Goal: Information Seeking & Learning: Learn about a topic

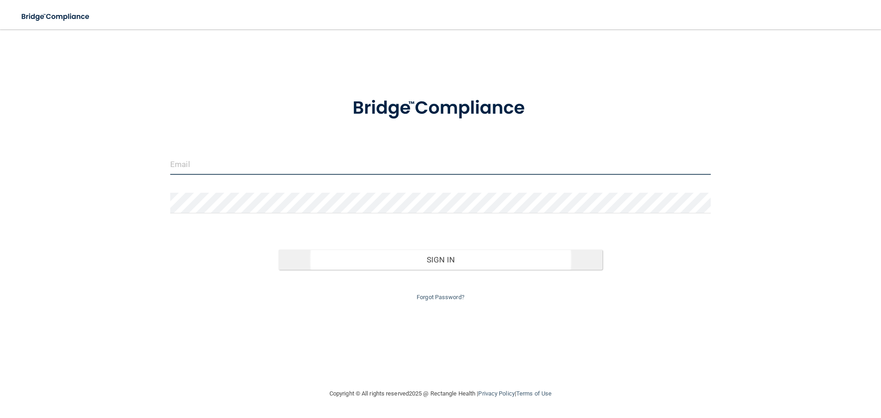
type input "[EMAIL_ADDRESS][DOMAIN_NAME]"
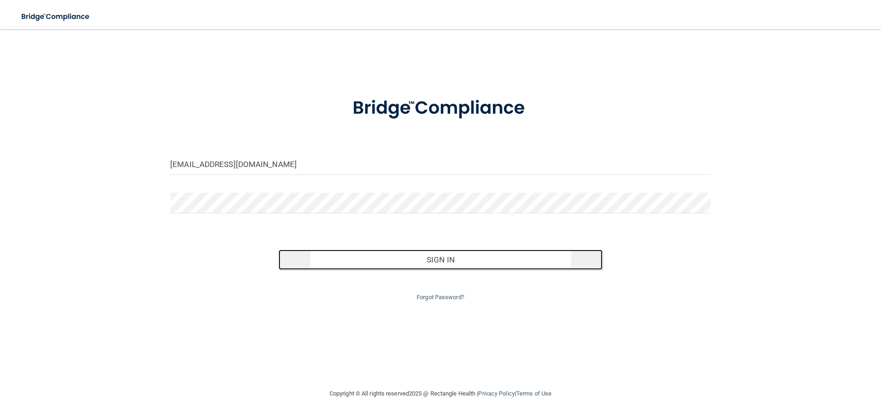
click at [446, 259] on button "Sign In" at bounding box center [441, 260] width 324 height 20
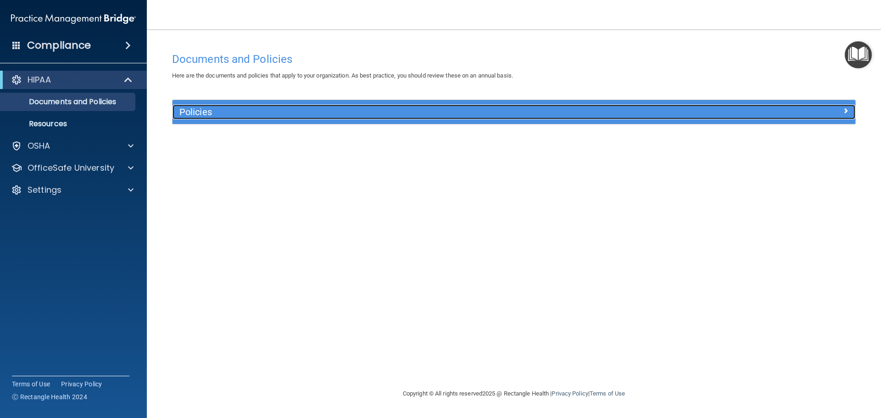
click at [363, 115] on h5 "Policies" at bounding box center [428, 112] width 498 height 10
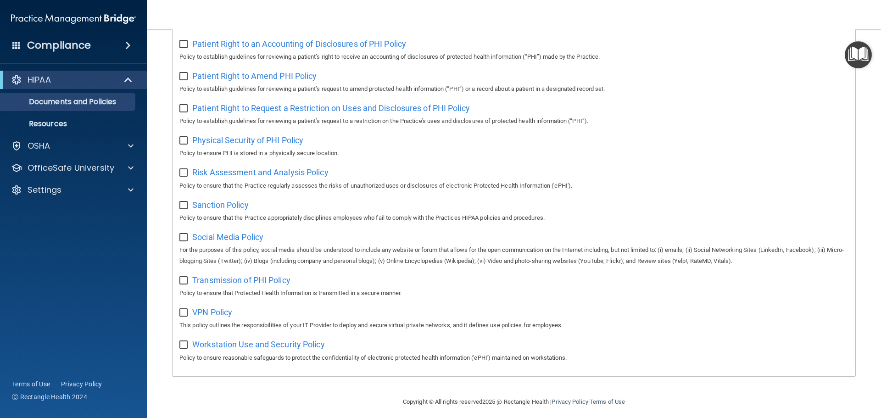
scroll to position [502, 0]
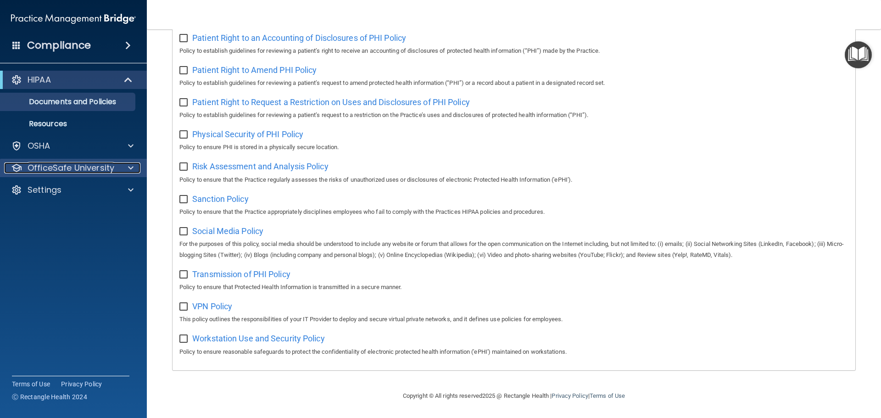
click at [130, 167] on span at bounding box center [131, 167] width 6 height 11
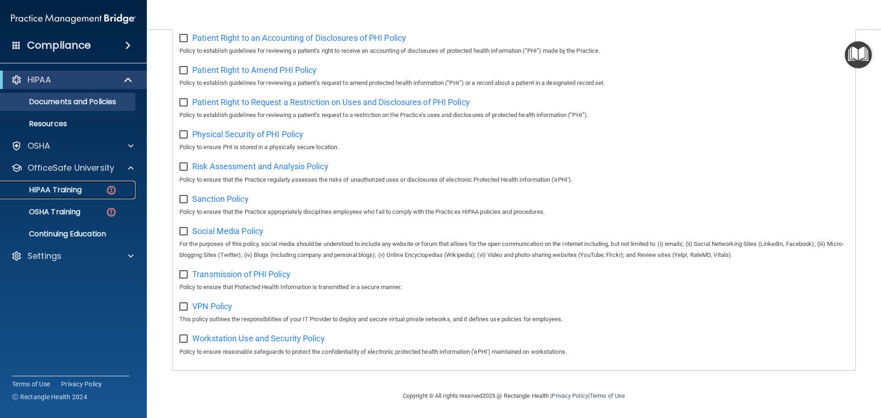
click at [70, 190] on p "HIPAA Training" at bounding box center [44, 189] width 76 height 9
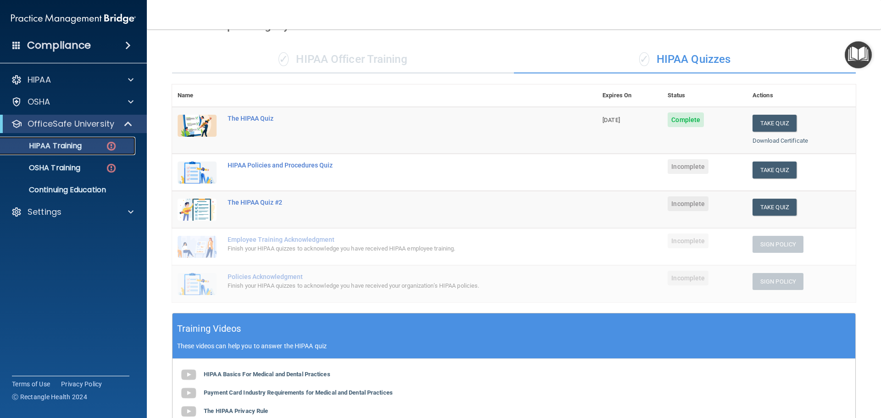
scroll to position [51, 0]
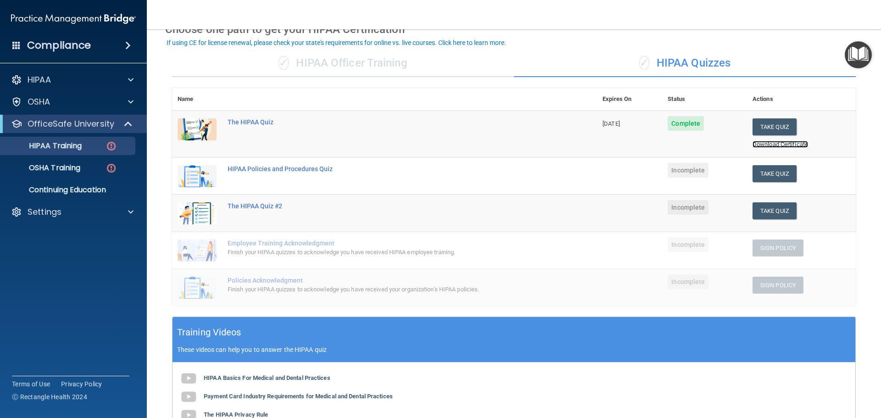
click at [770, 145] on link "Download Certificate" at bounding box center [781, 144] width 56 height 7
click at [767, 174] on button "Take Quiz" at bounding box center [775, 173] width 44 height 17
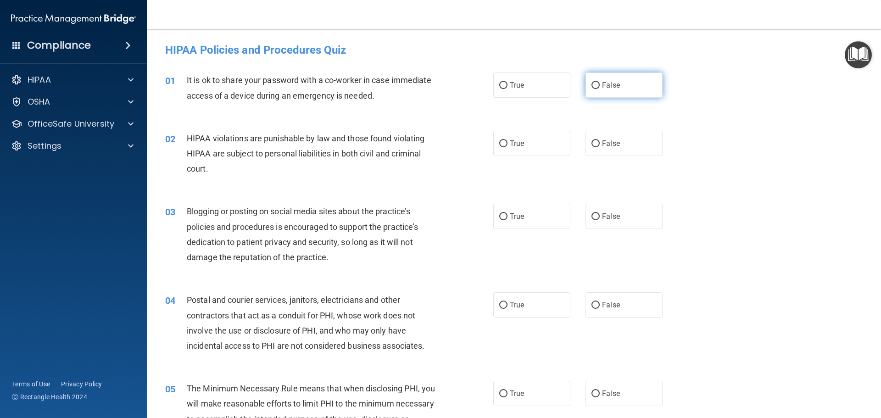
click at [592, 85] on input "False" at bounding box center [596, 85] width 8 height 7
radio input "true"
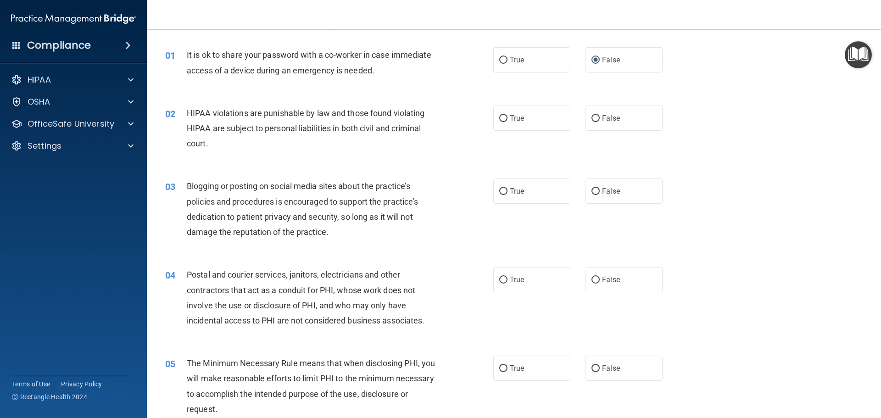
scroll to position [46, 0]
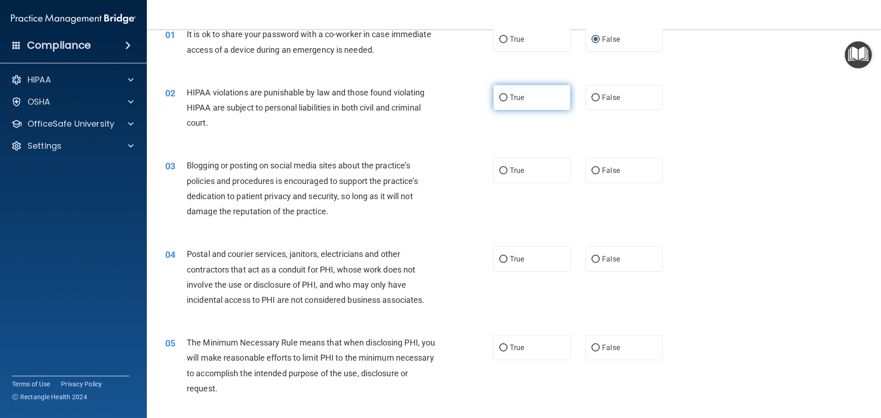
click at [499, 98] on input "True" at bounding box center [503, 98] width 8 height 7
radio input "true"
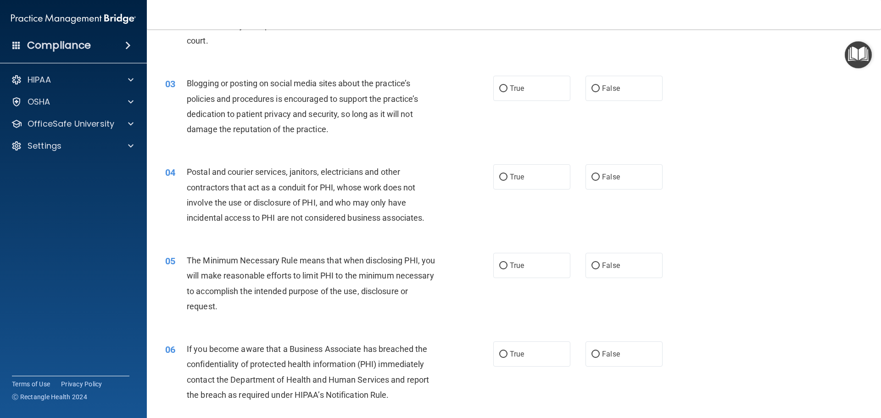
scroll to position [138, 0]
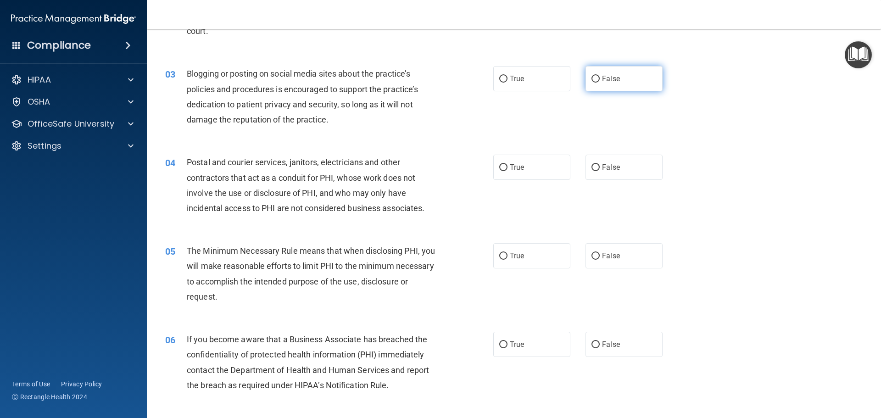
click at [593, 78] on input "False" at bounding box center [596, 79] width 8 height 7
radio input "true"
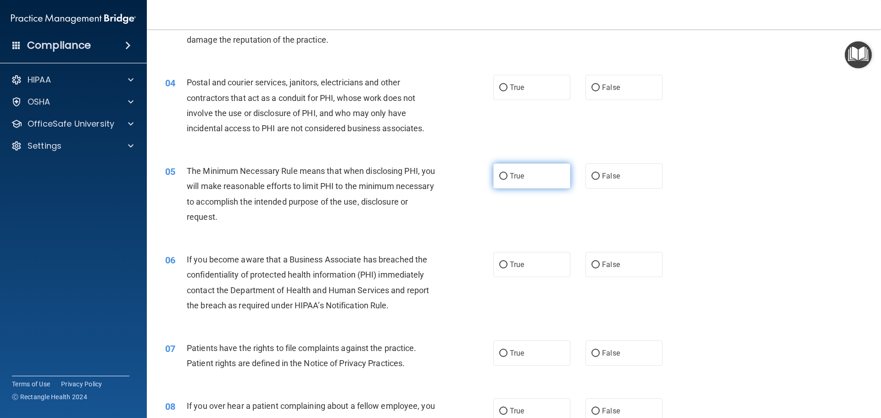
scroll to position [229, 0]
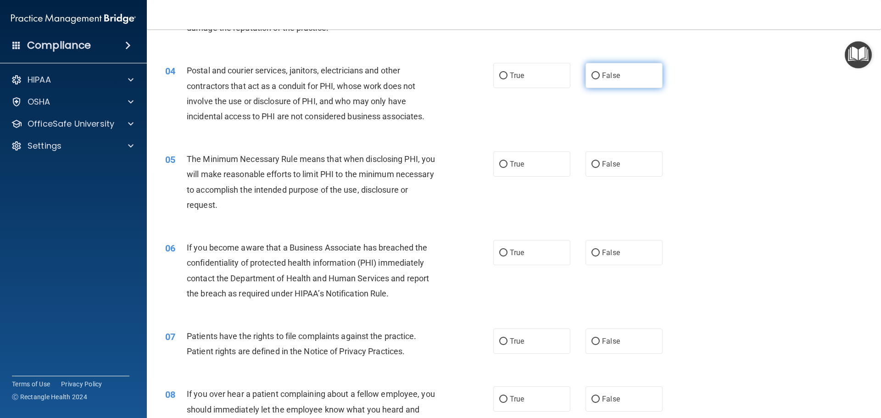
click at [593, 73] on input "False" at bounding box center [596, 76] width 8 height 7
radio input "true"
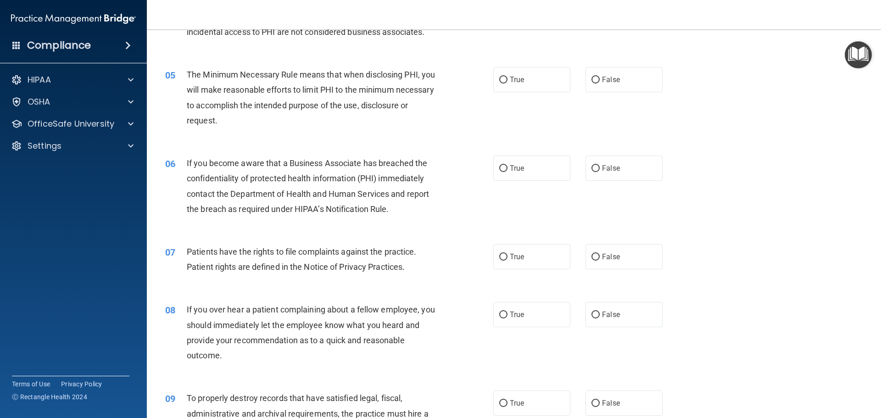
scroll to position [321, 0]
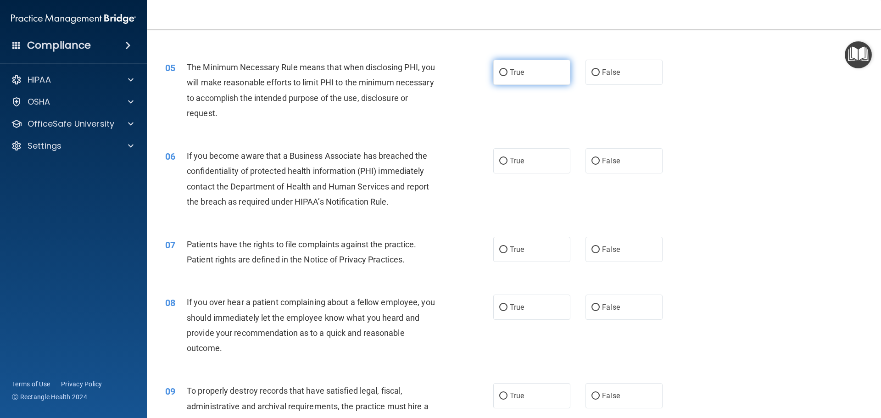
click at [501, 71] on input "True" at bounding box center [503, 72] width 8 height 7
radio input "true"
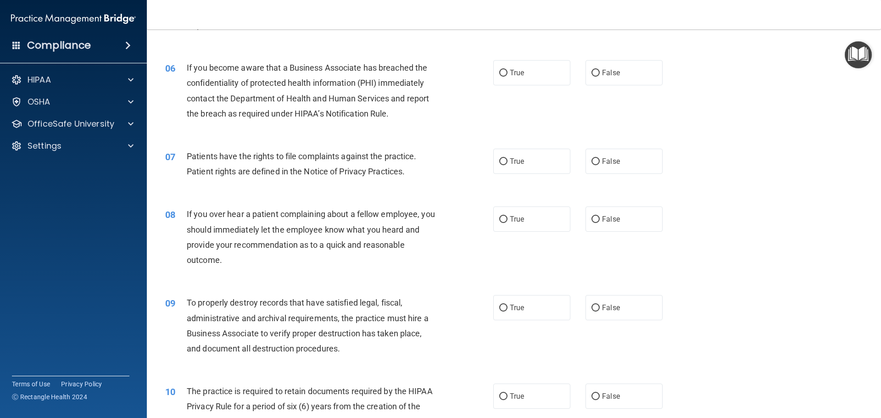
scroll to position [413, 0]
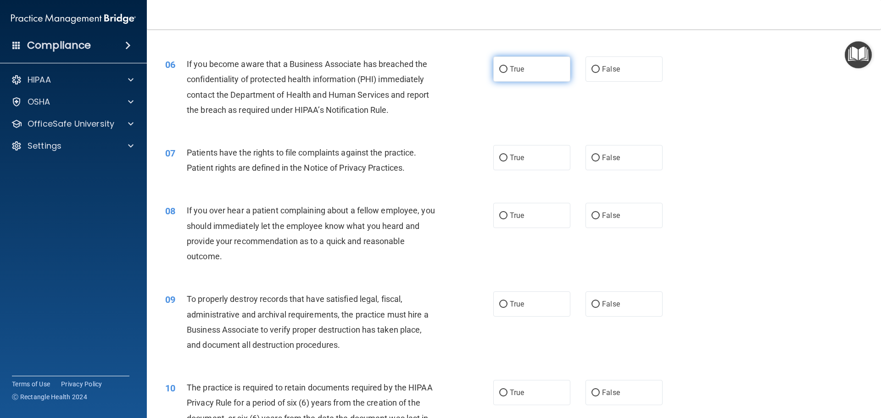
click at [499, 67] on input "True" at bounding box center [503, 69] width 8 height 7
radio input "true"
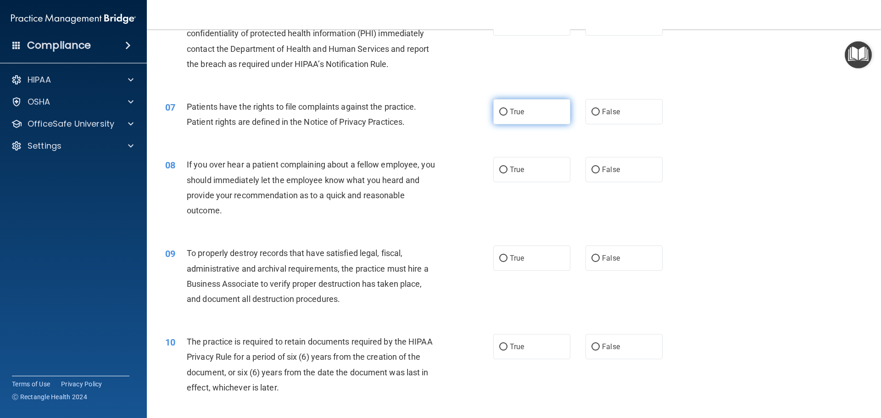
click at [499, 112] on input "True" at bounding box center [503, 112] width 8 height 7
radio input "true"
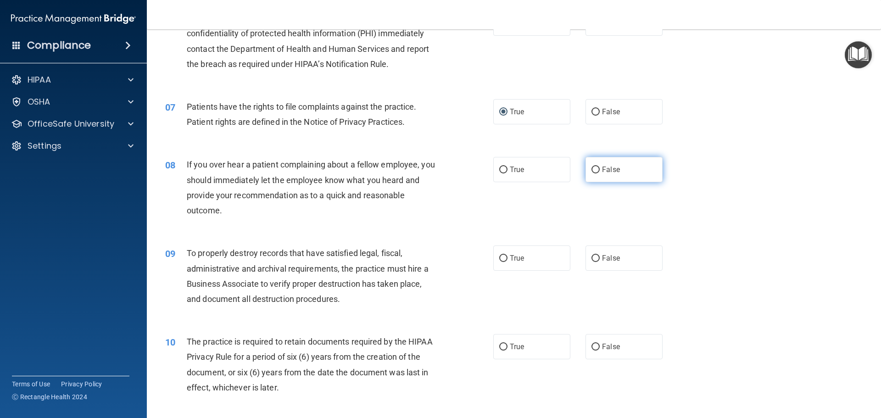
click at [592, 169] on input "False" at bounding box center [596, 170] width 8 height 7
radio input "true"
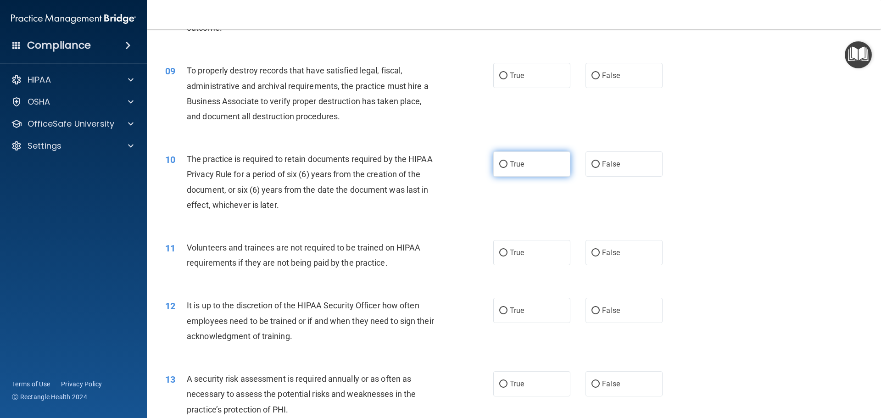
scroll to position [642, 0]
click at [502, 76] on input "True" at bounding box center [503, 75] width 8 height 7
radio input "true"
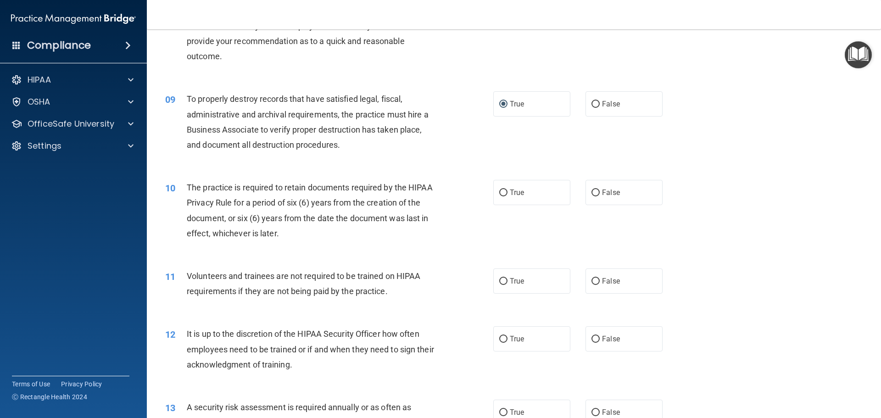
scroll to position [601, 0]
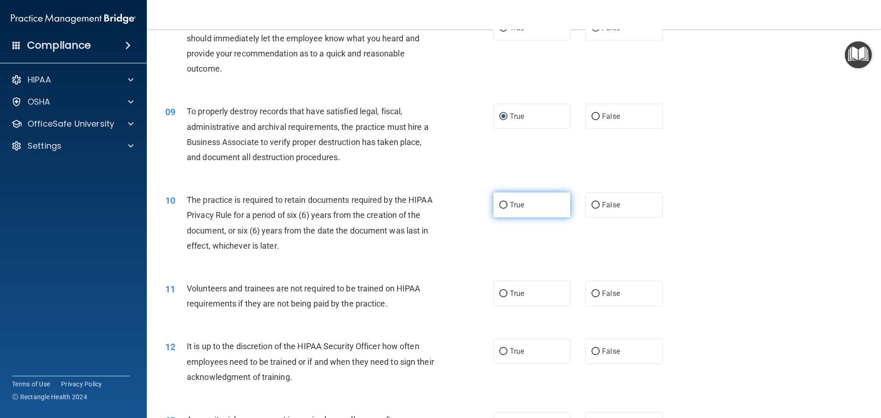
click at [500, 205] on input "True" at bounding box center [503, 205] width 8 height 7
radio input "true"
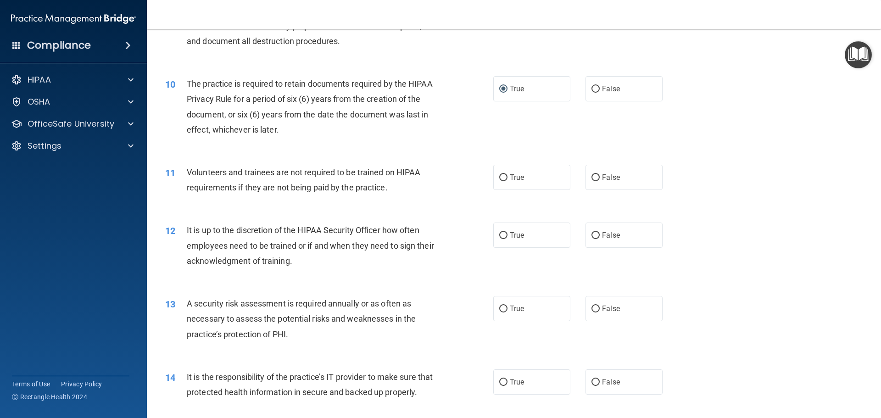
scroll to position [738, 0]
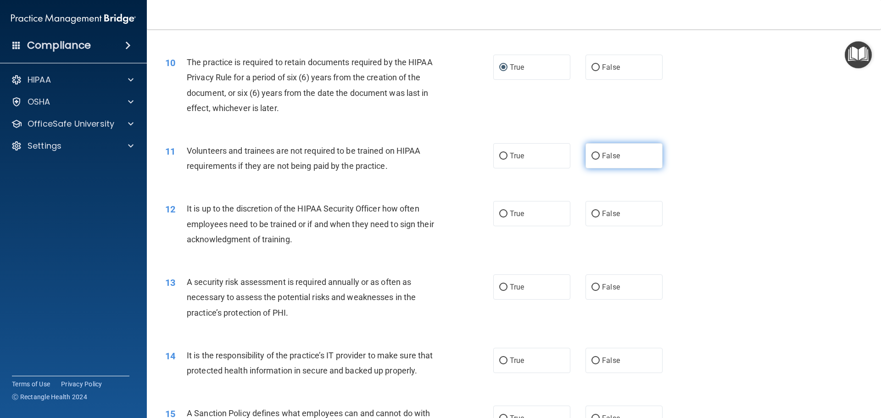
click at [592, 154] on input "False" at bounding box center [596, 156] width 8 height 7
radio input "true"
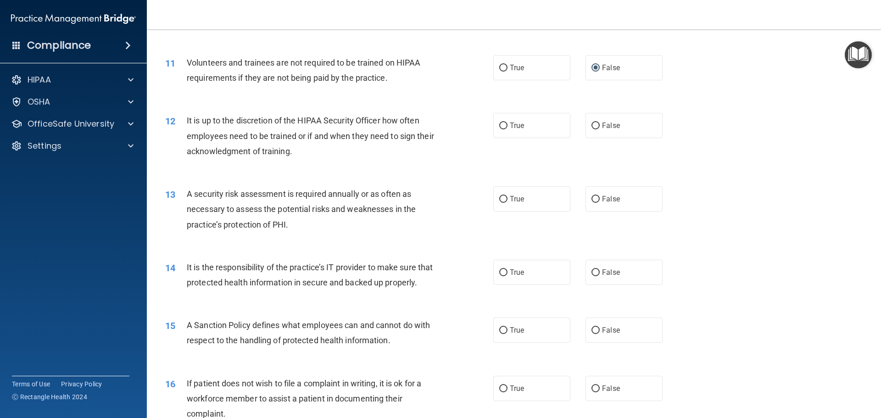
scroll to position [830, 0]
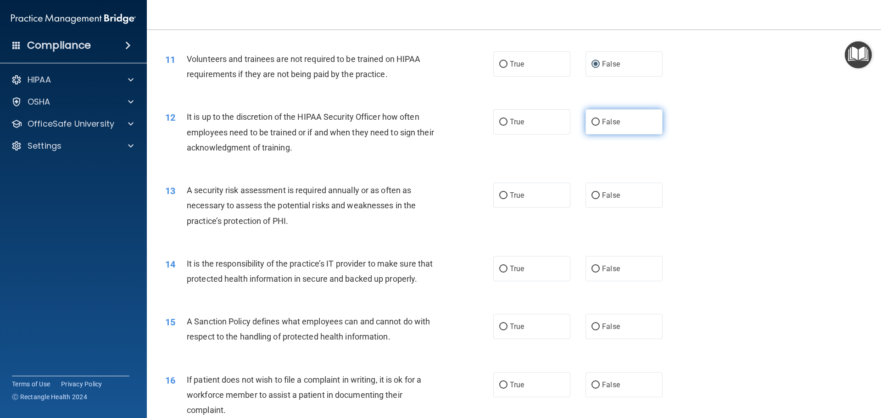
click at [592, 121] on input "False" at bounding box center [596, 122] width 8 height 7
radio input "true"
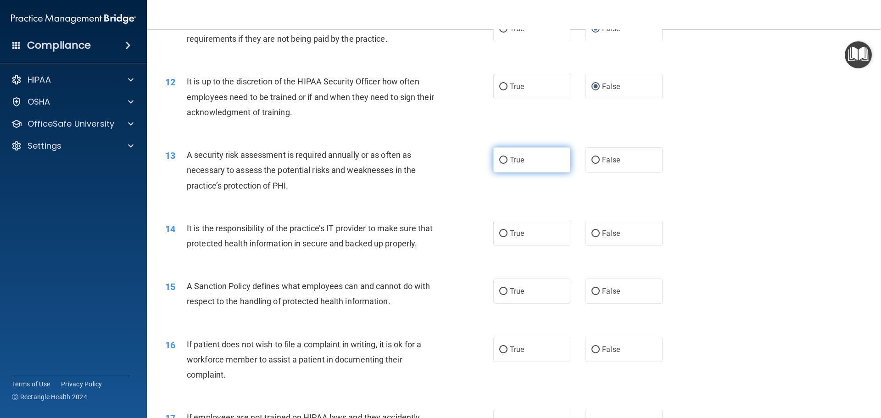
scroll to position [922, 0]
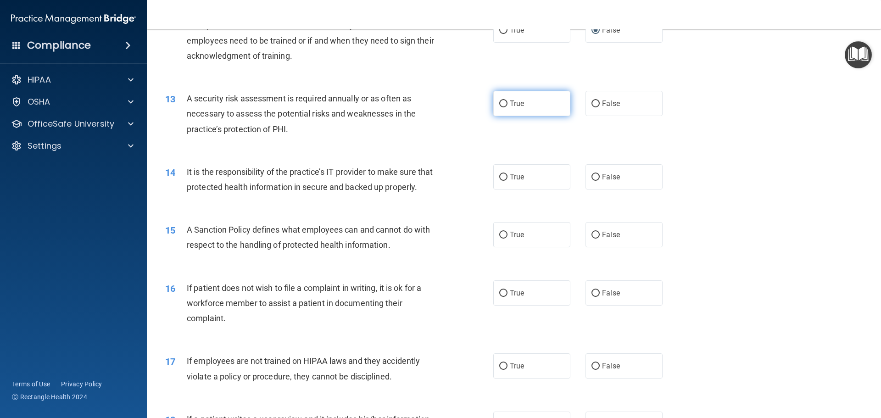
click at [500, 102] on input "True" at bounding box center [503, 103] width 8 height 7
radio input "true"
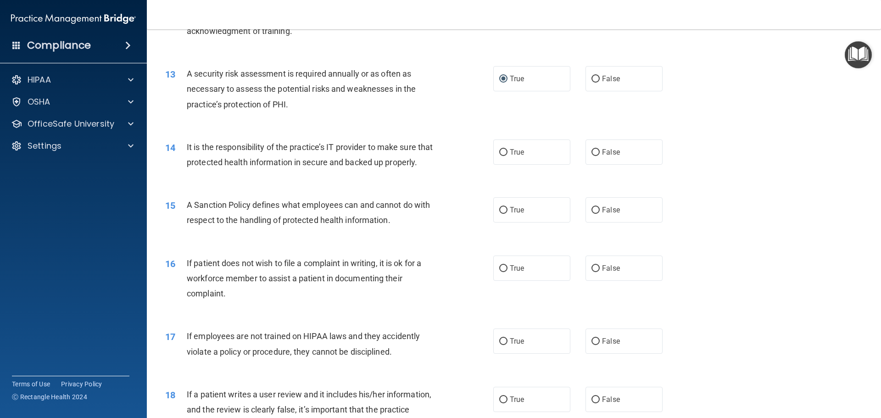
scroll to position [968, 0]
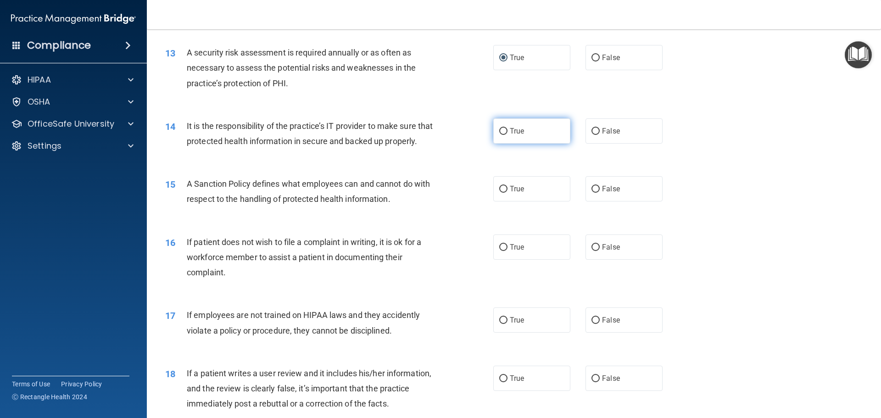
click at [499, 134] on input "True" at bounding box center [503, 131] width 8 height 7
radio input "true"
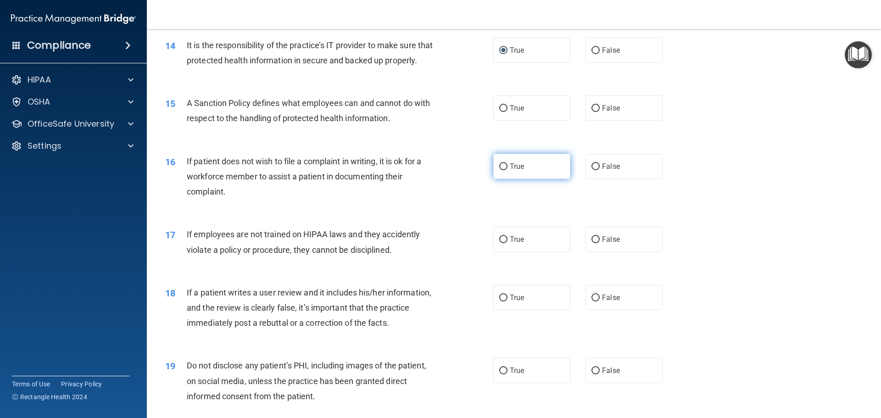
scroll to position [1060, 0]
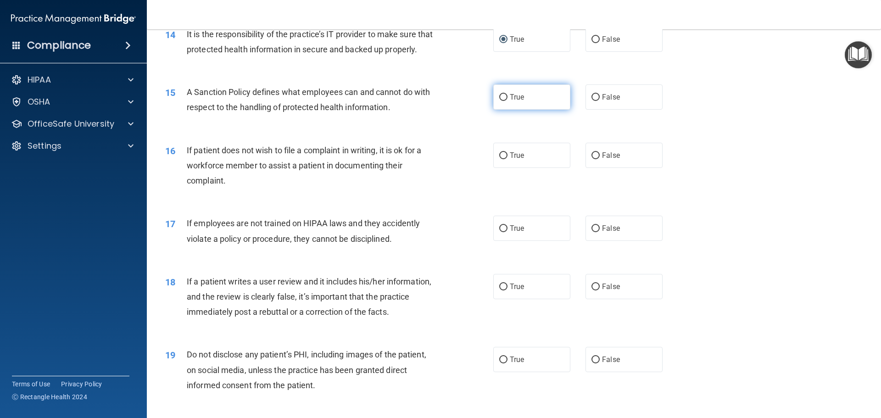
click at [500, 101] on input "True" at bounding box center [503, 97] width 8 height 7
radio input "true"
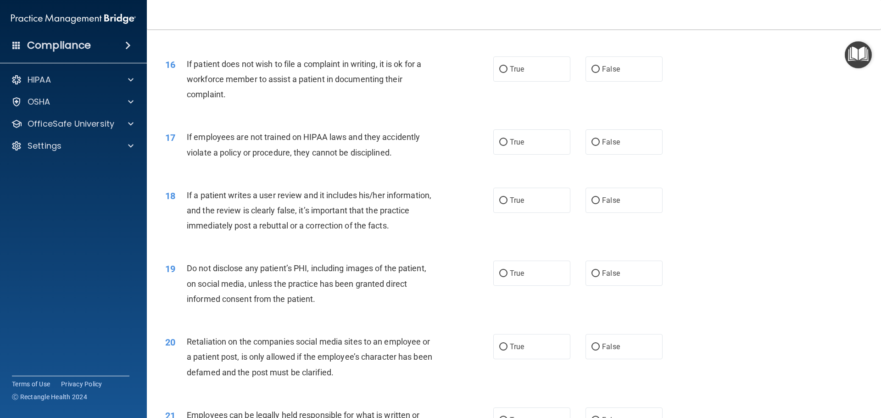
scroll to position [1151, 0]
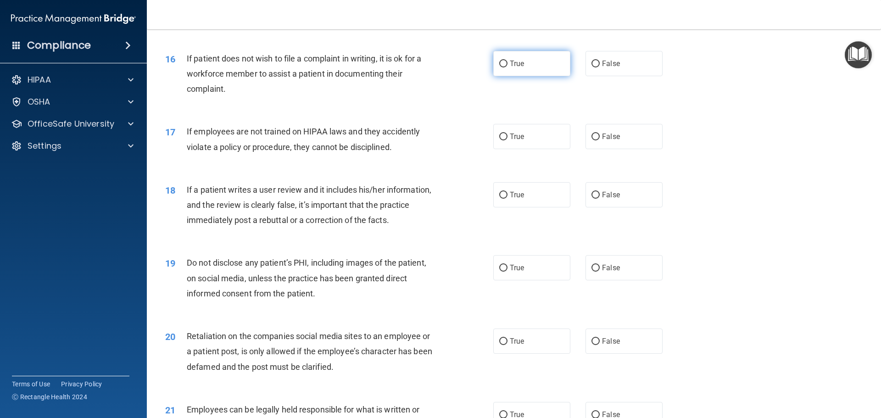
drag, startPoint x: 499, startPoint y: 79, endPoint x: 500, endPoint y: 86, distance: 6.9
click at [499, 76] on label "True" at bounding box center [531, 63] width 77 height 25
click at [499, 67] on input "True" at bounding box center [503, 64] width 8 height 7
radio input "true"
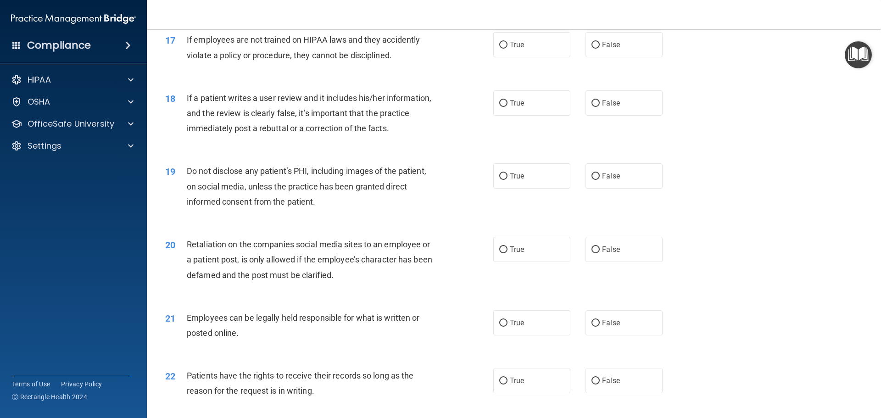
scroll to position [1197, 0]
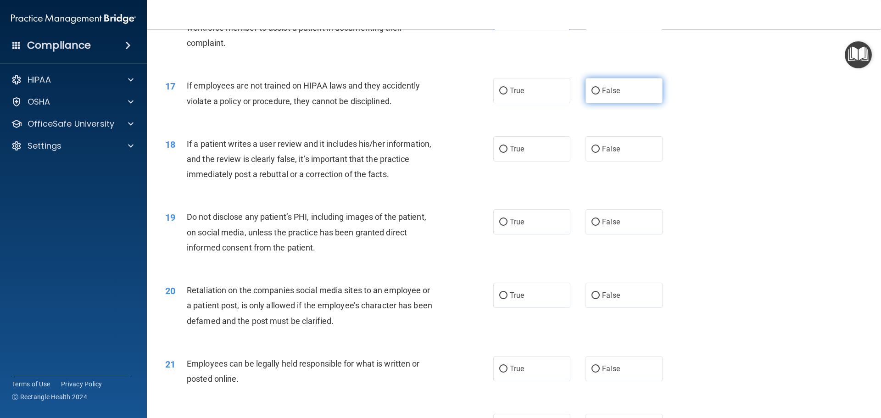
click at [593, 95] on input "False" at bounding box center [596, 91] width 8 height 7
radio input "true"
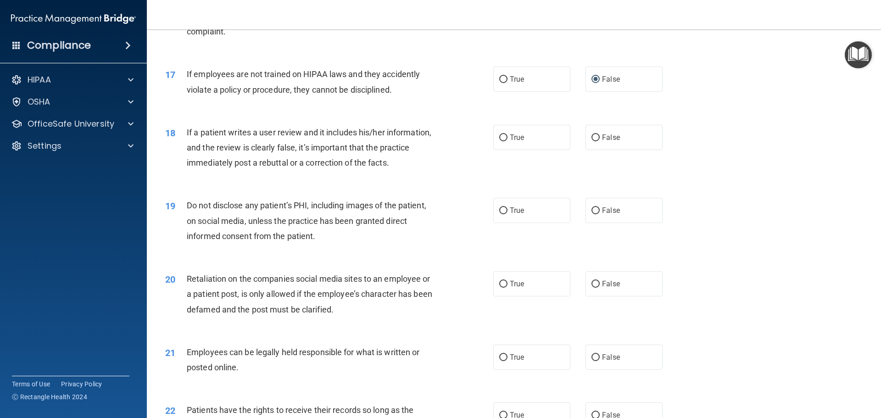
scroll to position [1243, 0]
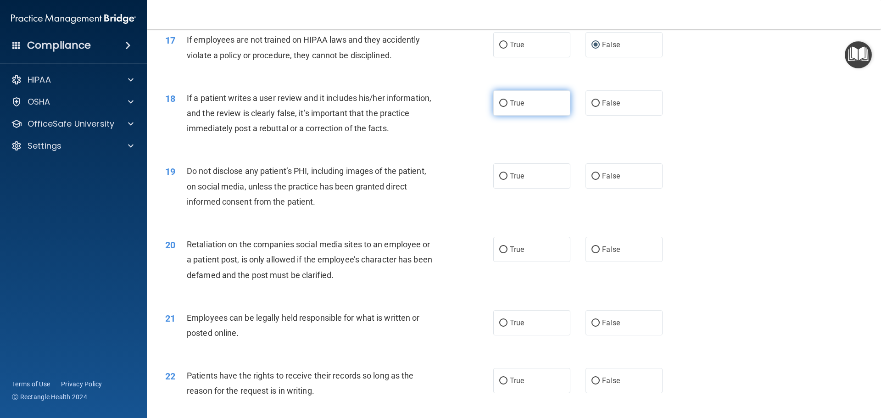
drag, startPoint x: 501, startPoint y: 118, endPoint x: 502, endPoint y: 124, distance: 5.6
click at [501, 107] on input "True" at bounding box center [503, 103] width 8 height 7
radio input "true"
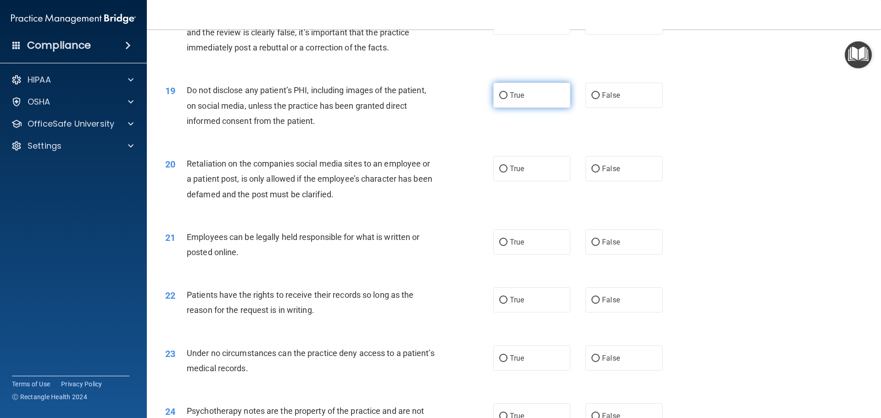
scroll to position [1335, 0]
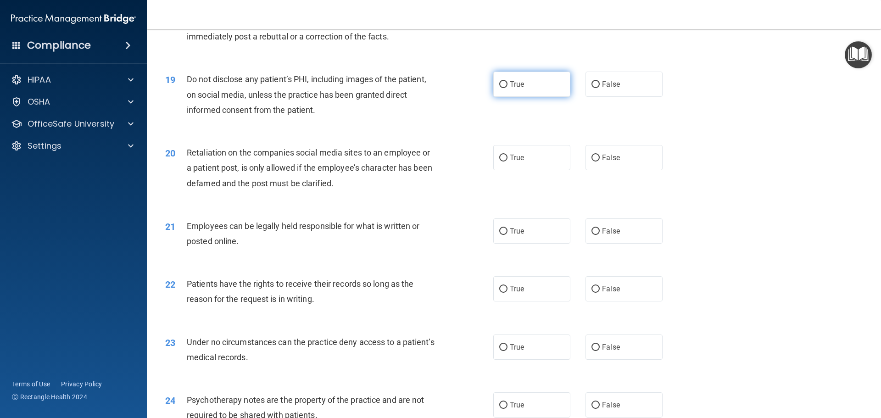
click at [499, 88] on input "True" at bounding box center [503, 84] width 8 height 7
radio input "true"
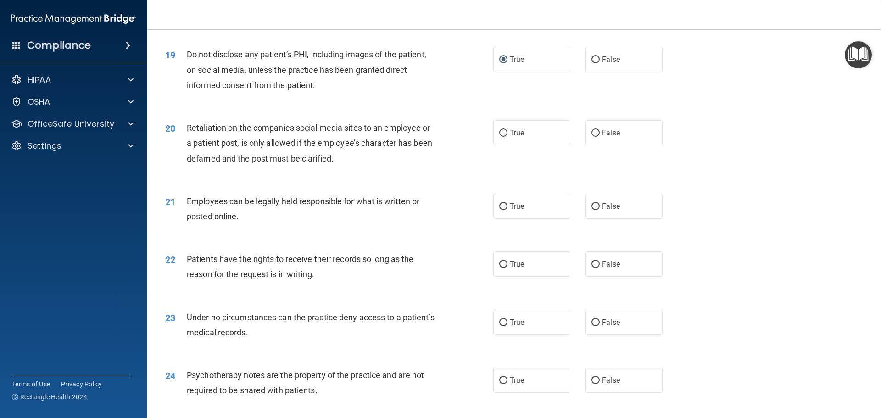
scroll to position [1427, 0]
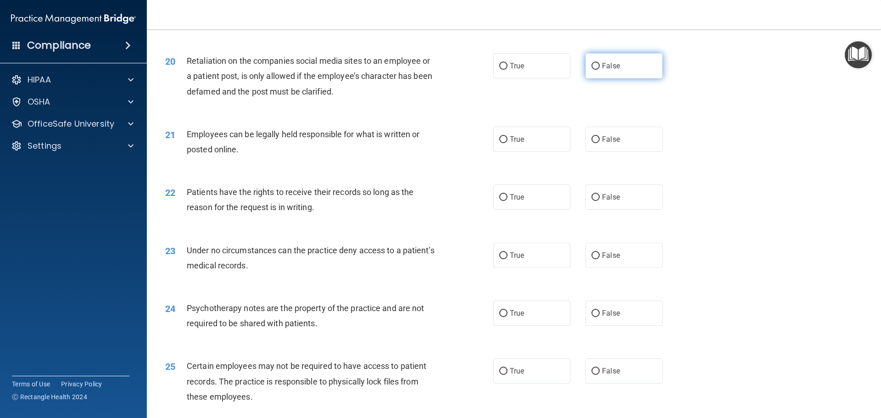
click at [593, 70] on input "False" at bounding box center [596, 66] width 8 height 7
radio input "true"
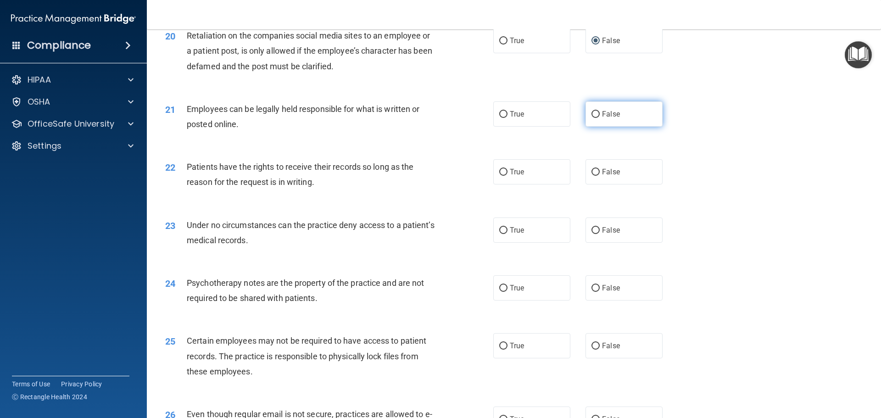
scroll to position [1473, 0]
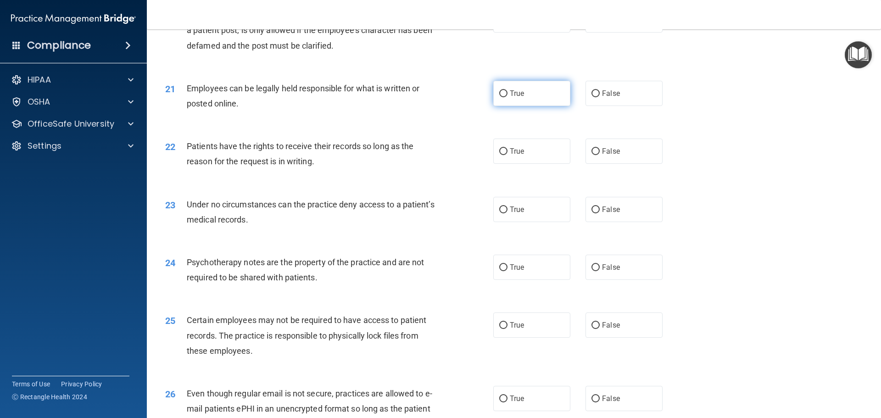
click at [502, 97] on input "True" at bounding box center [503, 93] width 8 height 7
radio input "true"
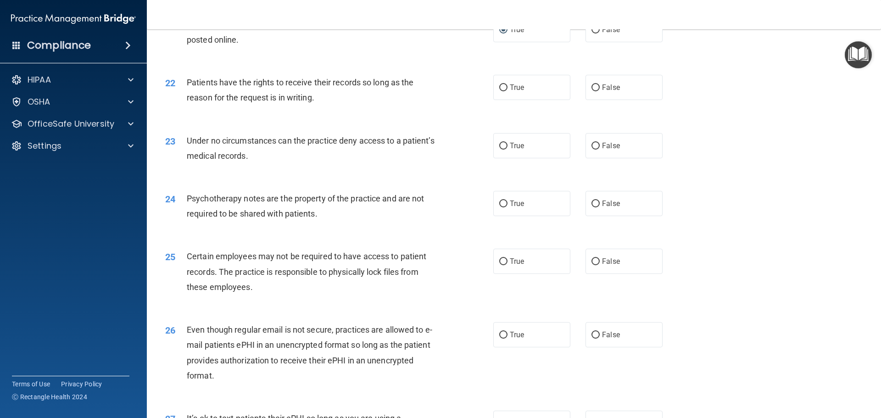
scroll to position [1564, 0]
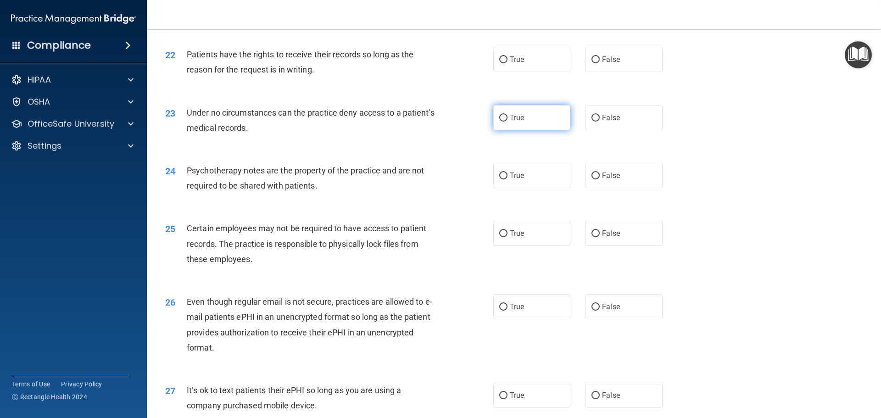
click at [501, 122] on input "True" at bounding box center [503, 118] width 8 height 7
radio input "true"
click at [592, 63] on input "False" at bounding box center [596, 59] width 8 height 7
radio input "true"
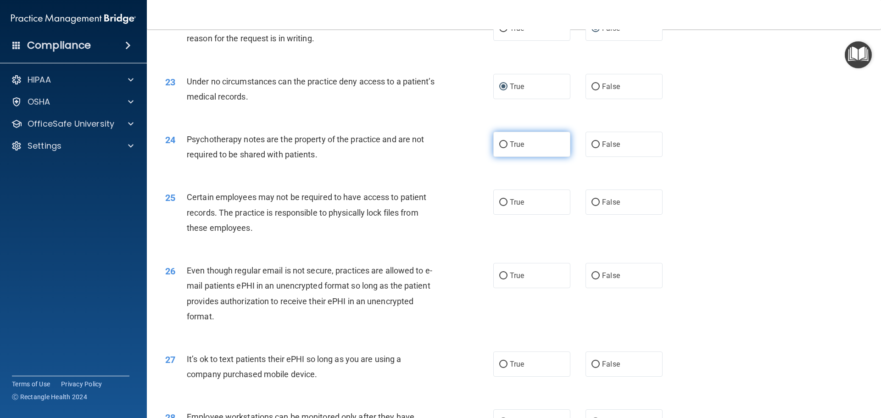
scroll to position [1656, 0]
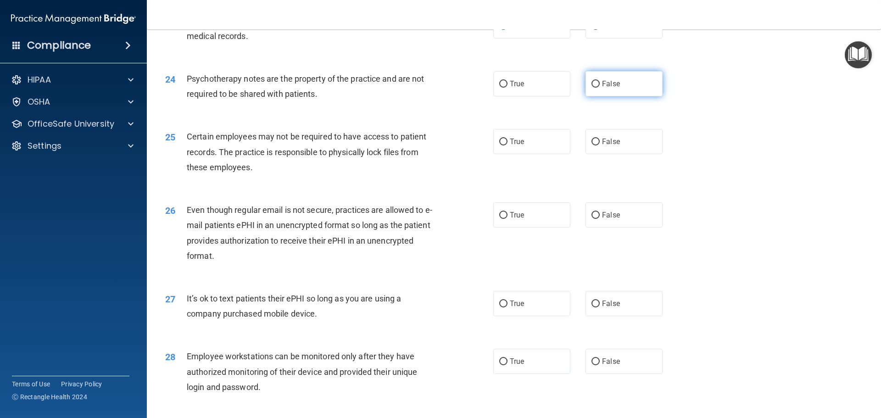
click at [592, 88] on input "False" at bounding box center [596, 84] width 8 height 7
radio input "true"
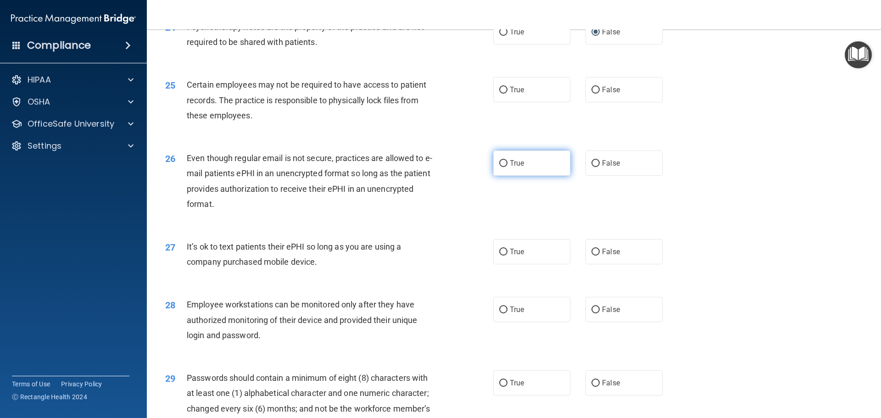
scroll to position [1702, 0]
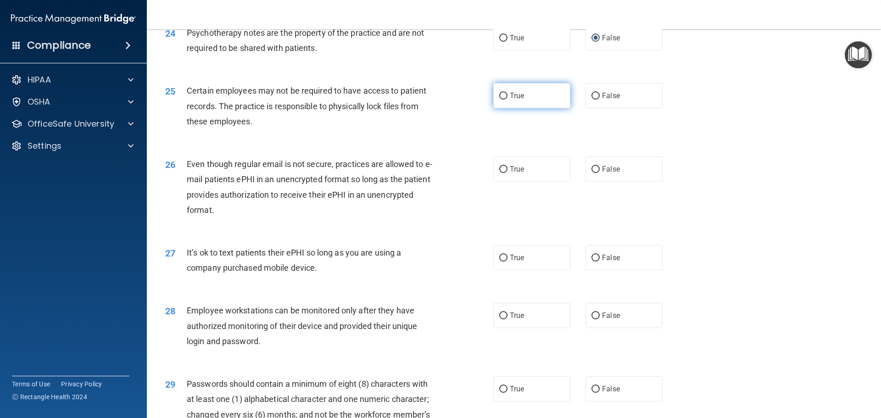
click at [500, 100] on input "True" at bounding box center [503, 96] width 8 height 7
radio input "true"
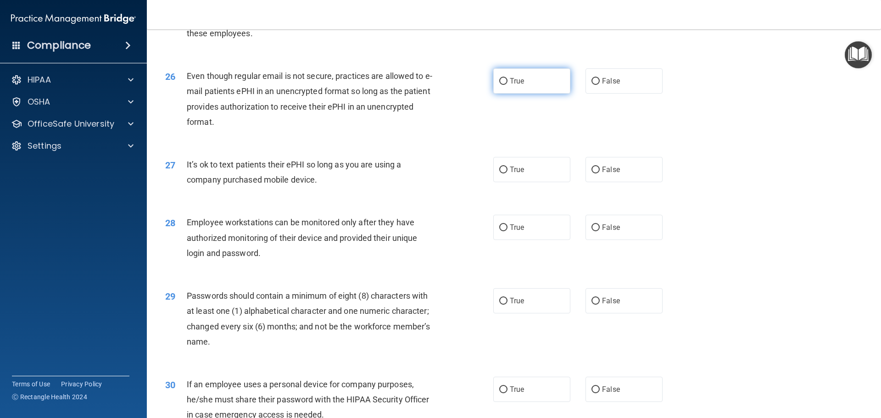
scroll to position [1794, 0]
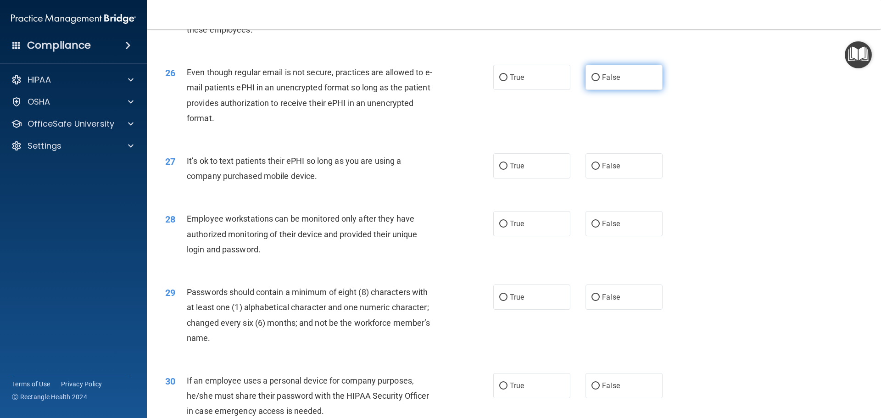
click at [592, 81] on input "False" at bounding box center [596, 77] width 8 height 7
radio input "true"
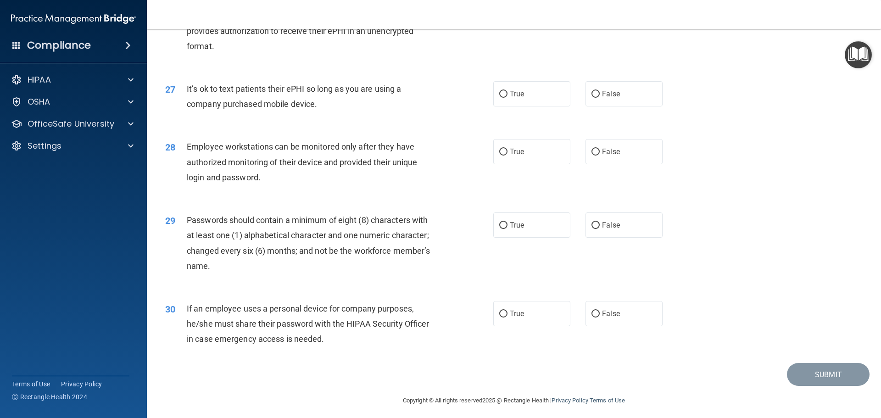
scroll to position [1886, 0]
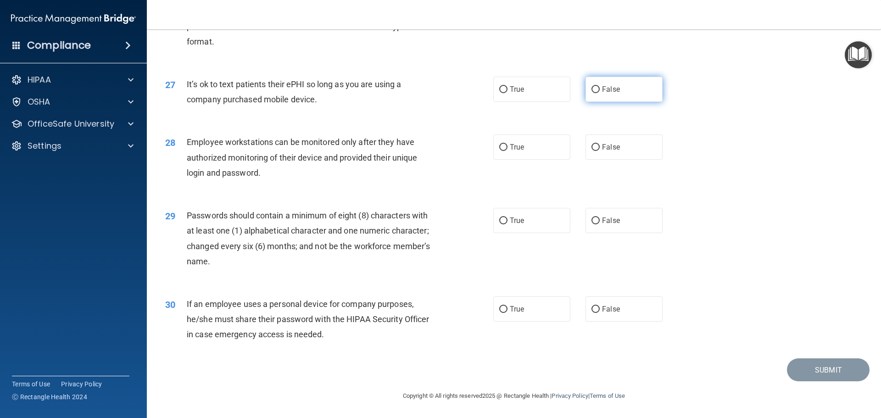
click at [592, 89] on input "False" at bounding box center [596, 89] width 8 height 7
radio input "true"
click at [501, 223] on input "True" at bounding box center [503, 221] width 8 height 7
radio input "true"
click at [502, 310] on input "True" at bounding box center [503, 309] width 8 height 7
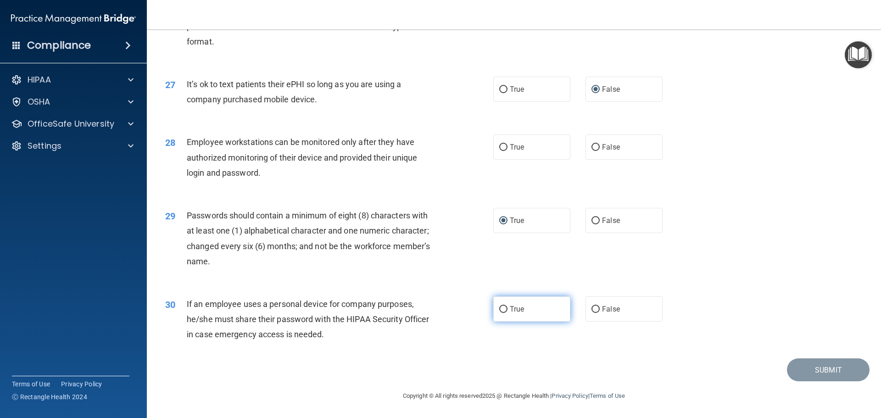
radio input "true"
click at [501, 147] on input "True" at bounding box center [503, 147] width 8 height 7
radio input "true"
click at [819, 368] on button "Submit" at bounding box center [828, 369] width 83 height 23
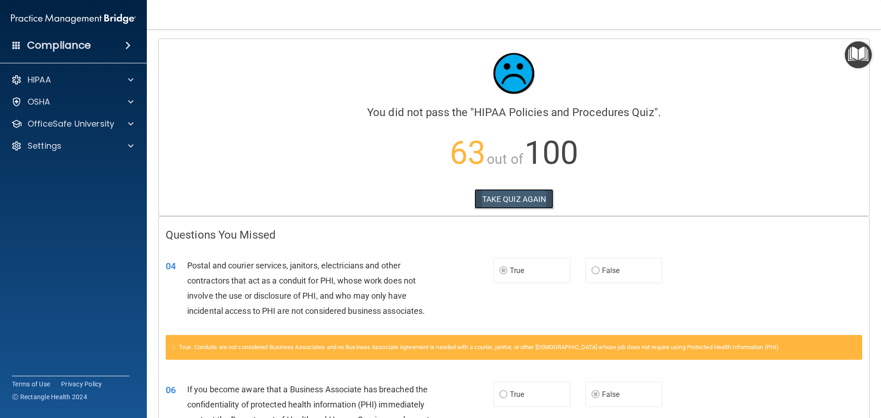
click at [502, 193] on button "TAKE QUIZ AGAIN" at bounding box center [514, 199] width 79 height 20
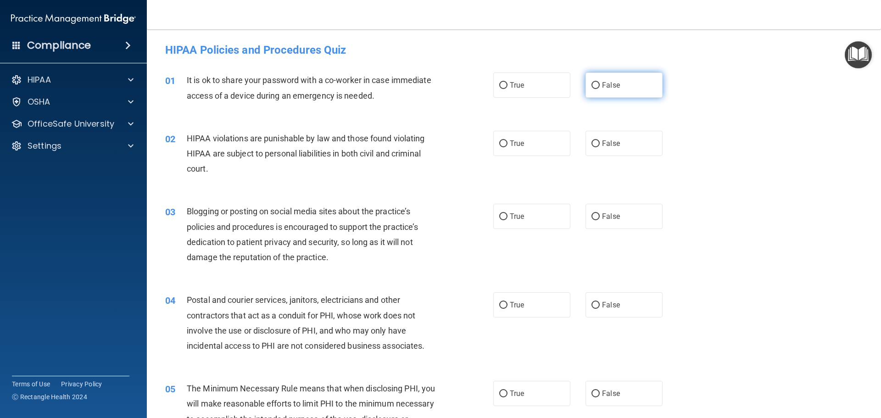
click at [592, 87] on input "False" at bounding box center [596, 85] width 8 height 7
radio input "true"
click at [499, 144] on input "True" at bounding box center [503, 143] width 8 height 7
radio input "true"
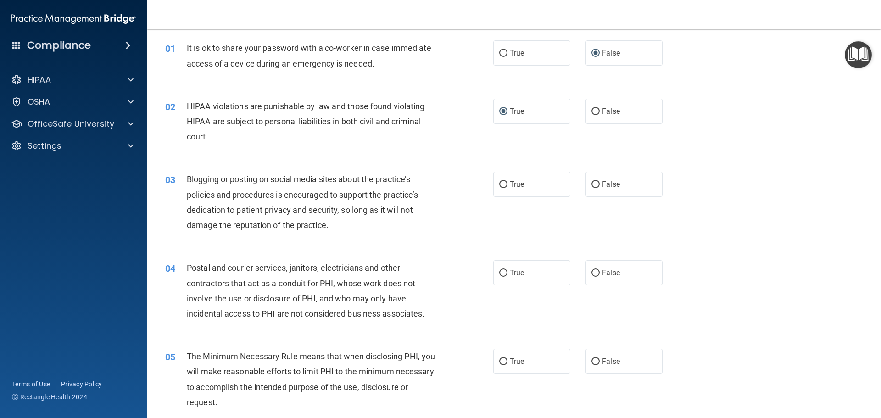
scroll to position [92, 0]
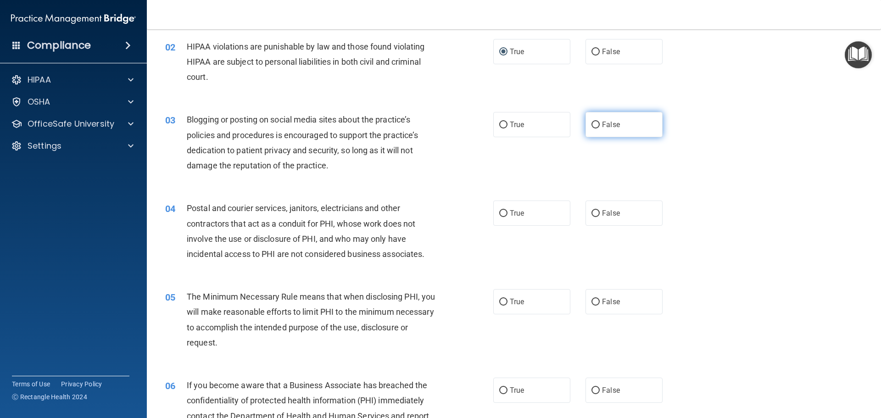
click at [592, 126] on input "False" at bounding box center [596, 125] width 8 height 7
radio input "true"
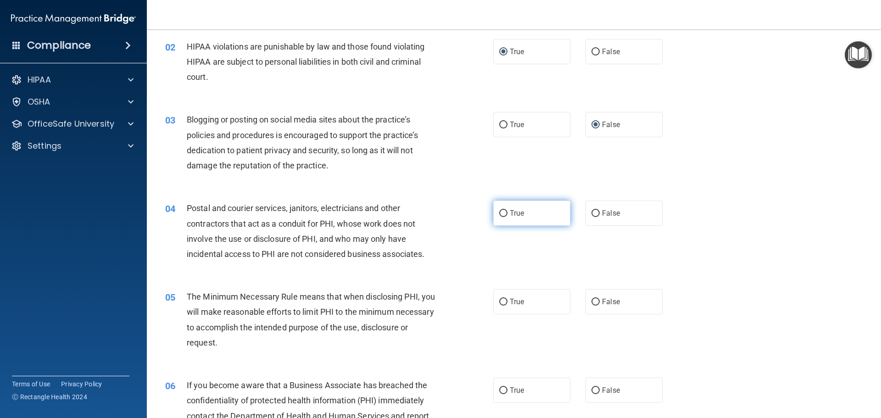
click at [500, 213] on input "True" at bounding box center [503, 213] width 8 height 7
radio input "true"
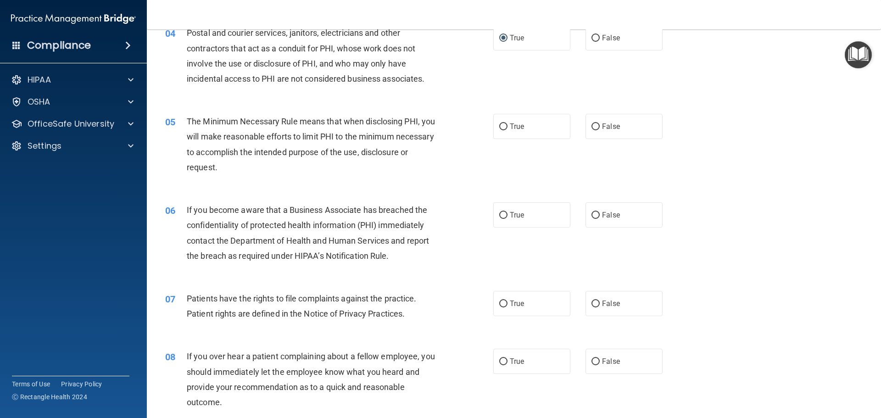
scroll to position [275, 0]
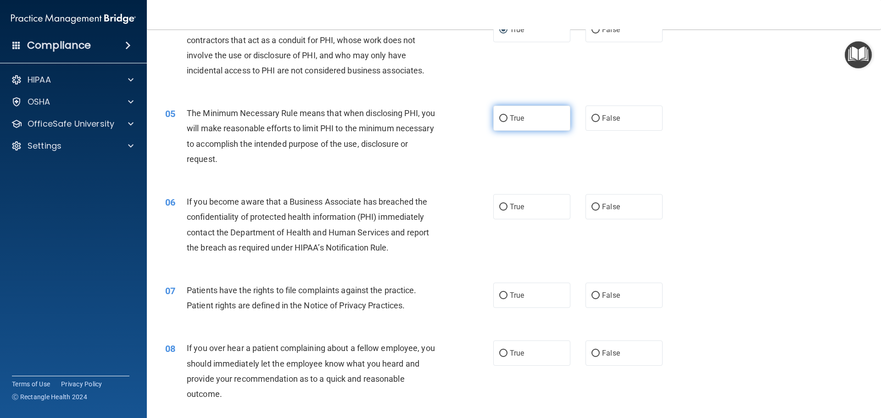
click at [501, 118] on input "True" at bounding box center [503, 118] width 8 height 7
radio input "true"
click at [592, 205] on input "False" at bounding box center [596, 207] width 8 height 7
radio input "true"
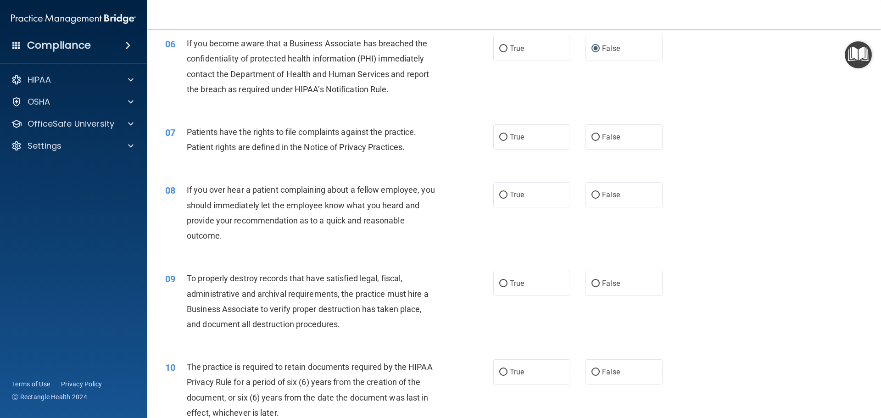
scroll to position [459, 0]
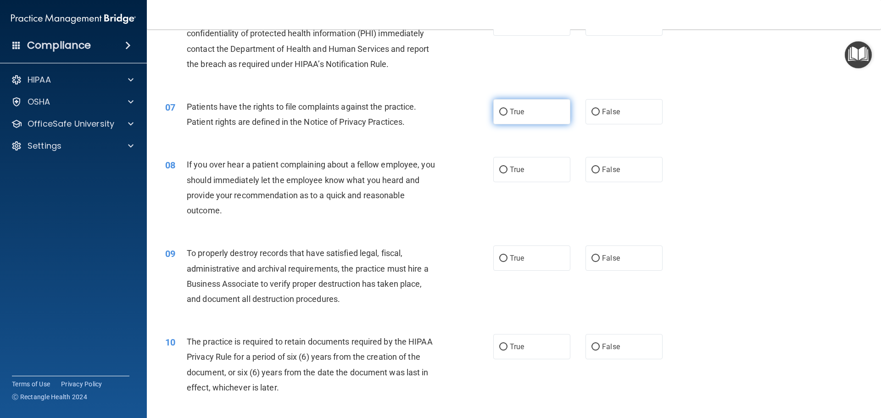
click at [502, 112] on input "True" at bounding box center [503, 112] width 8 height 7
radio input "true"
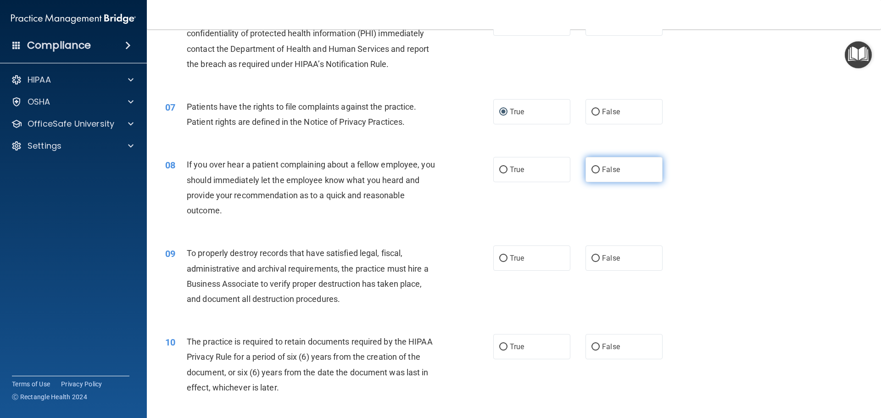
click at [592, 169] on input "False" at bounding box center [596, 170] width 8 height 7
radio input "true"
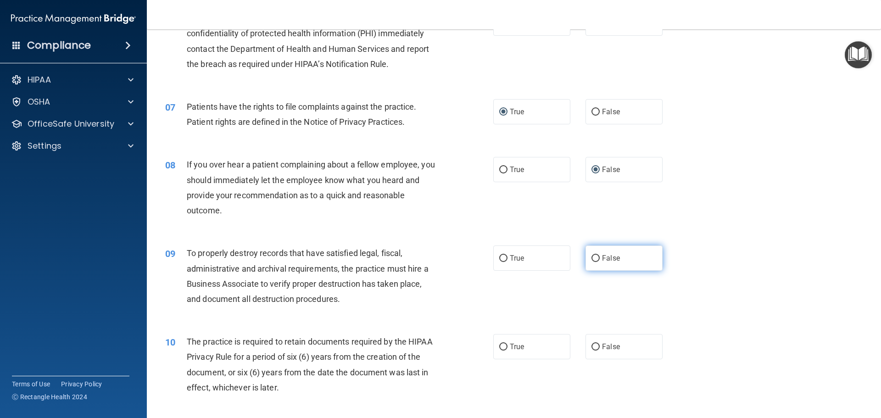
click at [592, 260] on input "False" at bounding box center [596, 258] width 8 height 7
radio input "true"
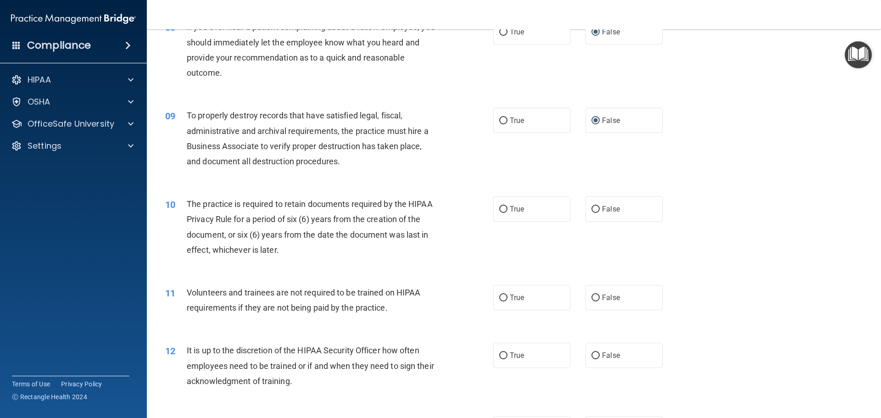
scroll to position [642, 0]
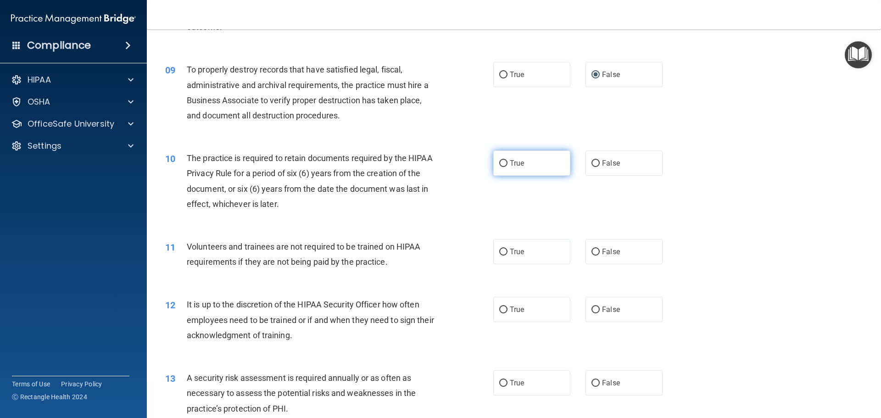
click at [500, 163] on input "True" at bounding box center [503, 163] width 8 height 7
radio input "true"
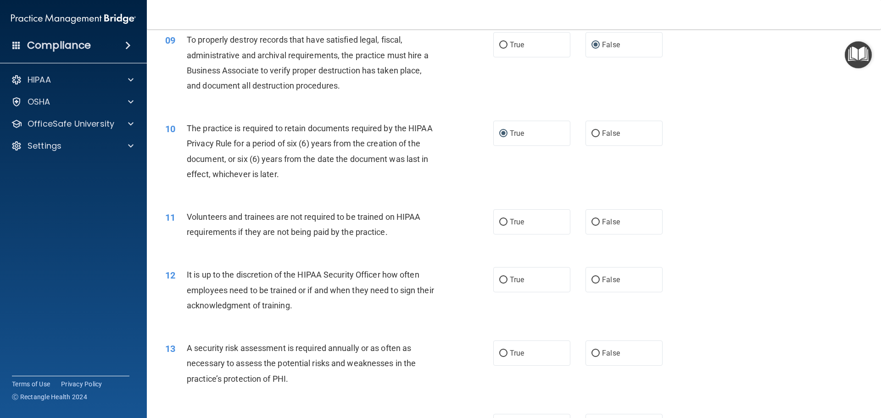
scroll to position [688, 0]
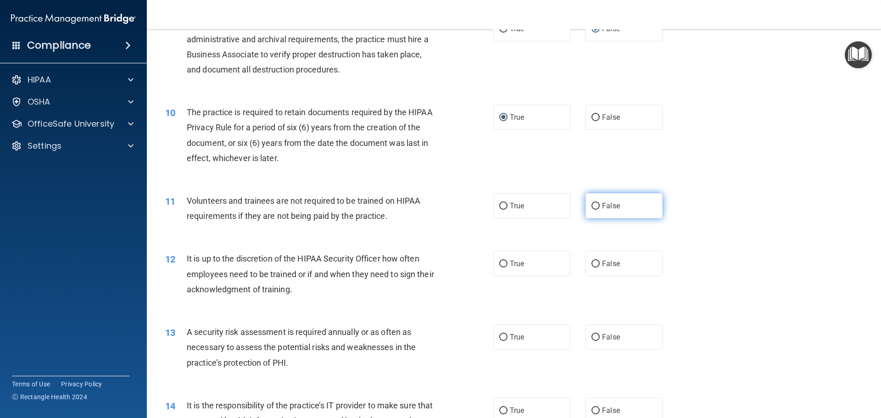
click at [592, 205] on input "False" at bounding box center [596, 206] width 8 height 7
radio input "true"
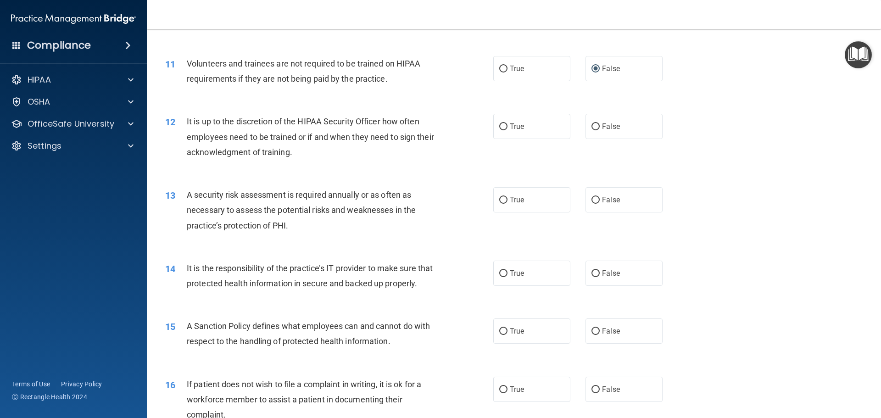
scroll to position [826, 0]
click at [500, 124] on input "True" at bounding box center [503, 126] width 8 height 7
radio input "true"
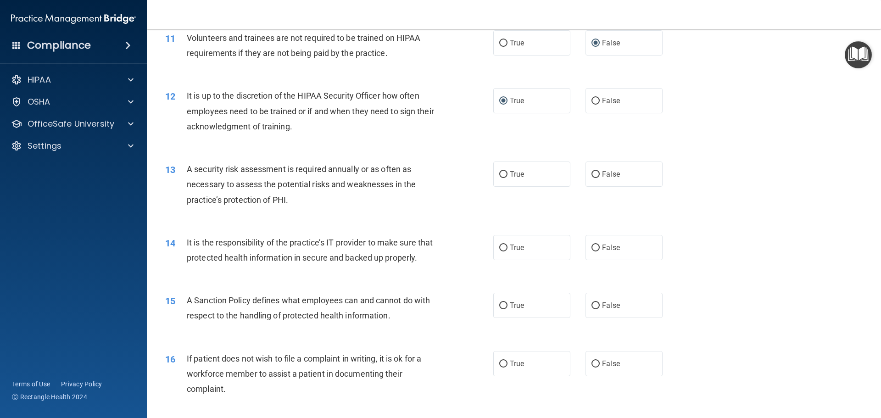
scroll to position [872, 0]
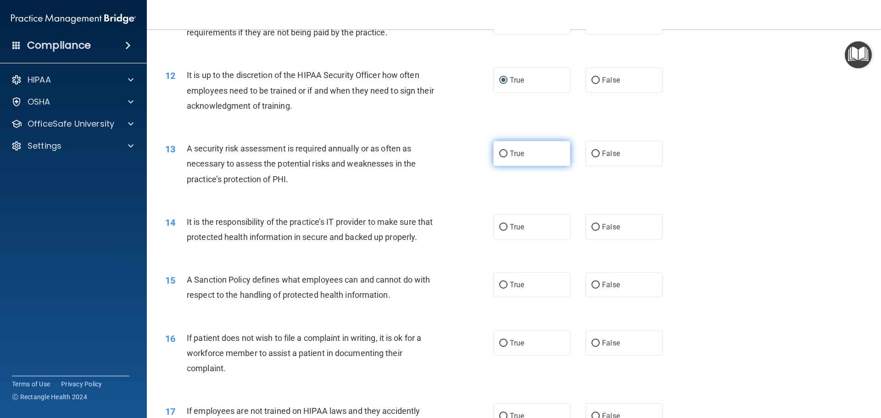
click at [500, 155] on input "True" at bounding box center [503, 154] width 8 height 7
radio input "true"
click at [592, 226] on input "False" at bounding box center [596, 227] width 8 height 7
radio input "true"
click at [592, 289] on input "False" at bounding box center [596, 285] width 8 height 7
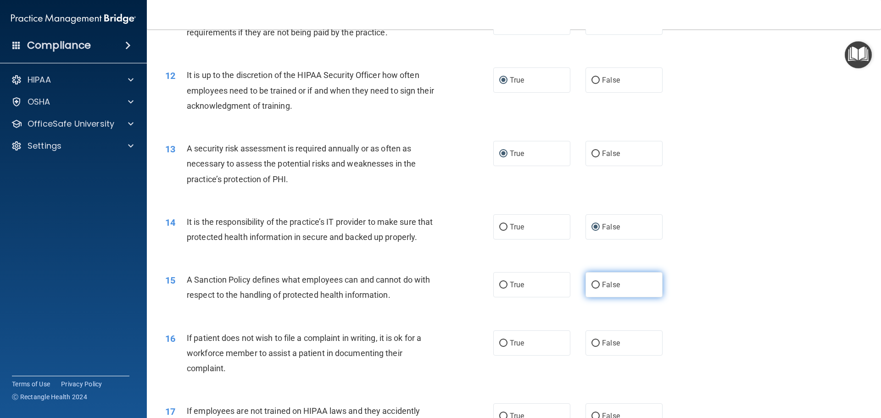
radio input "true"
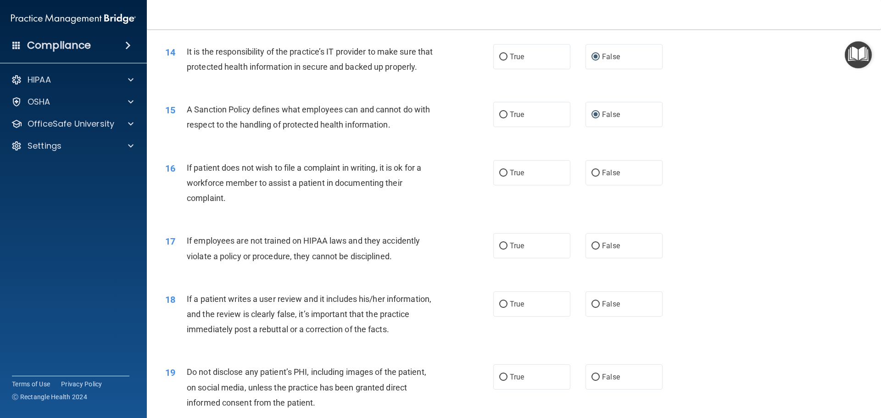
scroll to position [1055, 0]
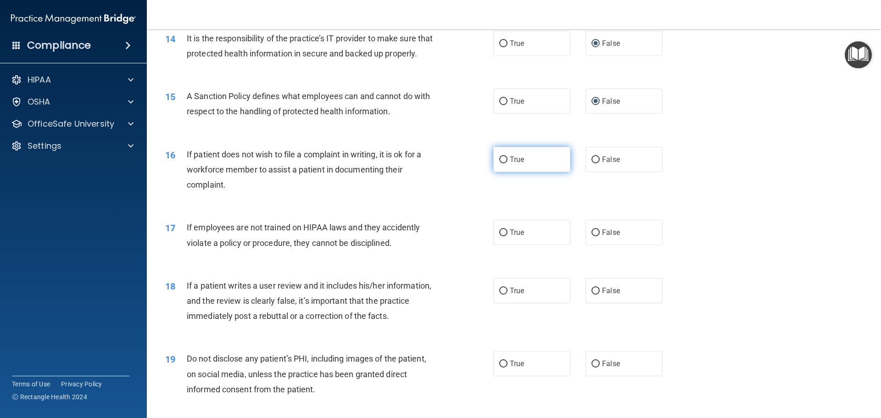
click at [502, 163] on input "True" at bounding box center [503, 159] width 8 height 7
radio input "true"
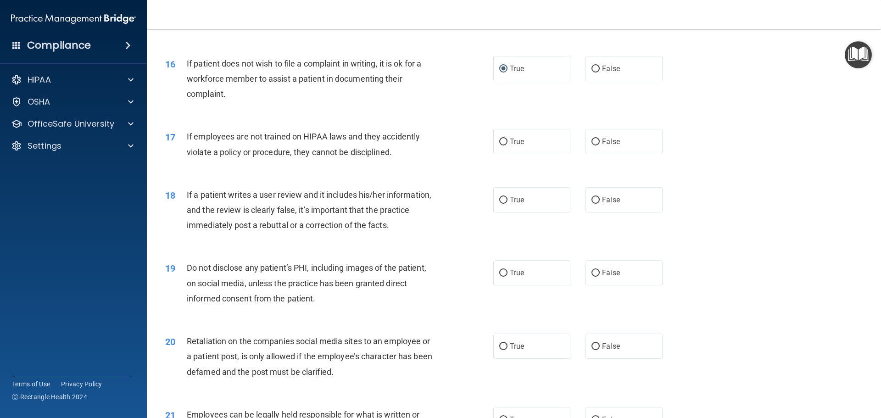
scroll to position [1147, 0]
click at [592, 203] on input "False" at bounding box center [596, 199] width 8 height 7
radio input "true"
click at [593, 276] on input "False" at bounding box center [596, 272] width 8 height 7
radio input "true"
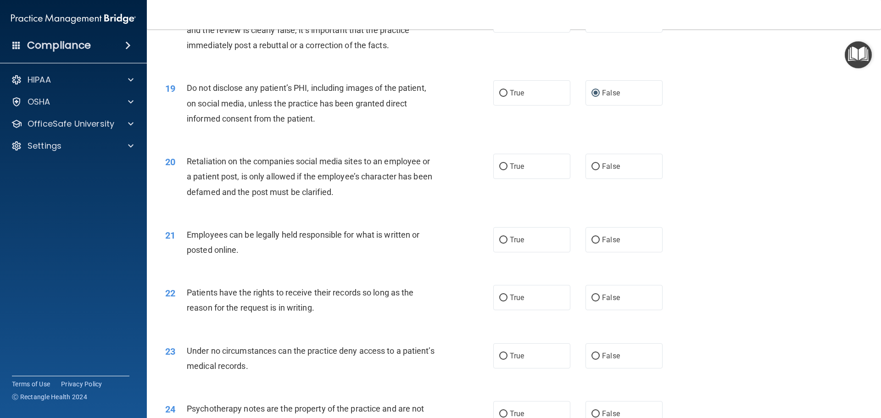
scroll to position [1377, 0]
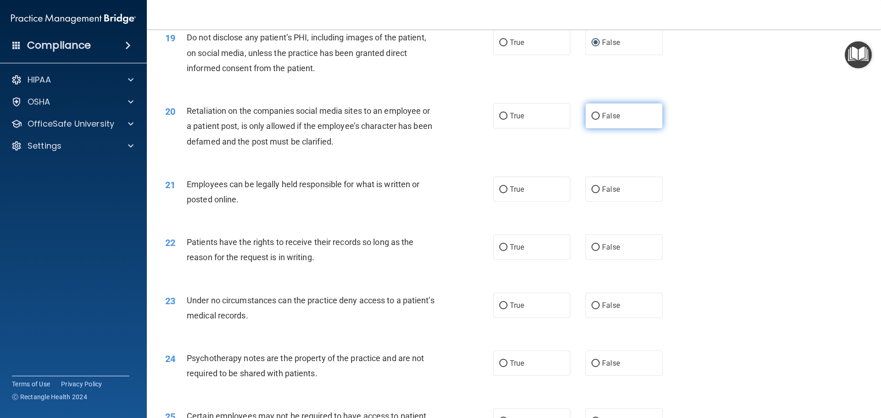
click at [592, 120] on input "False" at bounding box center [596, 116] width 8 height 7
radio input "true"
click at [503, 193] on input "True" at bounding box center [503, 189] width 8 height 7
radio input "true"
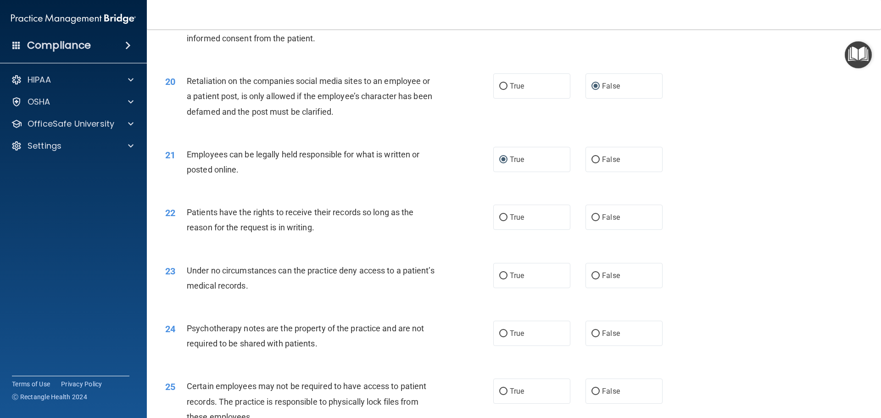
scroll to position [1468, 0]
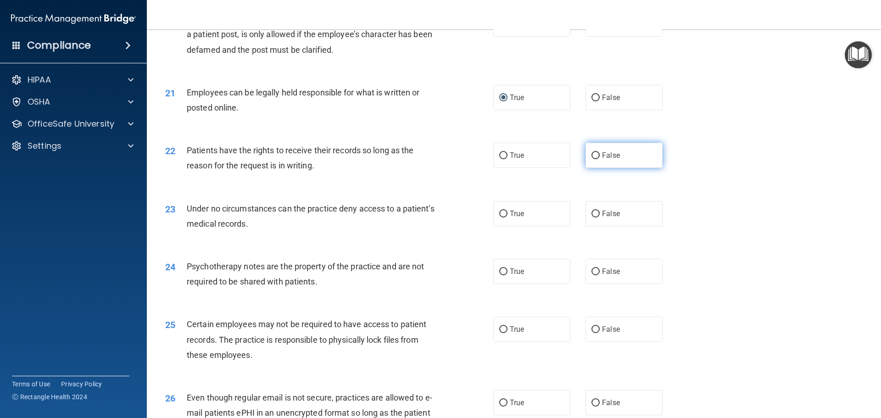
click at [592, 159] on input "False" at bounding box center [596, 155] width 8 height 7
radio input "true"
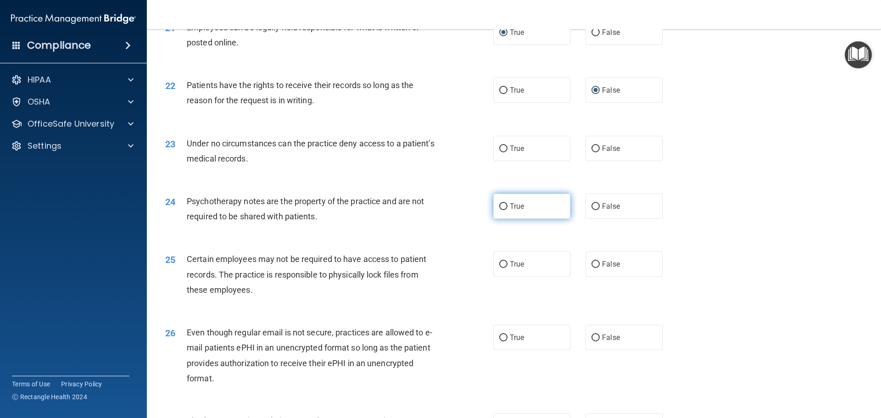
scroll to position [1560, 0]
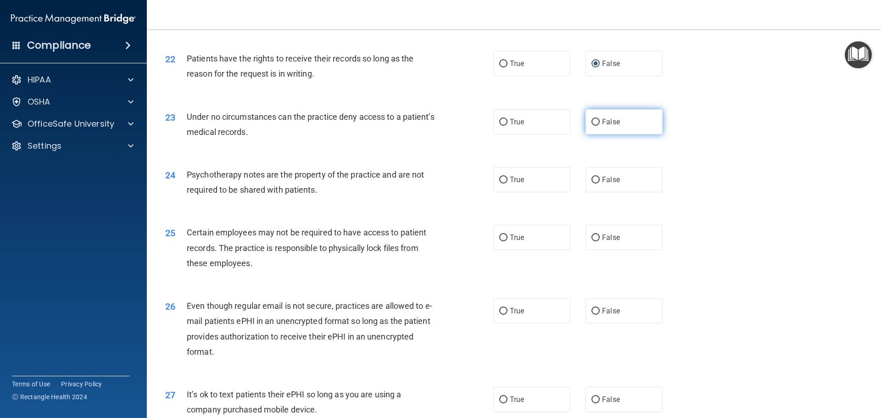
click at [592, 126] on input "False" at bounding box center [596, 122] width 8 height 7
radio input "true"
click at [499, 184] on input "True" at bounding box center [503, 180] width 8 height 7
radio input "true"
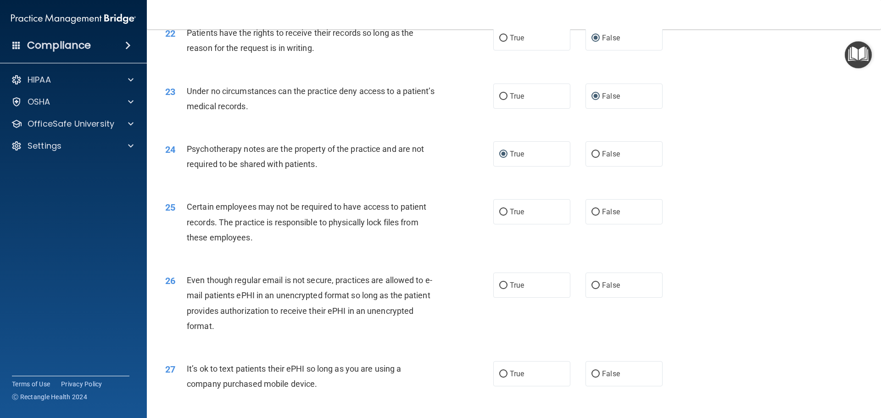
scroll to position [1652, 0]
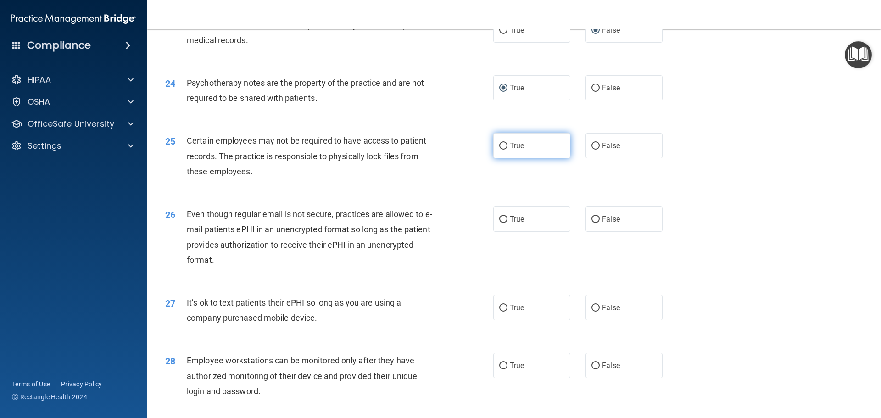
click at [499, 150] on input "True" at bounding box center [503, 146] width 8 height 7
radio input "true"
click at [500, 223] on input "True" at bounding box center [503, 219] width 8 height 7
radio input "true"
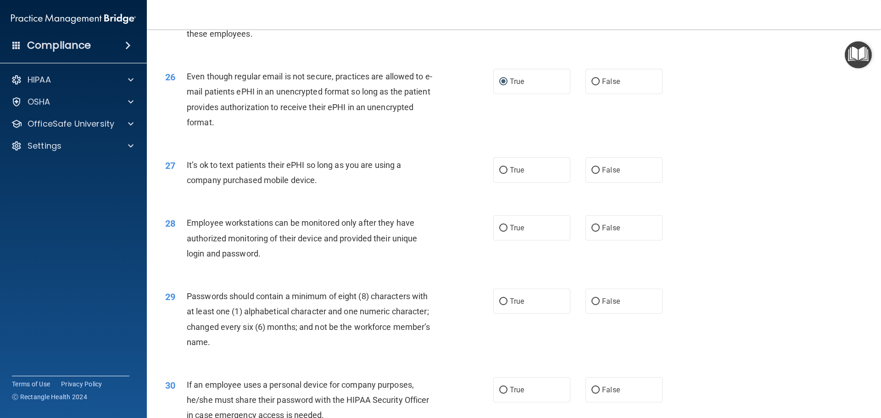
scroll to position [1836, 0]
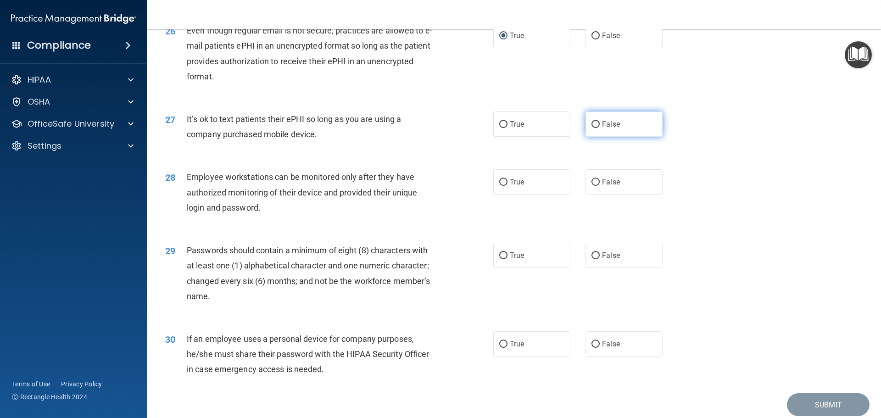
click at [592, 128] on input "False" at bounding box center [596, 124] width 8 height 7
radio input "true"
click at [592, 186] on input "False" at bounding box center [596, 182] width 8 height 7
radio input "true"
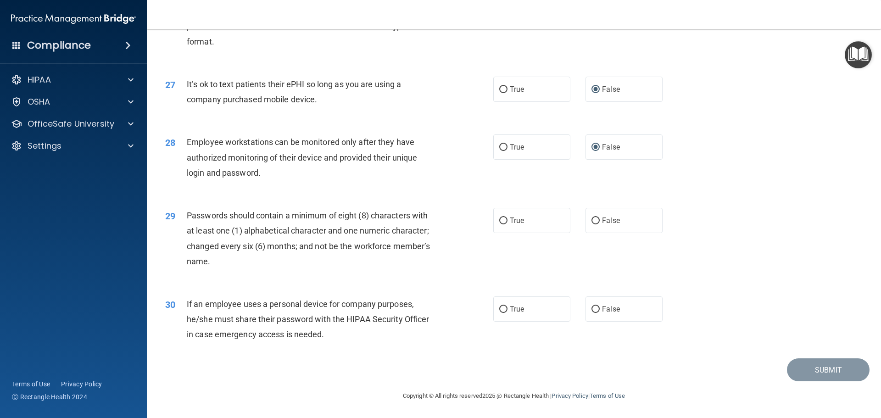
scroll to position [1886, 0]
click at [500, 219] on input "True" at bounding box center [503, 221] width 8 height 7
radio input "true"
click at [592, 309] on input "False" at bounding box center [596, 309] width 8 height 7
radio input "true"
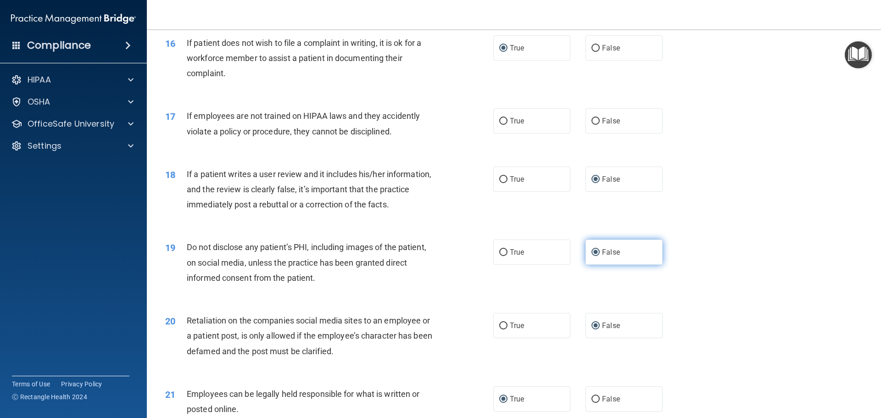
scroll to position [1105, 0]
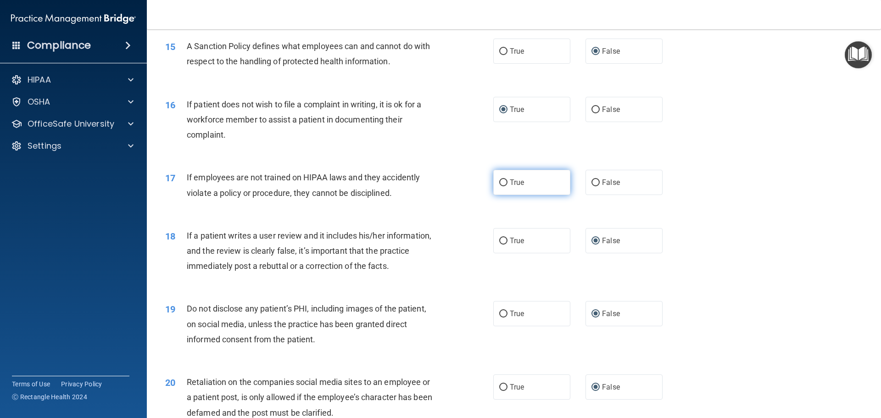
click at [500, 186] on input "True" at bounding box center [503, 182] width 8 height 7
radio input "true"
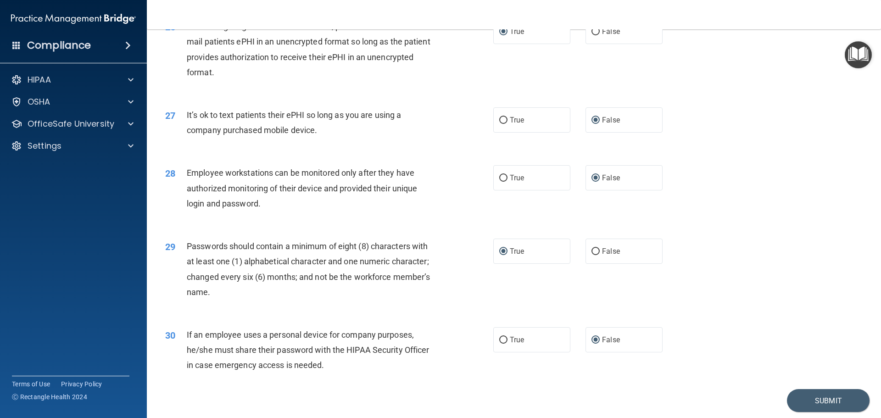
scroll to position [1886, 0]
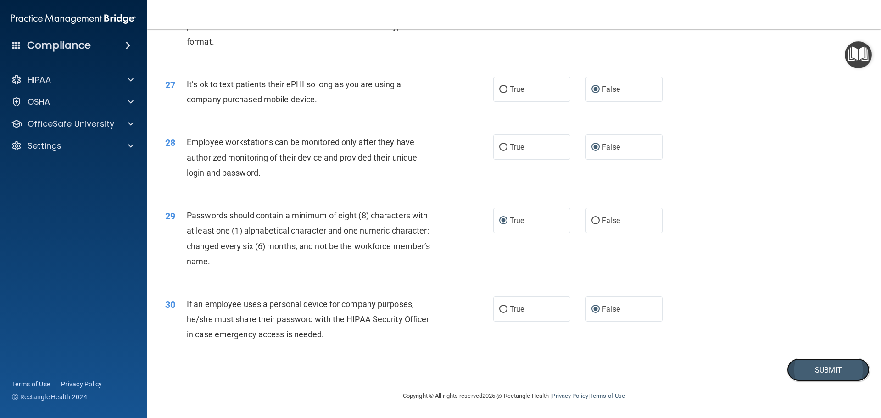
click at [820, 367] on button "Submit" at bounding box center [828, 369] width 83 height 23
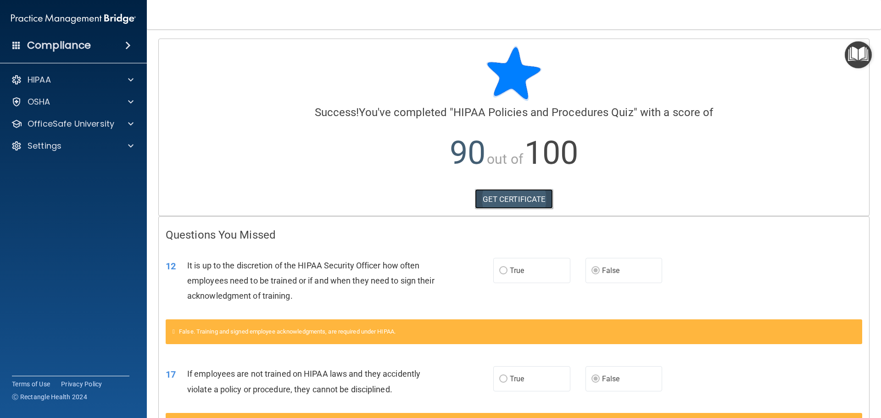
click at [511, 201] on link "GET CERTIFICATE" at bounding box center [514, 199] width 78 height 20
click at [83, 43] on h4 "Compliance" at bounding box center [59, 45] width 64 height 13
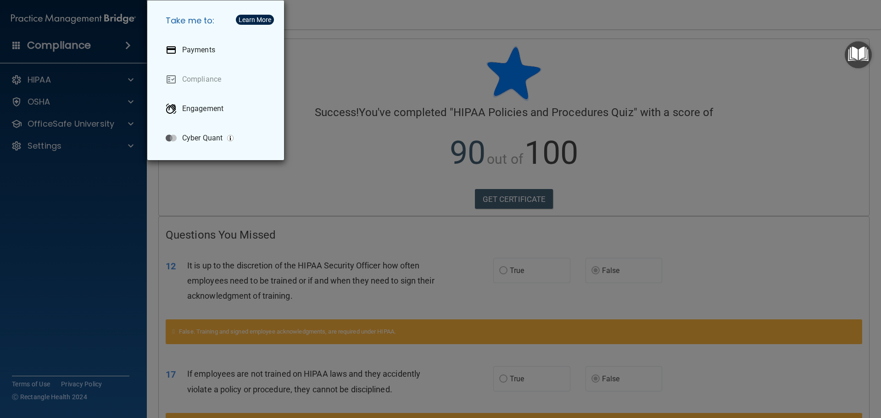
click at [339, 74] on div "Take me to: Payments Compliance Engagement Cyber Quant" at bounding box center [440, 209] width 881 height 418
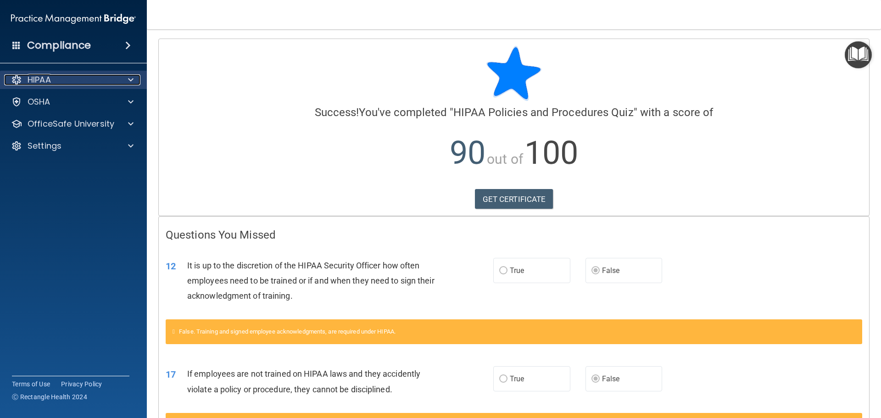
click at [93, 78] on div "HIPAA" at bounding box center [61, 79] width 114 height 11
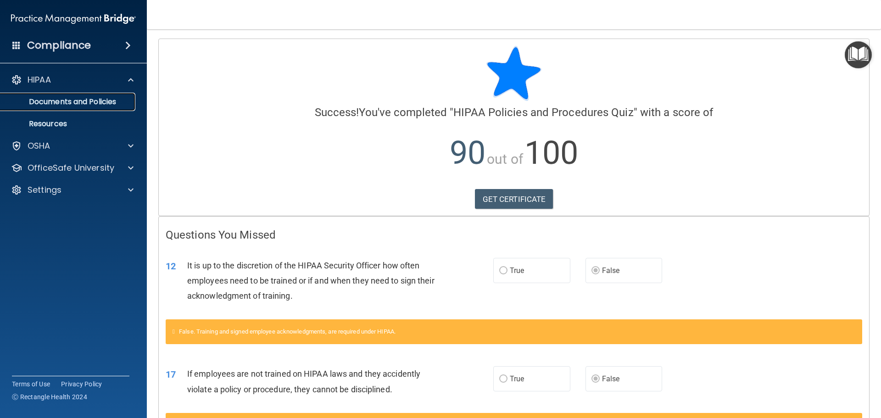
click at [93, 102] on p "Documents and Policies" at bounding box center [68, 101] width 125 height 9
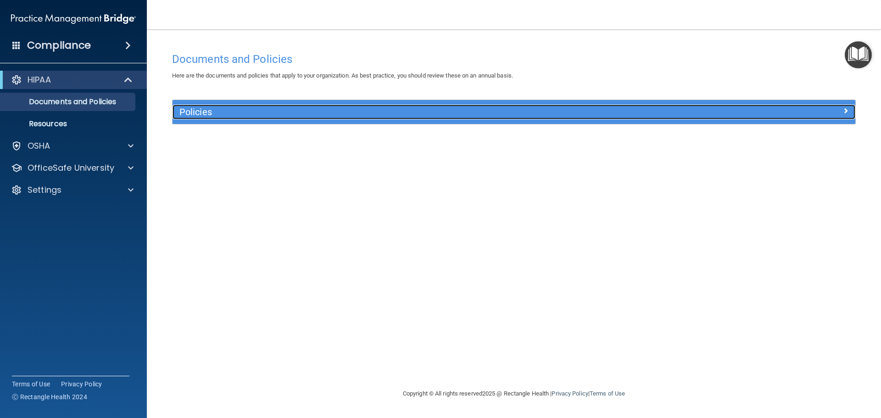
click at [387, 114] on h5 "Policies" at bounding box center [428, 112] width 498 height 10
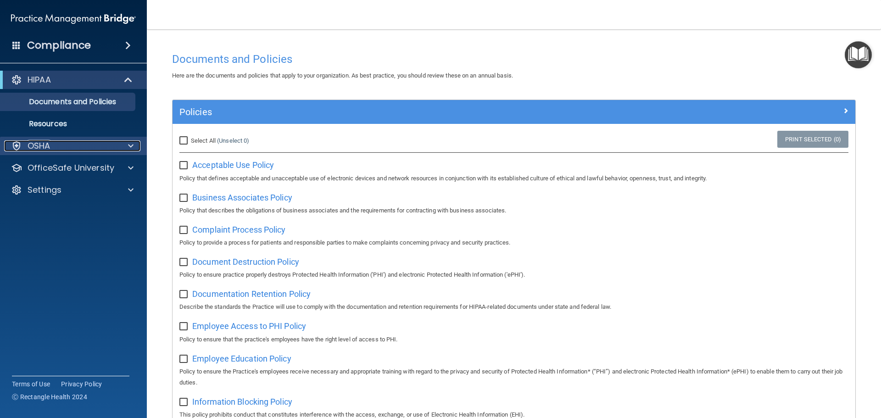
click at [65, 142] on div "OSHA" at bounding box center [61, 145] width 114 height 11
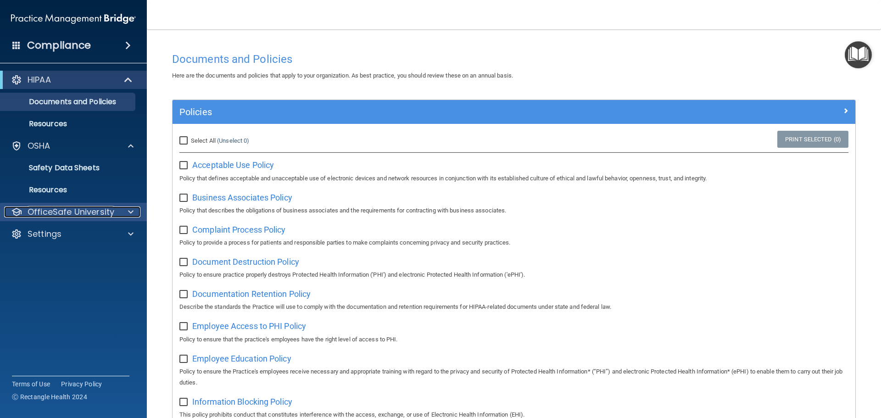
click at [78, 207] on p "OfficeSafe University" at bounding box center [71, 212] width 87 height 11
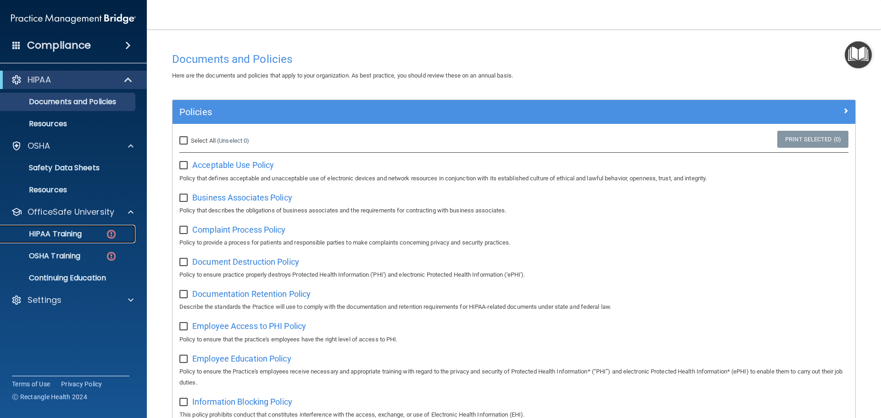
click at [79, 234] on p "HIPAA Training" at bounding box center [44, 233] width 76 height 9
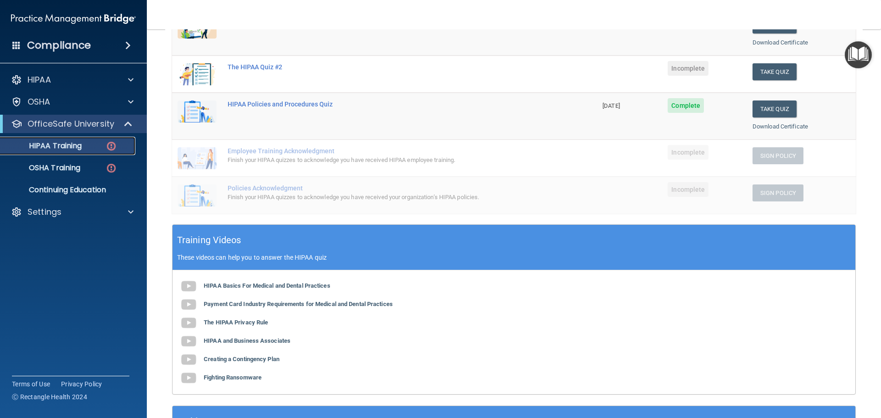
scroll to position [152, 0]
click at [194, 156] on img at bounding box center [197, 159] width 39 height 22
click at [685, 154] on span "Incomplete" at bounding box center [688, 152] width 41 height 15
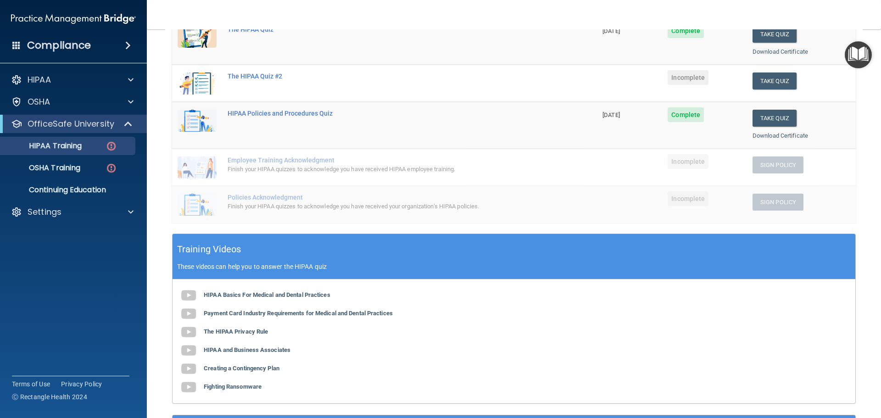
scroll to position [106, 0]
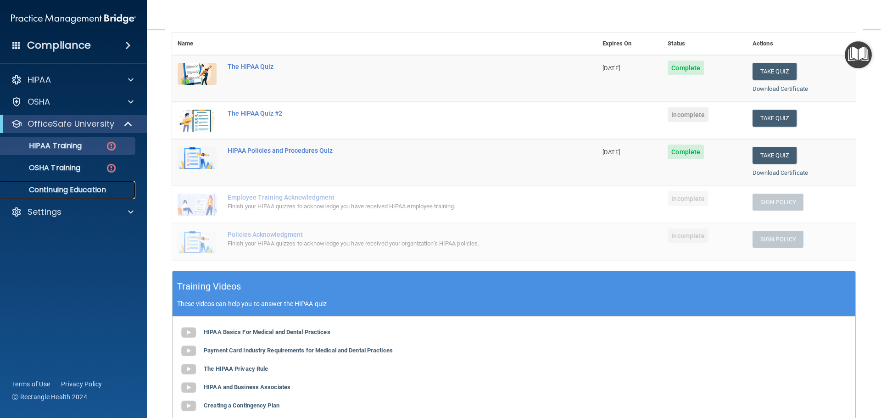
click at [95, 188] on p "Continuing Education" at bounding box center [68, 189] width 125 height 9
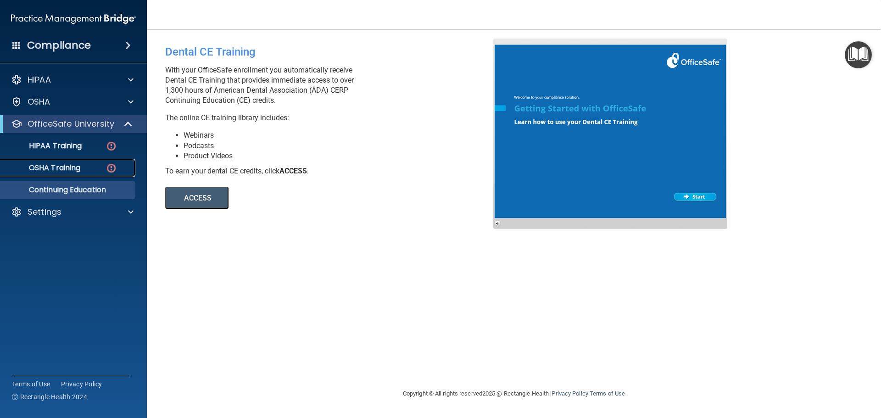
click at [65, 164] on p "OSHA Training" at bounding box center [43, 167] width 74 height 9
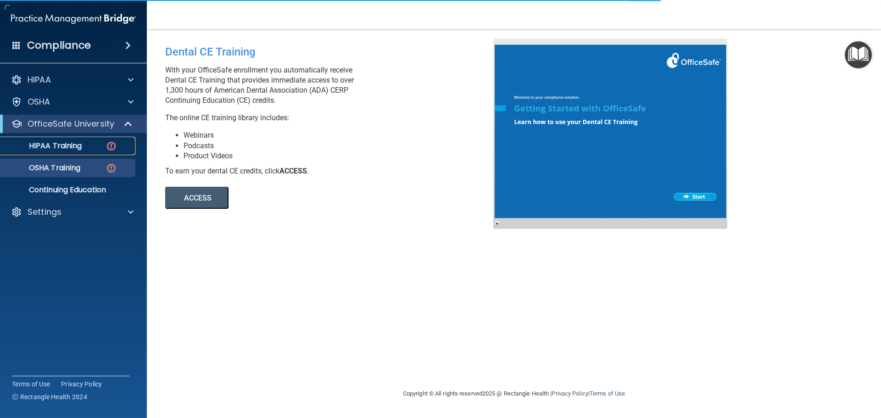
click at [72, 147] on p "HIPAA Training" at bounding box center [44, 145] width 76 height 9
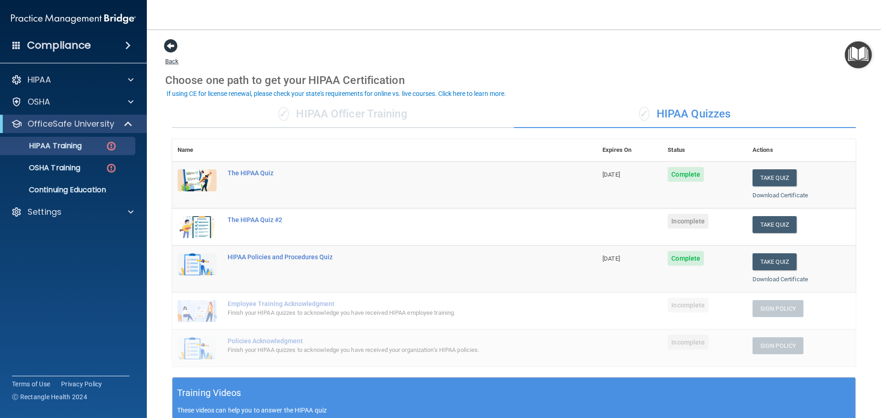
click at [171, 45] on span at bounding box center [171, 46] width 14 height 14
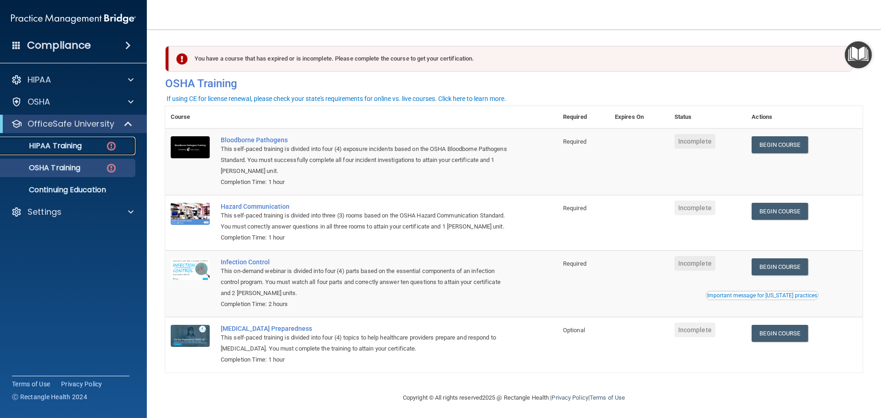
click at [81, 144] on p "HIPAA Training" at bounding box center [44, 145] width 76 height 9
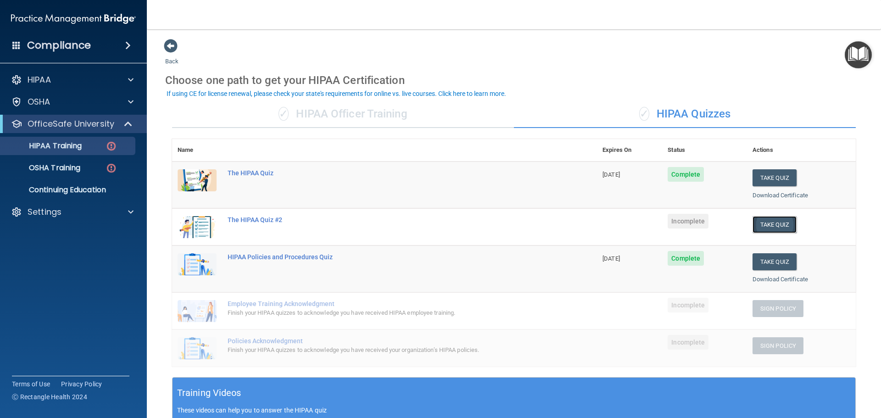
click at [768, 224] on button "Take Quiz" at bounding box center [775, 224] width 44 height 17
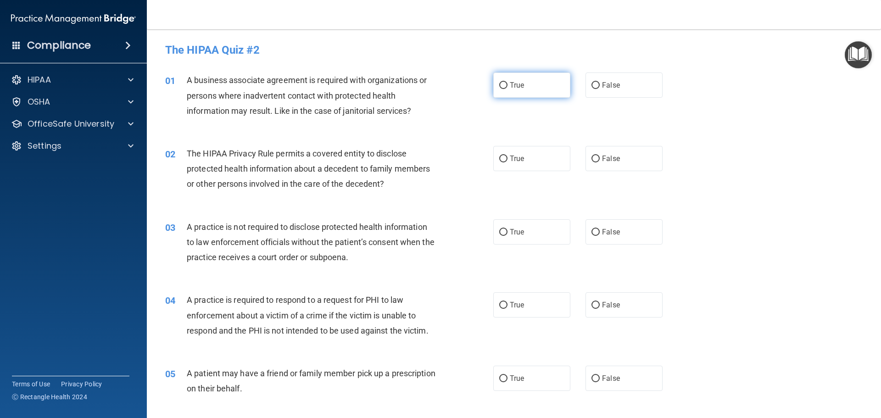
click at [502, 84] on input "True" at bounding box center [503, 85] width 8 height 7
radio input "true"
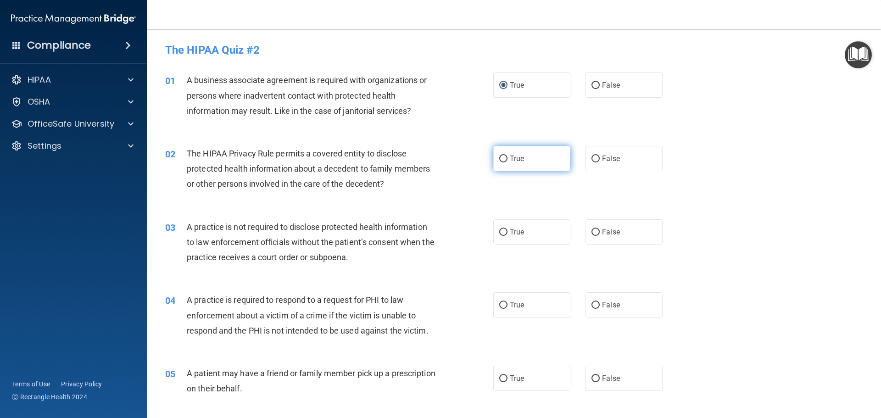
click at [500, 157] on input "True" at bounding box center [503, 159] width 8 height 7
radio input "true"
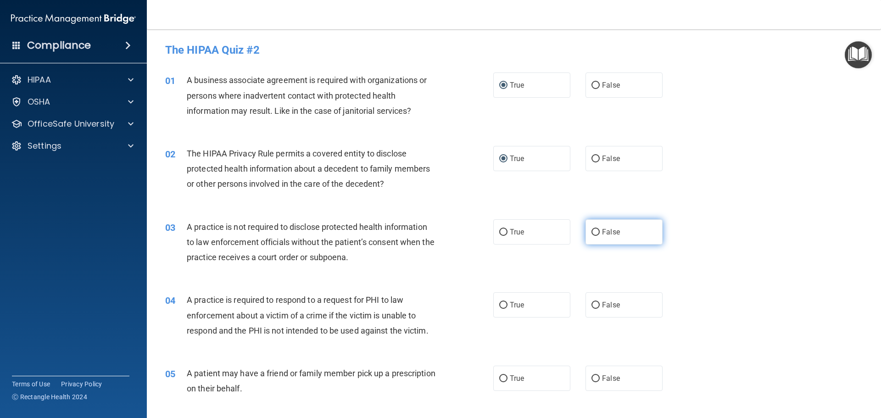
click at [597, 231] on label "False" at bounding box center [624, 231] width 77 height 25
click at [597, 231] on input "False" at bounding box center [596, 232] width 8 height 7
radio input "true"
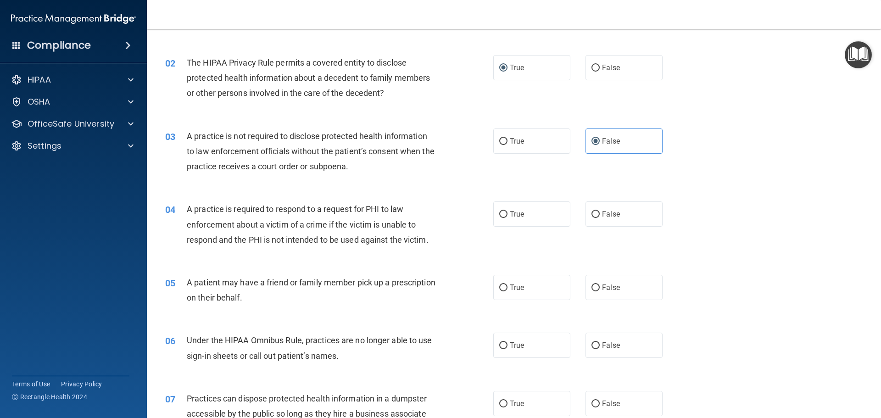
scroll to position [92, 0]
click at [499, 210] on input "True" at bounding box center [503, 213] width 8 height 7
radio input "true"
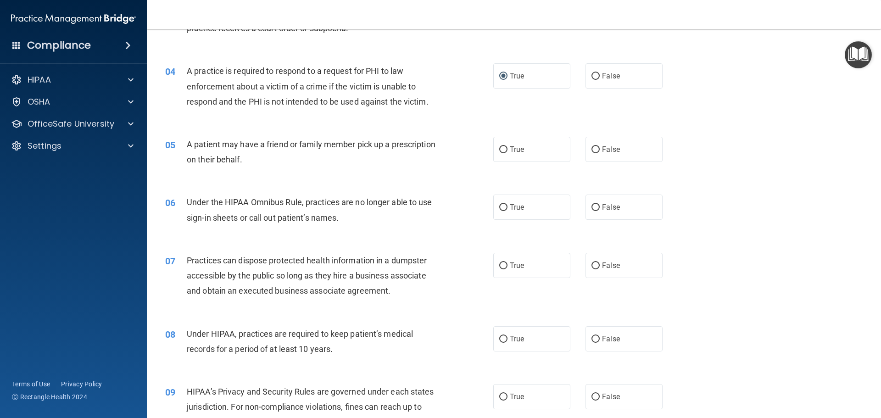
scroll to position [229, 0]
click at [592, 146] on input "False" at bounding box center [596, 149] width 8 height 7
radio input "true"
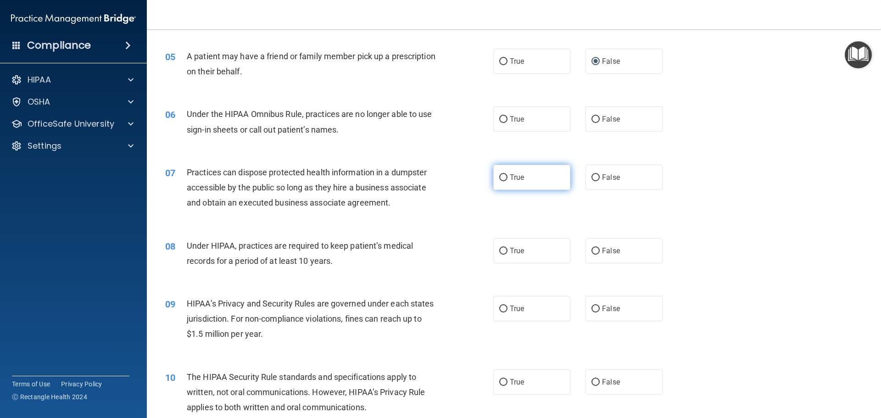
scroll to position [321, 0]
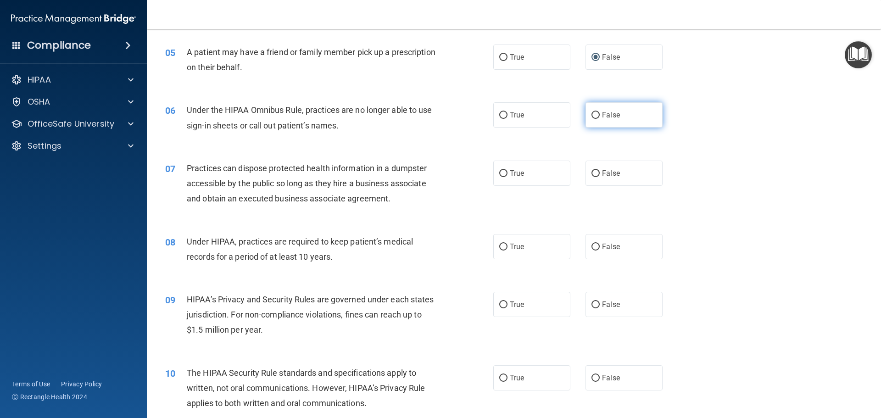
click at [592, 112] on input "False" at bounding box center [596, 115] width 8 height 7
radio input "true"
click at [592, 173] on input "False" at bounding box center [596, 173] width 8 height 7
radio input "true"
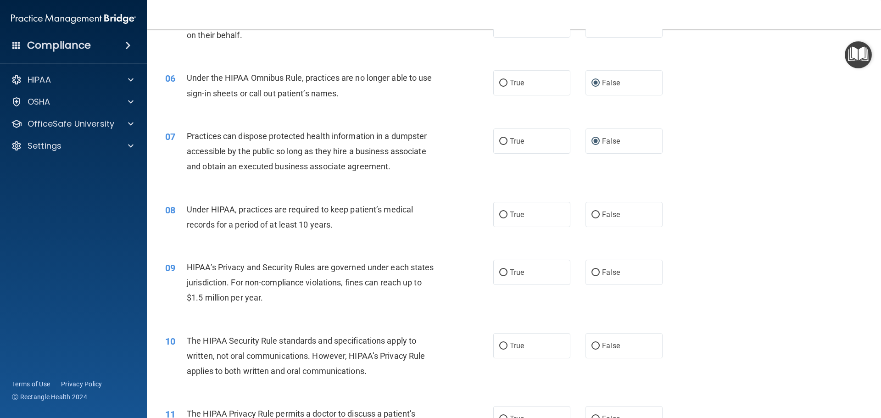
scroll to position [413, 0]
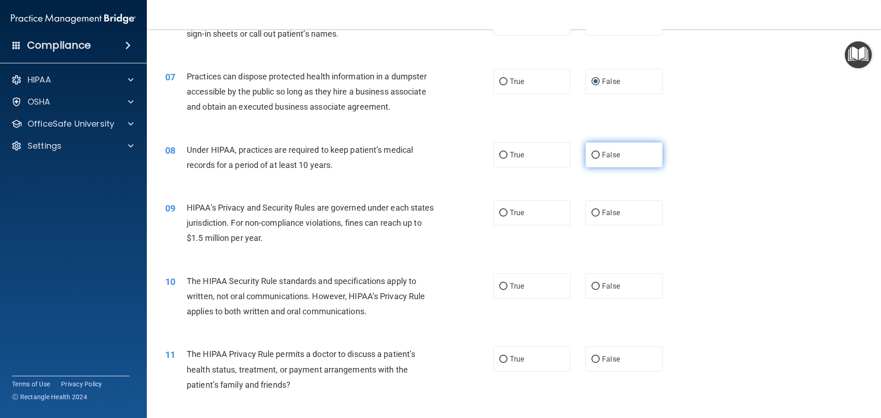
click at [592, 155] on input "False" at bounding box center [596, 155] width 8 height 7
radio input "true"
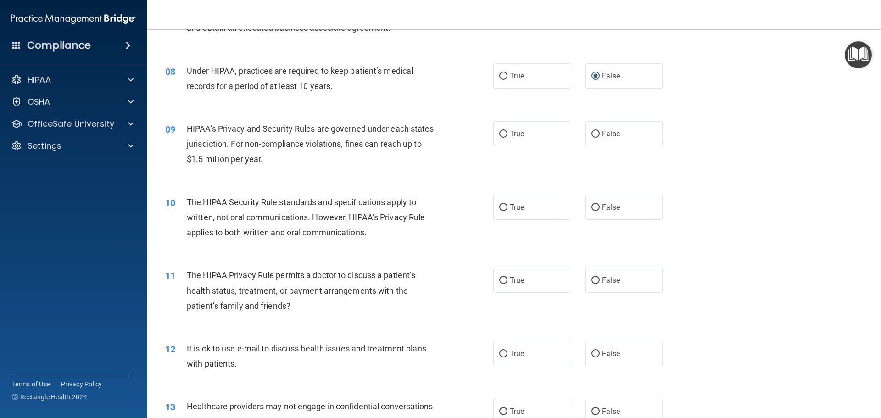
scroll to position [505, 0]
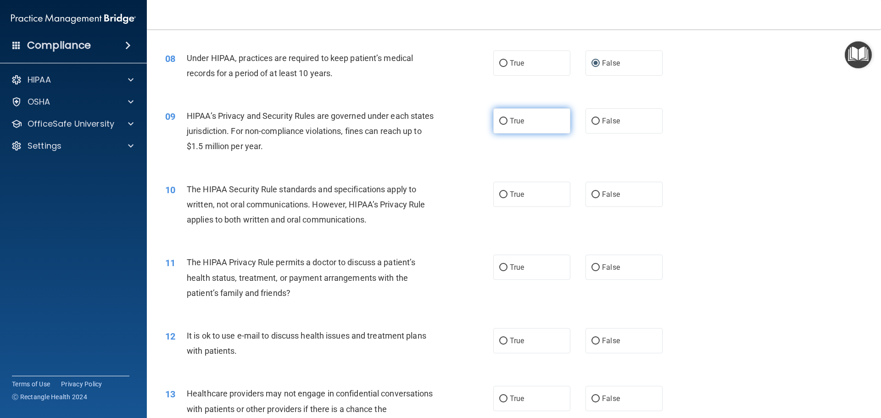
click at [500, 119] on input "True" at bounding box center [503, 121] width 8 height 7
radio input "true"
click at [592, 196] on input "False" at bounding box center [596, 194] width 8 height 7
radio input "true"
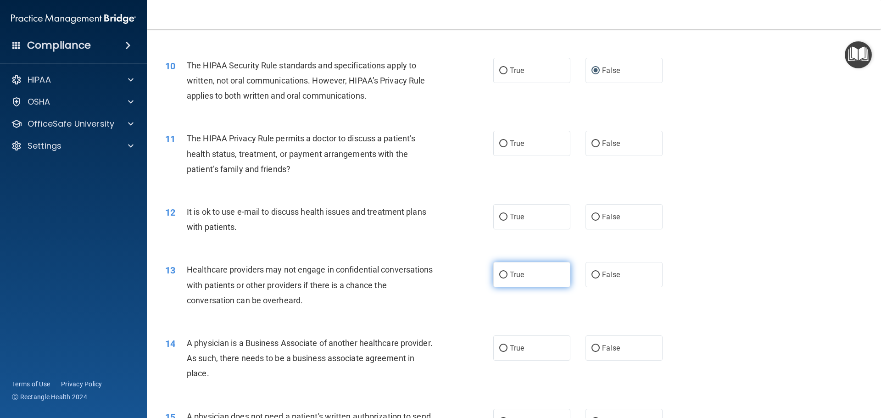
scroll to position [642, 0]
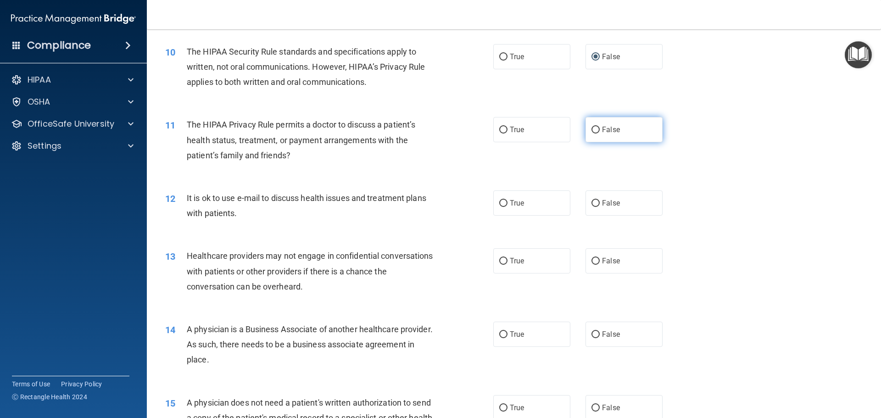
click at [592, 129] on input "False" at bounding box center [596, 130] width 8 height 7
radio input "true"
click at [501, 203] on input "True" at bounding box center [503, 203] width 8 height 7
radio input "true"
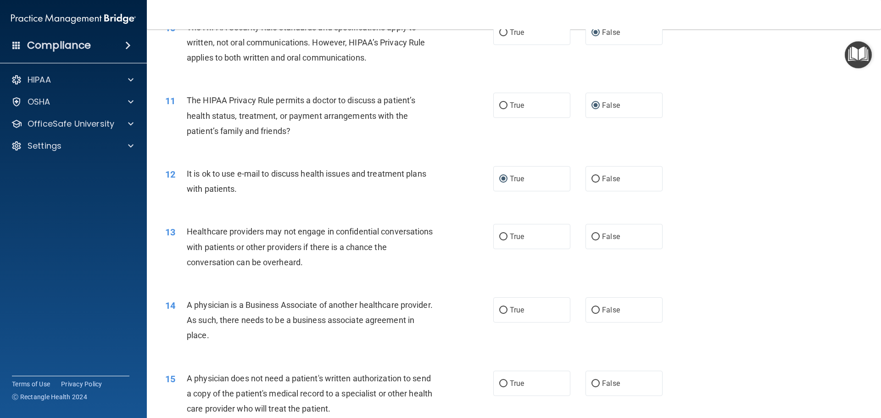
scroll to position [688, 0]
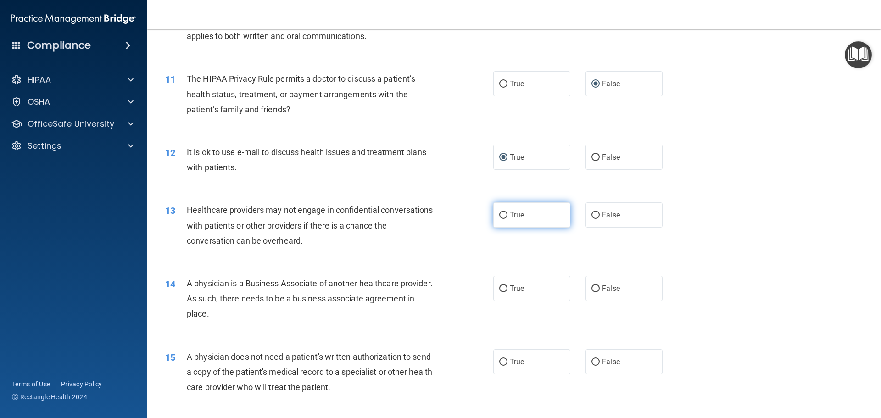
click at [500, 213] on input "True" at bounding box center [503, 215] width 8 height 7
radio input "true"
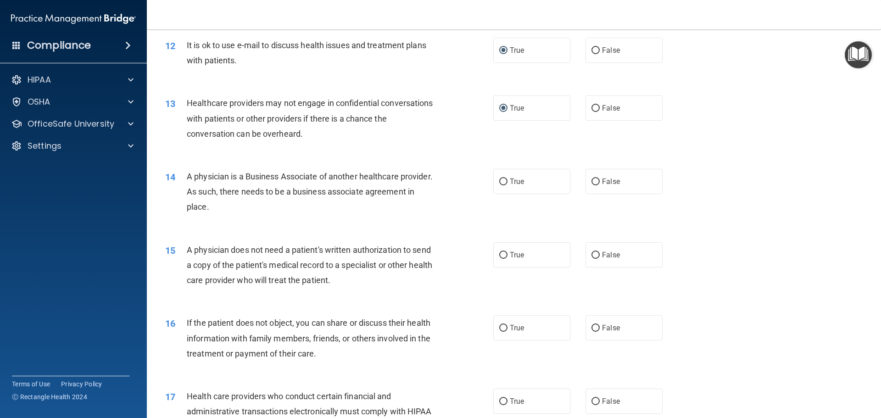
scroll to position [826, 0]
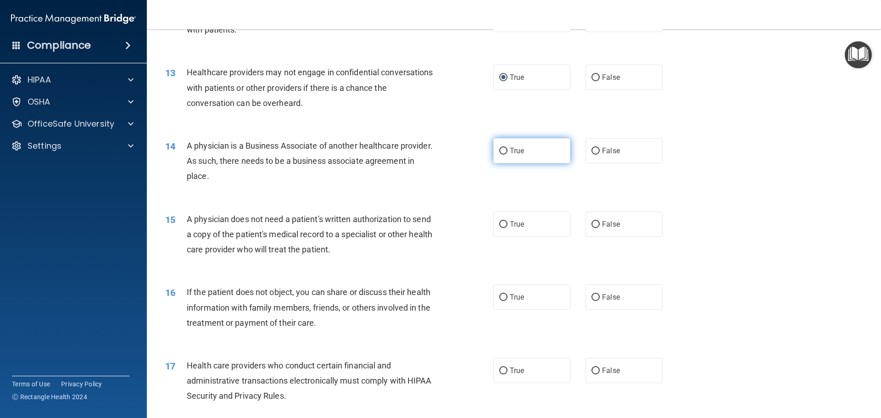
click at [502, 148] on input "True" at bounding box center [503, 151] width 8 height 7
radio input "true"
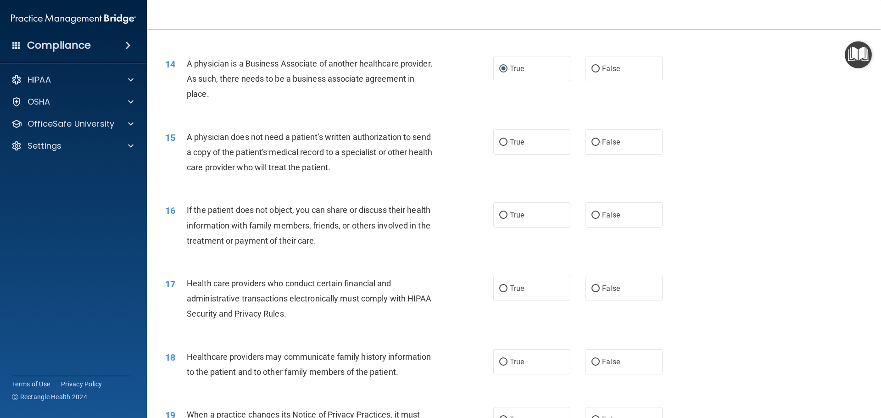
scroll to position [918, 0]
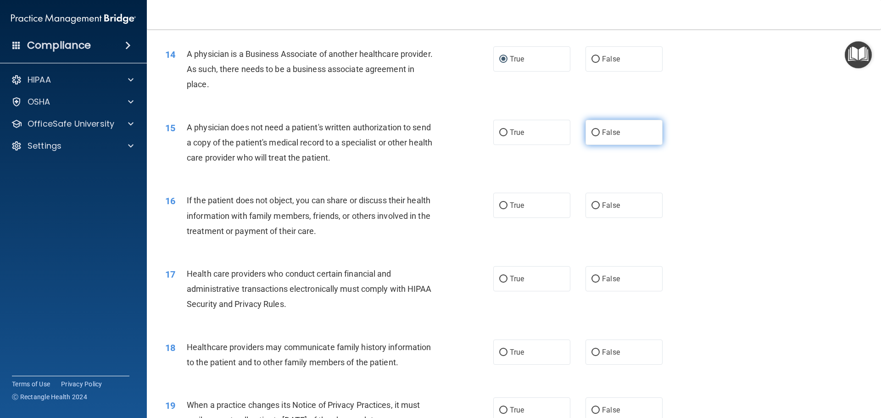
click at [592, 131] on input "False" at bounding box center [596, 132] width 8 height 7
radio input "true"
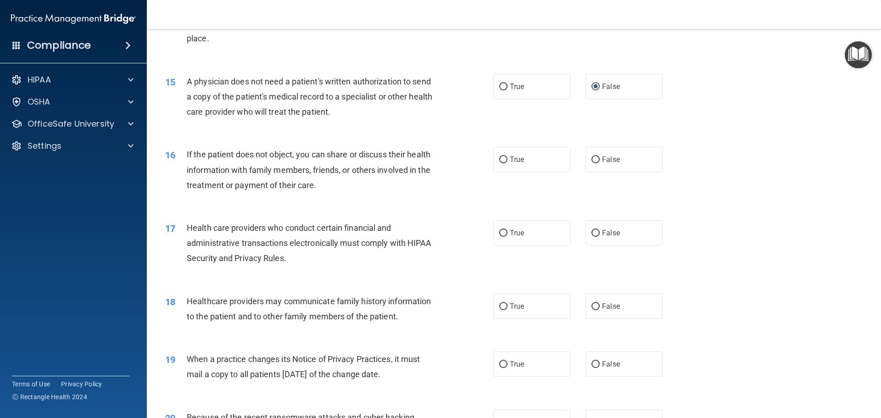
scroll to position [1010, 0]
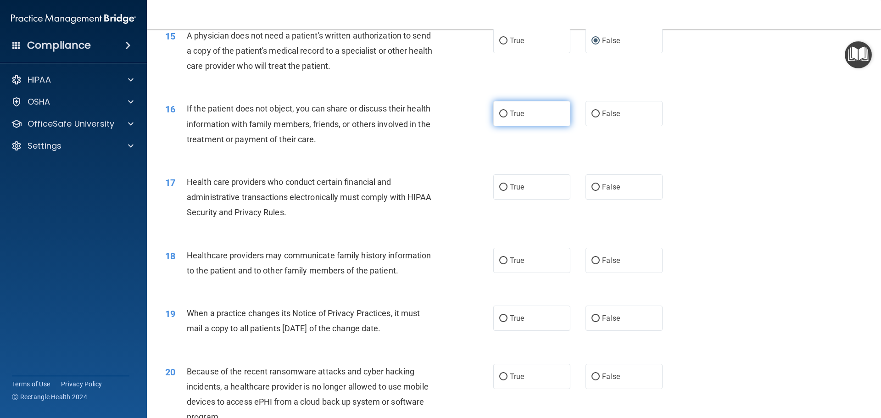
click at [500, 112] on input "True" at bounding box center [503, 114] width 8 height 7
radio input "true"
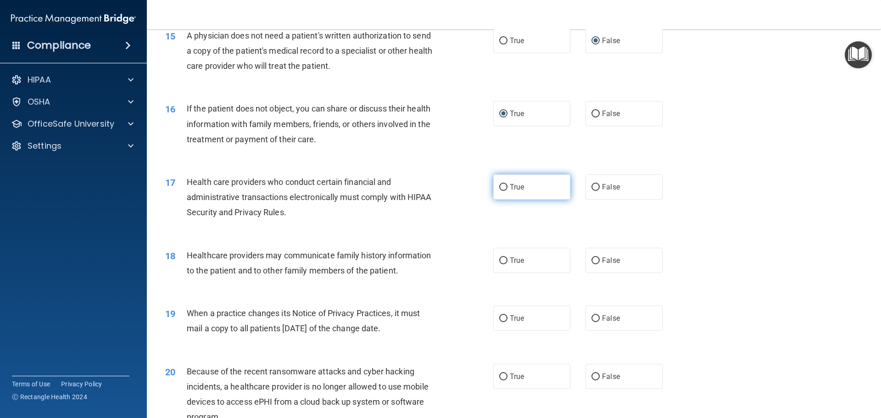
click at [501, 185] on input "True" at bounding box center [503, 187] width 8 height 7
radio input "true"
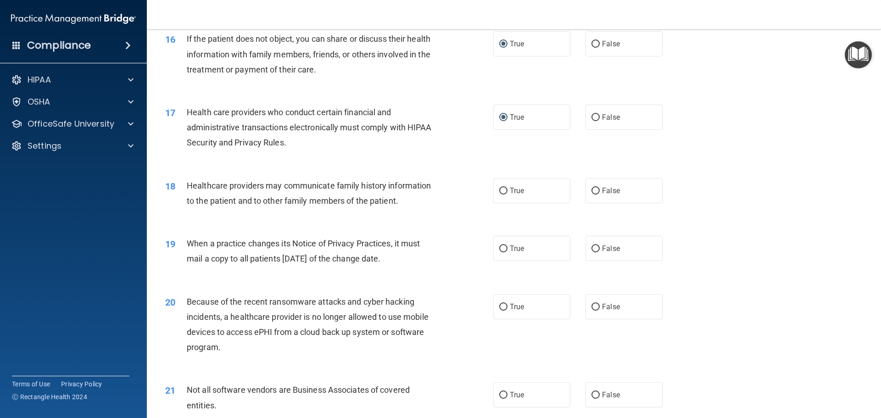
scroll to position [1101, 0]
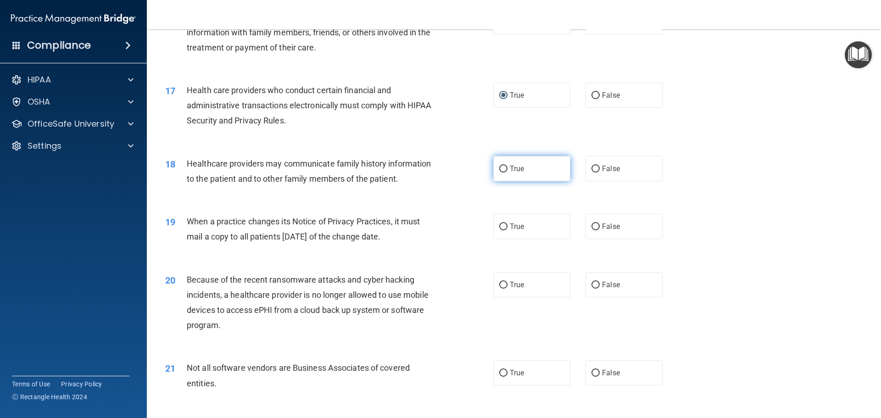
click at [502, 169] on input "True" at bounding box center [503, 169] width 8 height 7
radio input "true"
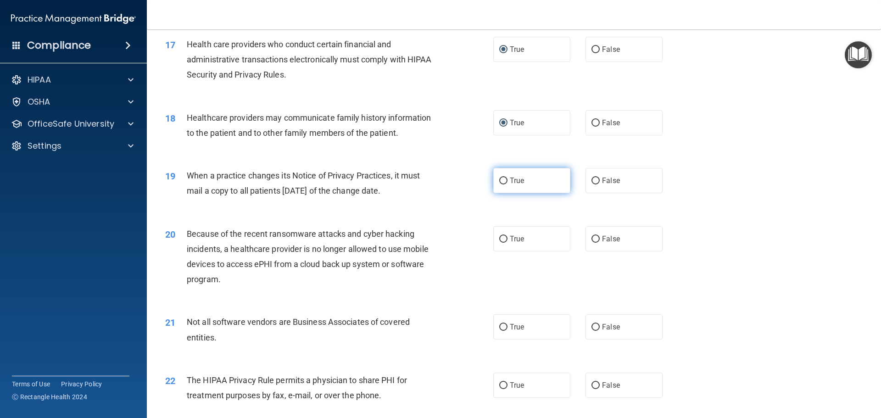
click at [499, 181] on input "True" at bounding box center [503, 181] width 8 height 7
radio input "true"
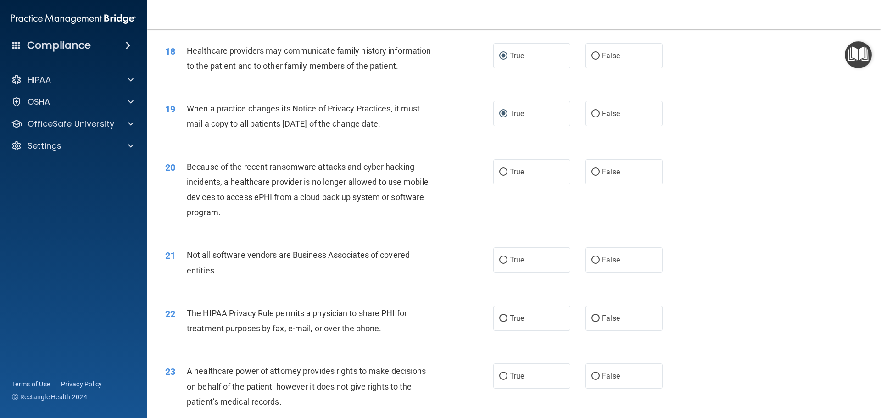
scroll to position [1239, 0]
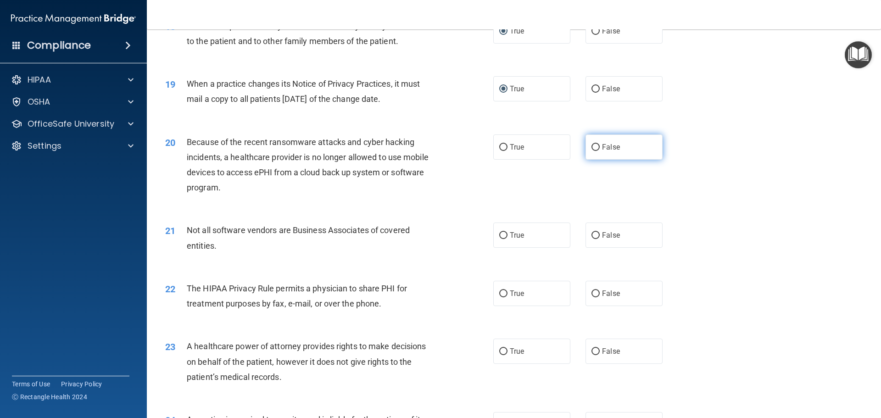
click at [592, 147] on input "False" at bounding box center [596, 147] width 8 height 7
radio input "true"
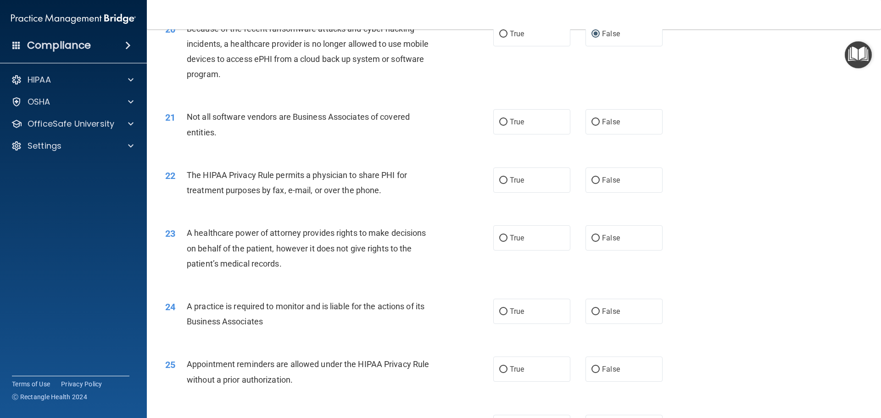
scroll to position [1377, 0]
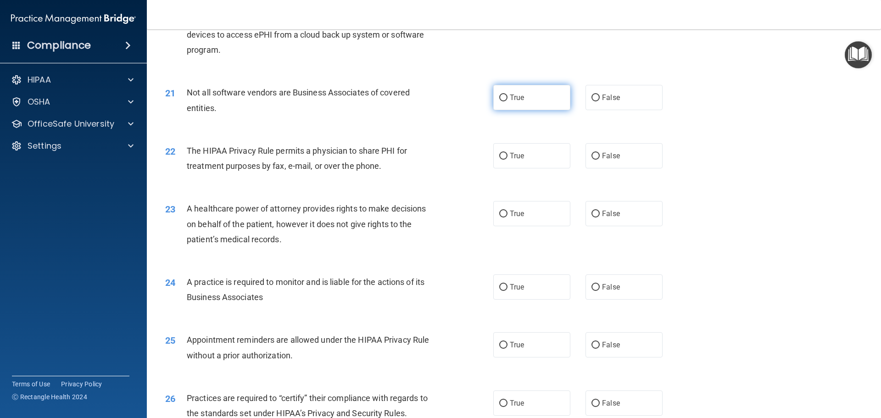
click at [502, 97] on input "True" at bounding box center [503, 98] width 8 height 7
radio input "true"
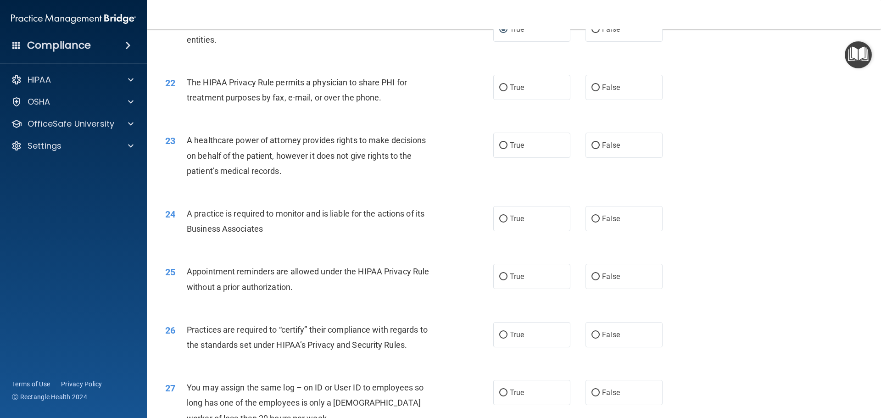
scroll to position [1468, 0]
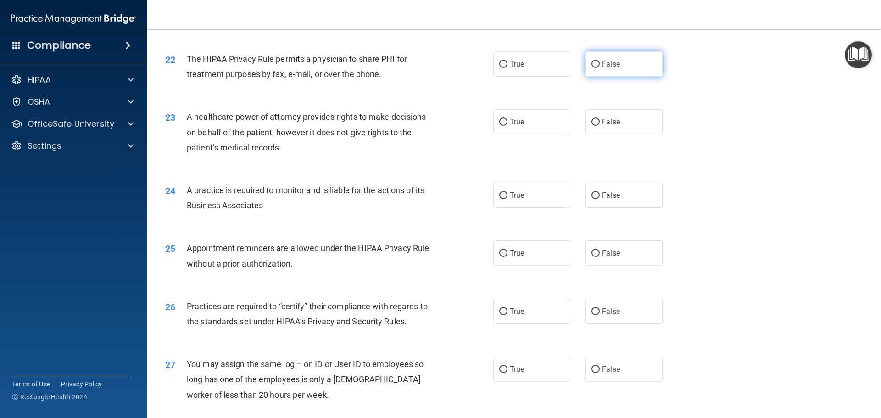
click at [592, 64] on input "False" at bounding box center [596, 64] width 8 height 7
radio input "true"
click at [592, 123] on input "False" at bounding box center [596, 122] width 8 height 7
radio input "true"
click at [500, 197] on input "True" at bounding box center [503, 195] width 8 height 7
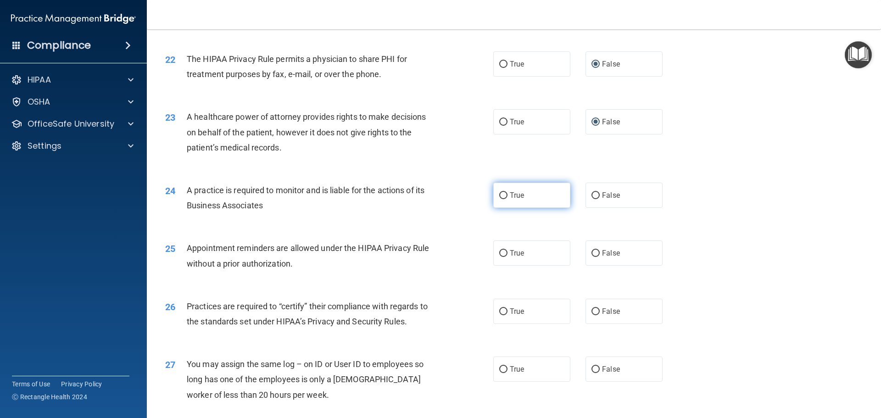
radio input "true"
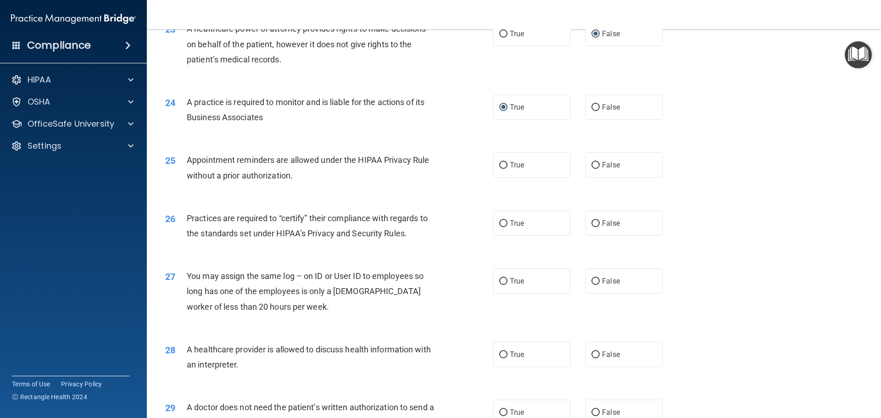
scroll to position [1560, 0]
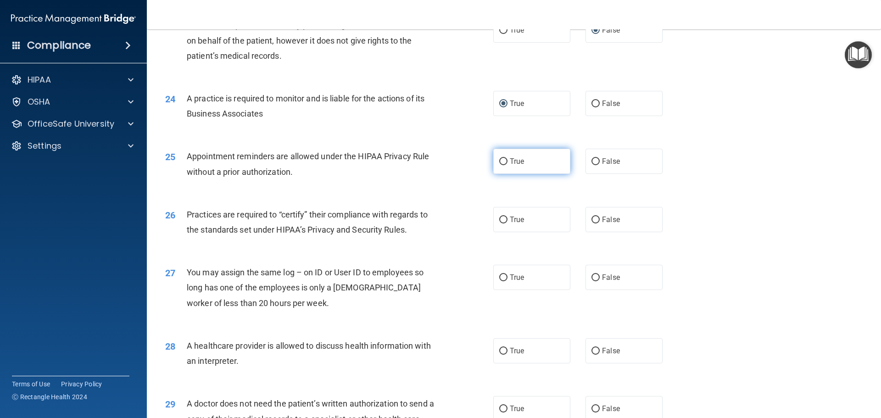
click at [500, 161] on input "True" at bounding box center [503, 161] width 8 height 7
radio input "true"
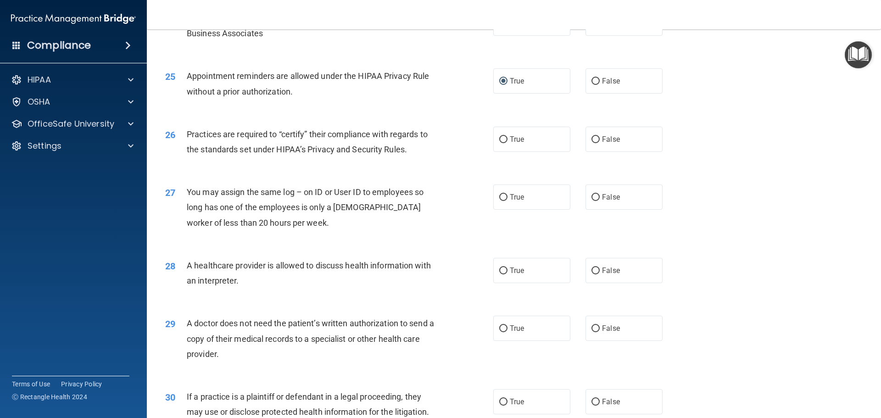
scroll to position [1652, 0]
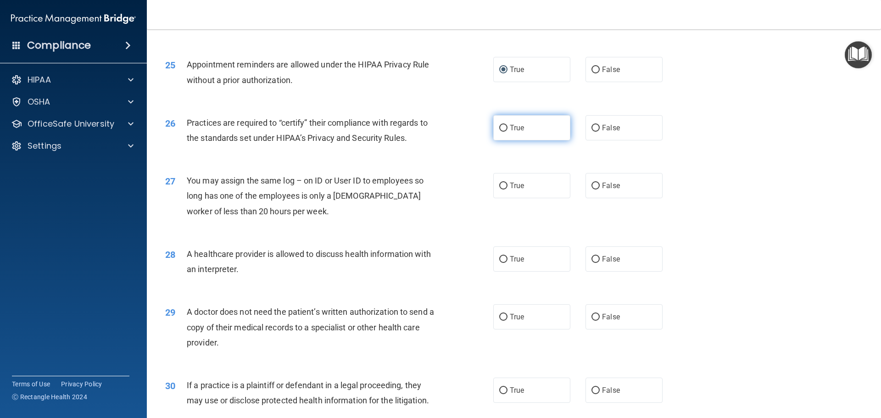
click at [499, 128] on input "True" at bounding box center [503, 128] width 8 height 7
radio input "true"
click at [594, 186] on input "False" at bounding box center [596, 186] width 8 height 7
radio input "true"
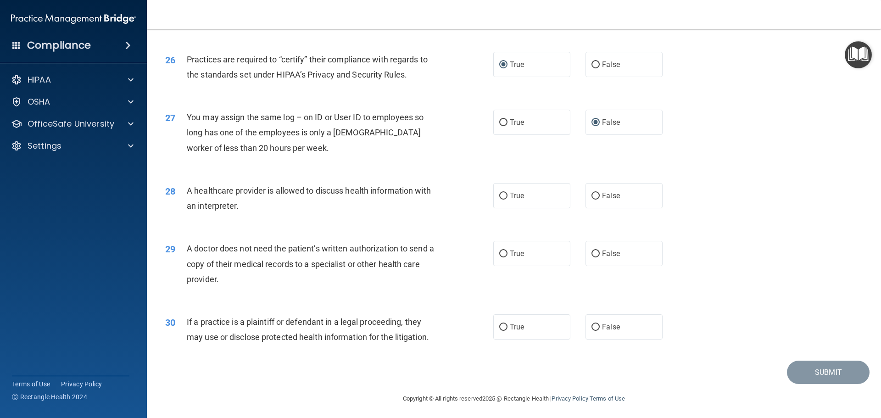
scroll to position [1718, 0]
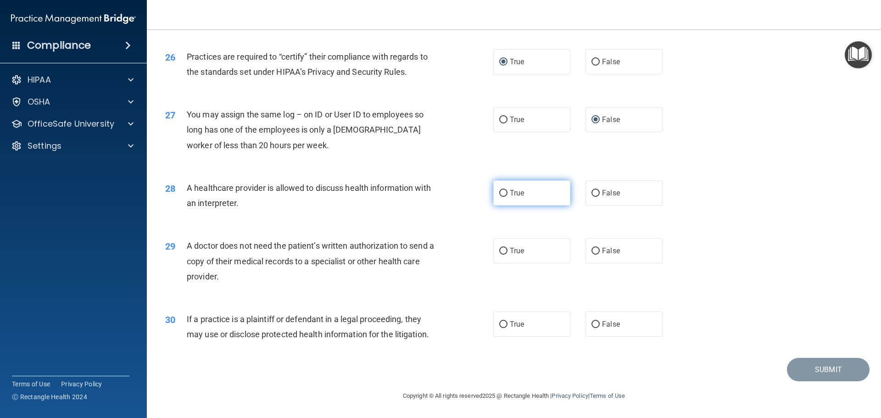
click at [505, 191] on label "True" at bounding box center [531, 192] width 77 height 25
click at [505, 191] on input "True" at bounding box center [503, 193] width 8 height 7
radio input "true"
click at [592, 252] on input "False" at bounding box center [596, 251] width 8 height 7
radio input "true"
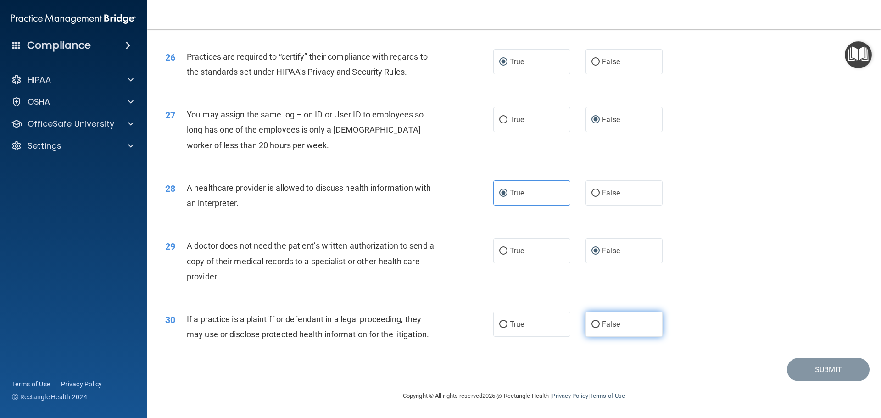
click at [586, 325] on label "False" at bounding box center [624, 324] width 77 height 25
click at [592, 325] on input "False" at bounding box center [596, 324] width 8 height 7
radio input "true"
click at [825, 369] on button "Submit" at bounding box center [828, 369] width 83 height 23
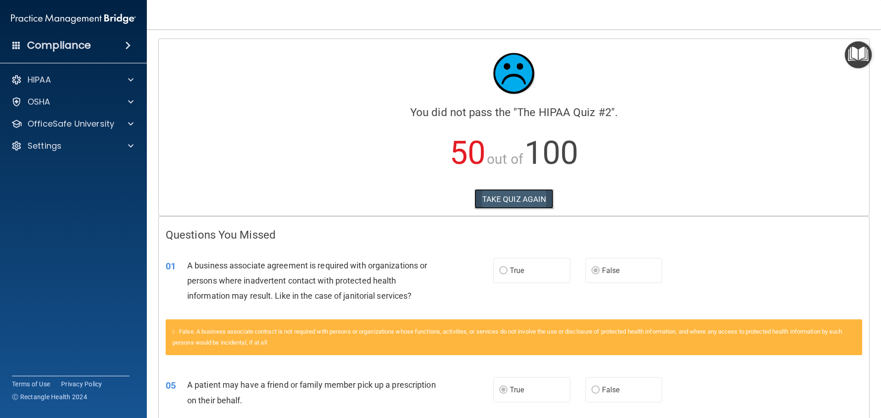
click at [508, 198] on button "TAKE QUIZ AGAIN" at bounding box center [514, 199] width 79 height 20
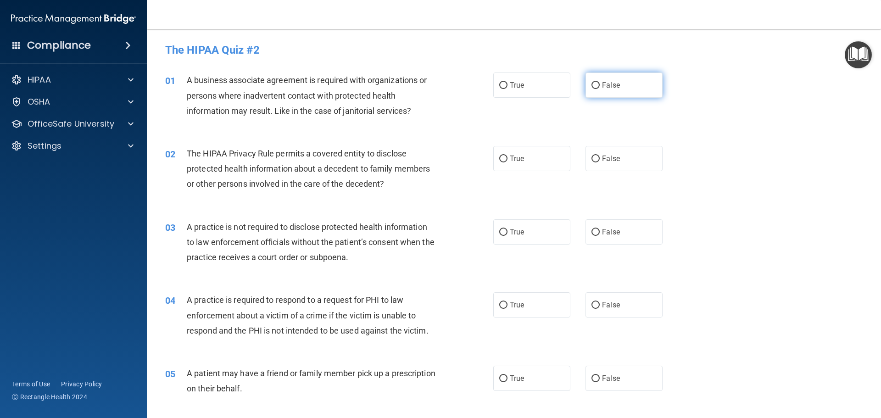
click at [592, 86] on input "False" at bounding box center [596, 85] width 8 height 7
radio input "true"
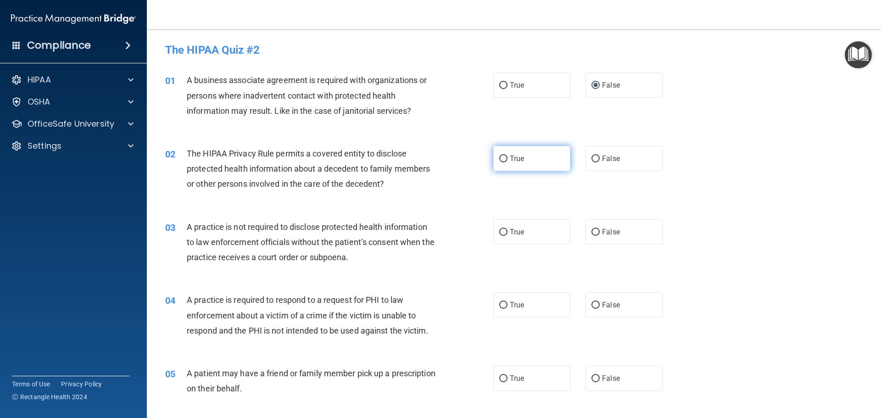
click at [503, 159] on input "True" at bounding box center [503, 159] width 8 height 7
radio input "true"
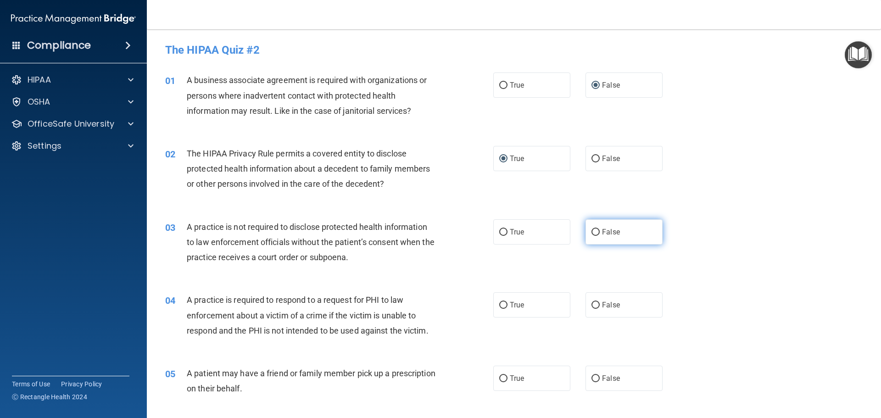
click at [593, 232] on input "False" at bounding box center [596, 232] width 8 height 7
radio input "true"
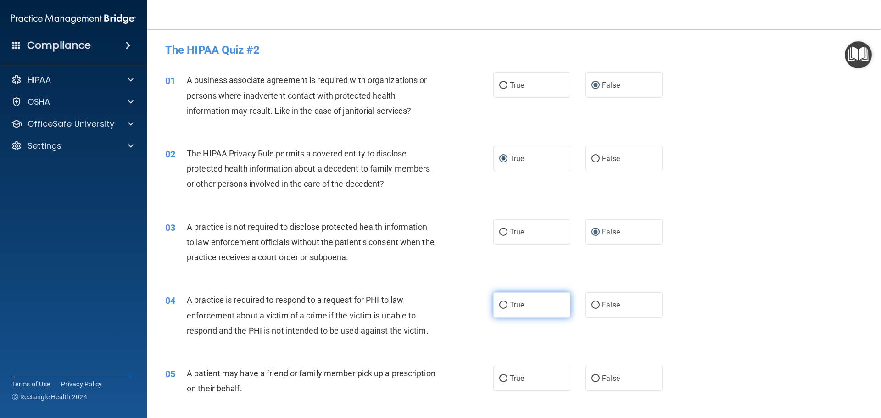
click at [501, 302] on input "True" at bounding box center [503, 305] width 8 height 7
radio input "true"
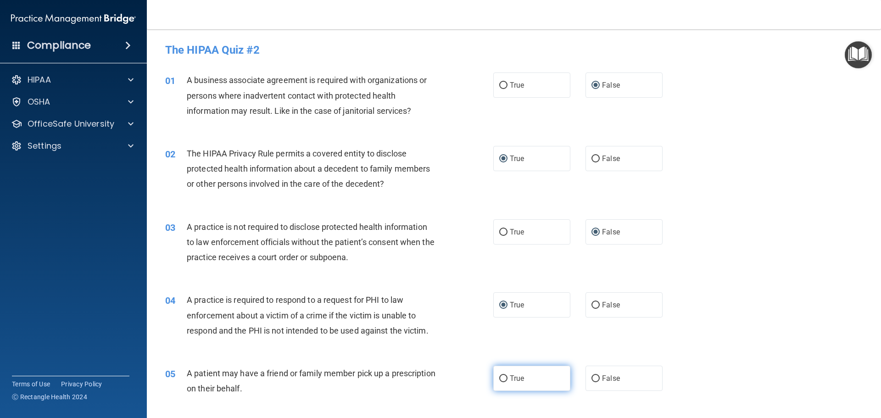
click at [502, 379] on input "True" at bounding box center [503, 378] width 8 height 7
radio input "true"
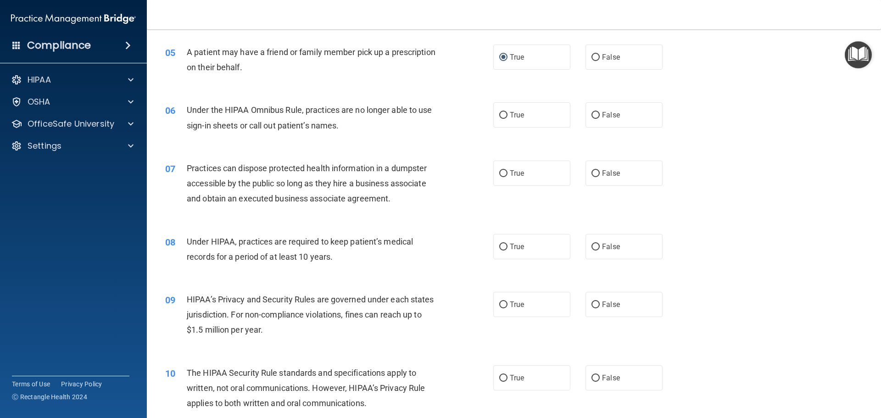
scroll to position [367, 0]
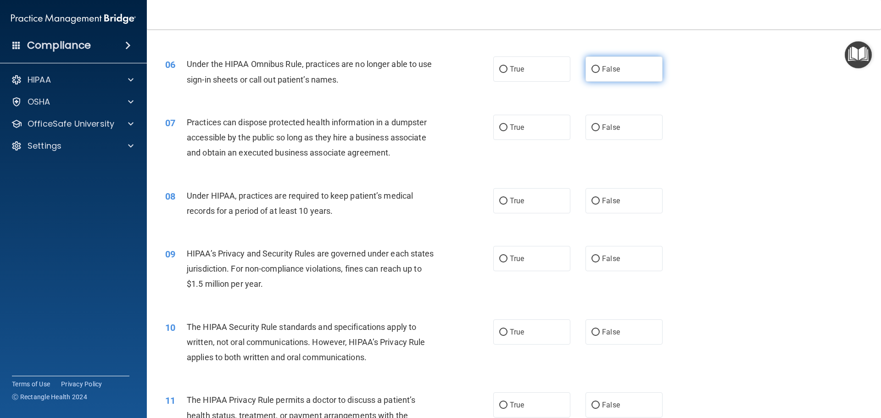
click at [592, 68] on input "False" at bounding box center [596, 69] width 8 height 7
radio input "true"
click at [592, 128] on input "False" at bounding box center [596, 127] width 8 height 7
radio input "true"
click at [593, 199] on input "False" at bounding box center [596, 201] width 8 height 7
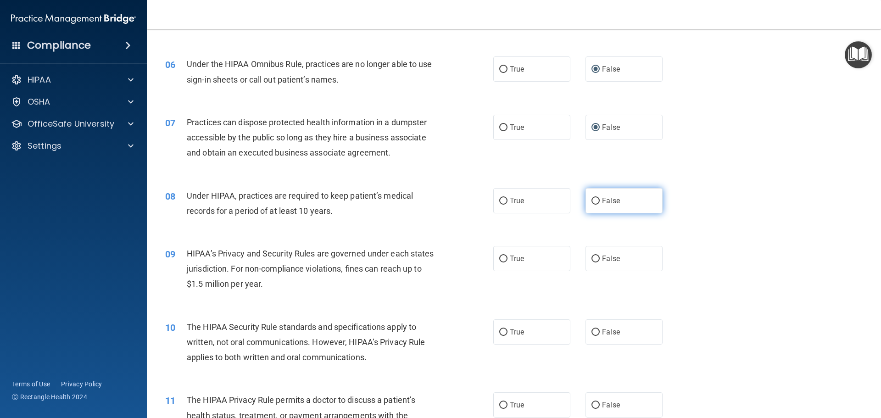
radio input "true"
click at [592, 259] on input "False" at bounding box center [596, 259] width 8 height 7
radio input "true"
click at [503, 332] on input "True" at bounding box center [503, 332] width 8 height 7
radio input "true"
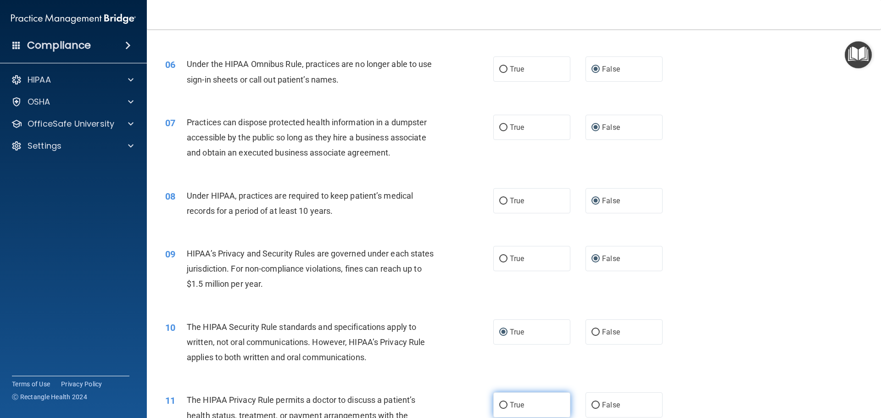
click at [499, 403] on input "True" at bounding box center [503, 405] width 8 height 7
radio input "true"
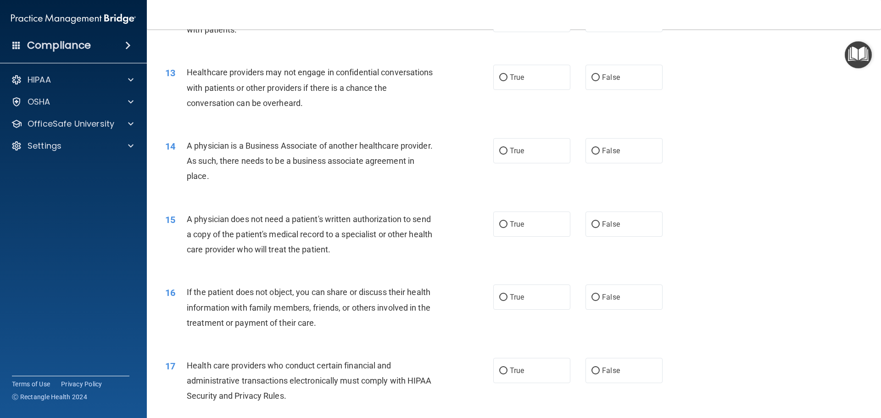
scroll to position [780, 0]
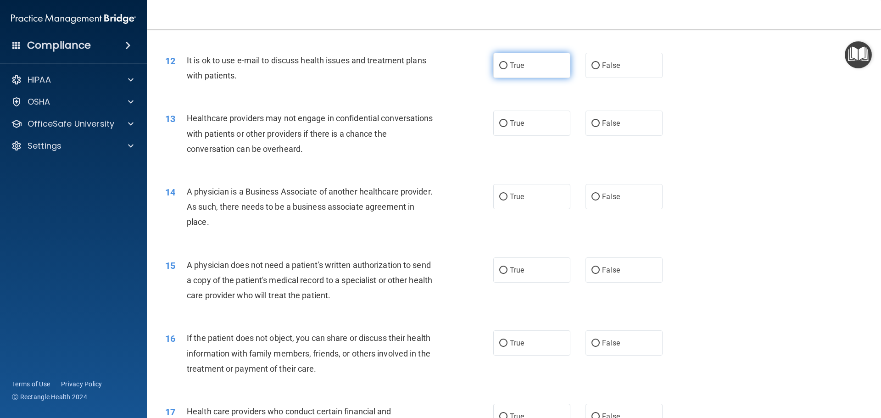
click at [500, 64] on input "True" at bounding box center [503, 65] width 8 height 7
radio input "true"
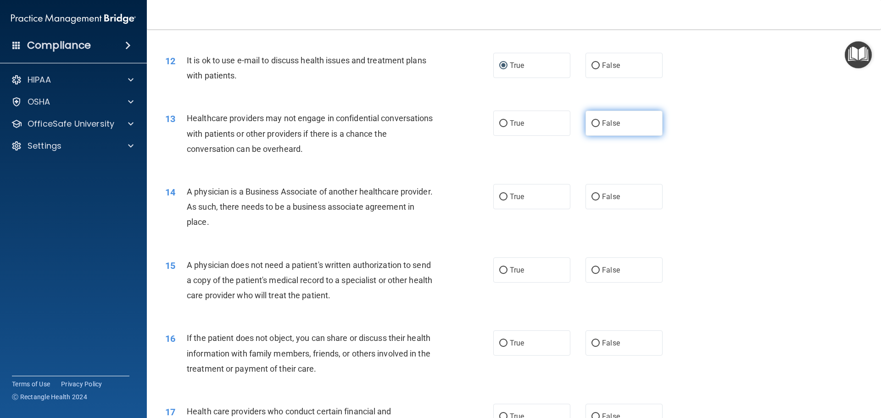
click at [592, 123] on input "False" at bounding box center [596, 123] width 8 height 7
radio input "true"
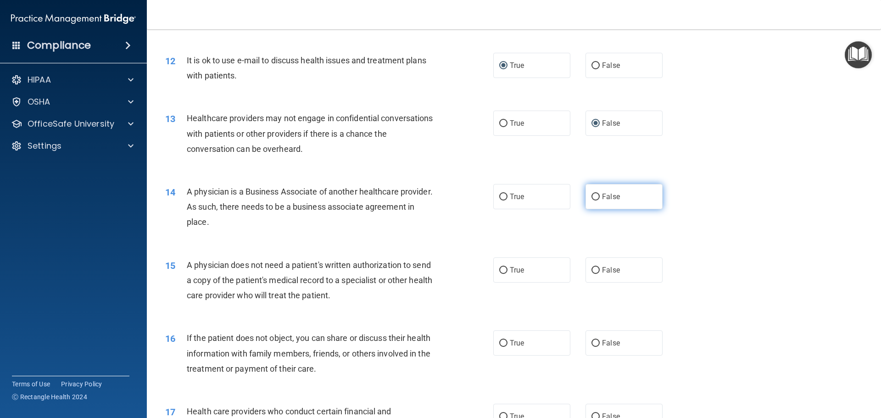
click at [592, 194] on input "False" at bounding box center [596, 197] width 8 height 7
radio input "true"
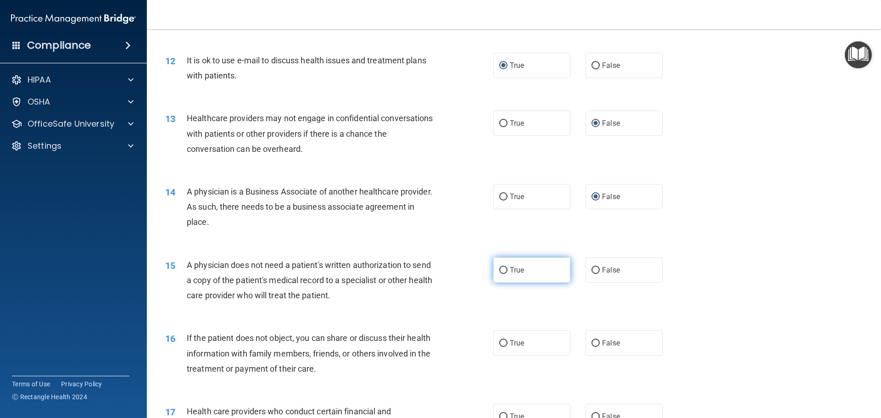
click at [501, 268] on input "True" at bounding box center [503, 270] width 8 height 7
radio input "true"
click at [498, 338] on label "True" at bounding box center [531, 342] width 77 height 25
click at [499, 340] on input "True" at bounding box center [503, 343] width 8 height 7
radio input "true"
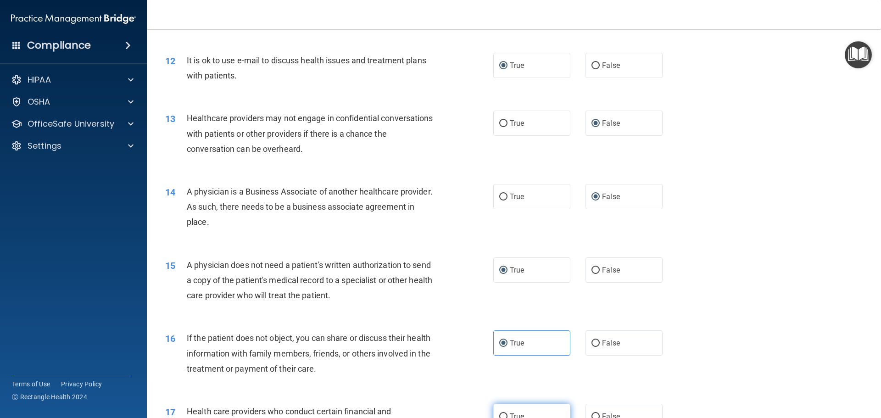
click at [500, 416] on input "True" at bounding box center [503, 416] width 8 height 7
radio input "true"
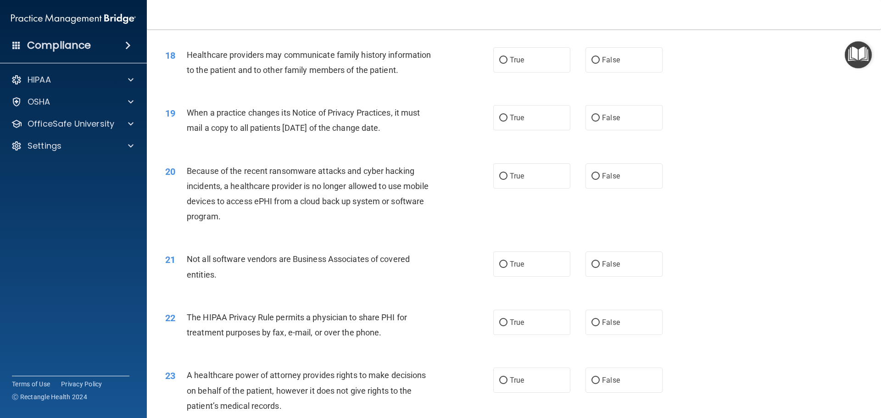
scroll to position [1239, 0]
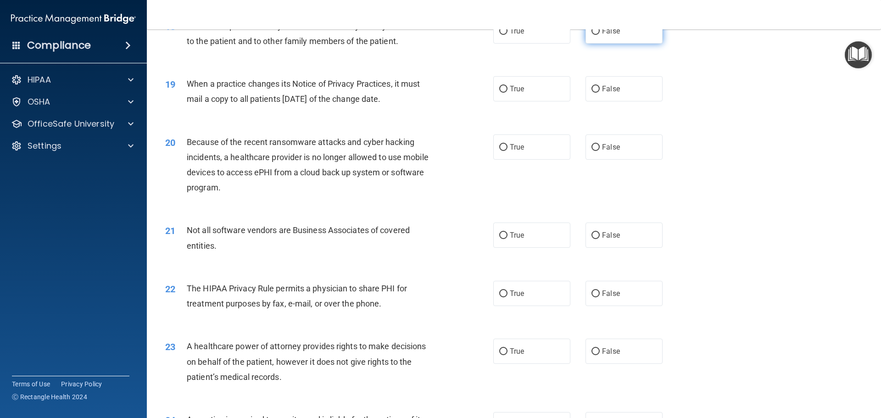
click at [592, 31] on input "False" at bounding box center [596, 31] width 8 height 7
radio input "true"
click at [592, 91] on input "False" at bounding box center [596, 89] width 8 height 7
radio input "true"
click at [592, 144] on input "False" at bounding box center [596, 147] width 8 height 7
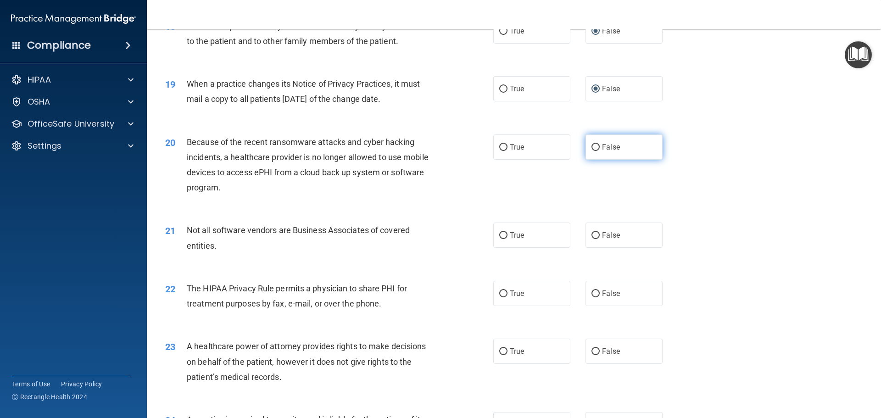
radio input "true"
click at [501, 234] on input "True" at bounding box center [503, 235] width 8 height 7
radio input "true"
click at [502, 294] on input "True" at bounding box center [503, 293] width 8 height 7
radio input "true"
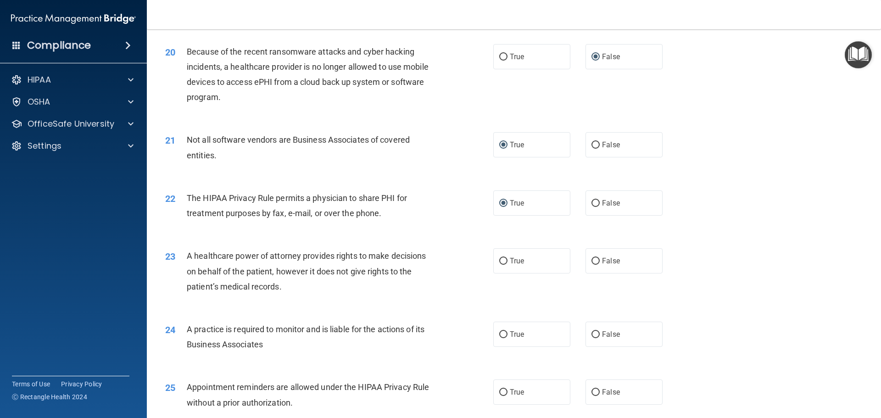
scroll to position [1331, 0]
click at [592, 260] on input "False" at bounding box center [596, 260] width 8 height 7
radio input "true"
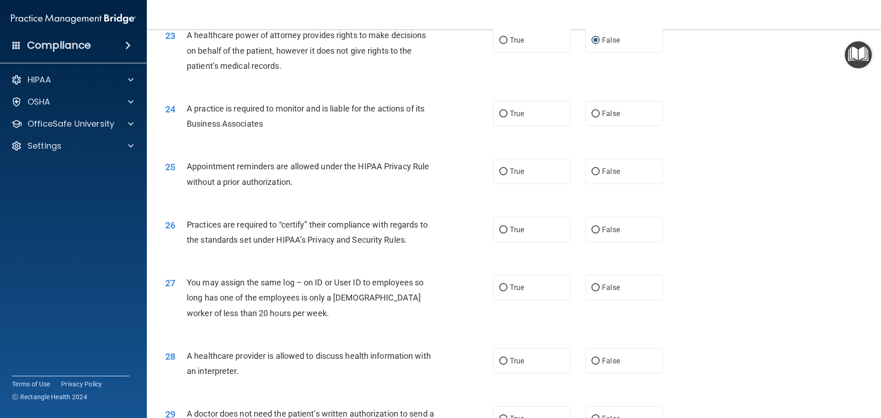
scroll to position [1560, 0]
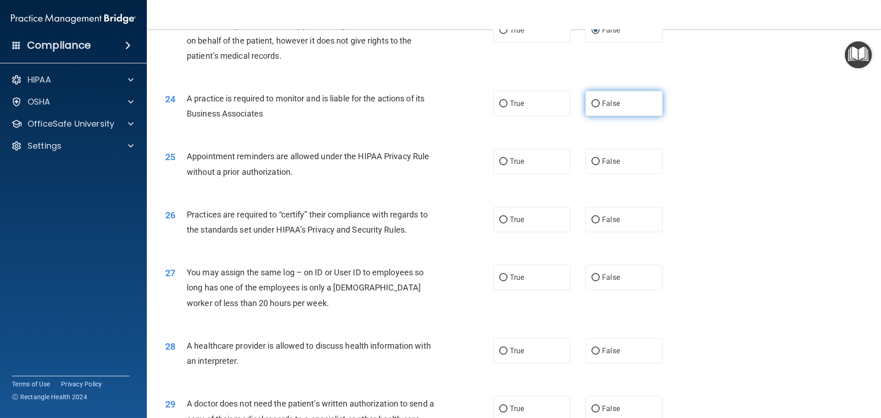
click at [592, 103] on input "False" at bounding box center [596, 103] width 8 height 7
radio input "true"
click at [501, 158] on input "True" at bounding box center [503, 161] width 8 height 7
radio input "true"
click at [592, 217] on input "False" at bounding box center [596, 220] width 8 height 7
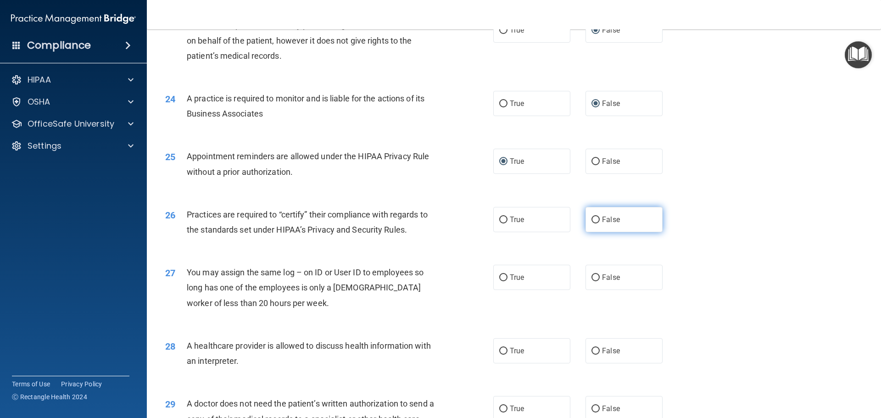
radio input "true"
click at [592, 277] on input "False" at bounding box center [596, 277] width 8 height 7
radio input "true"
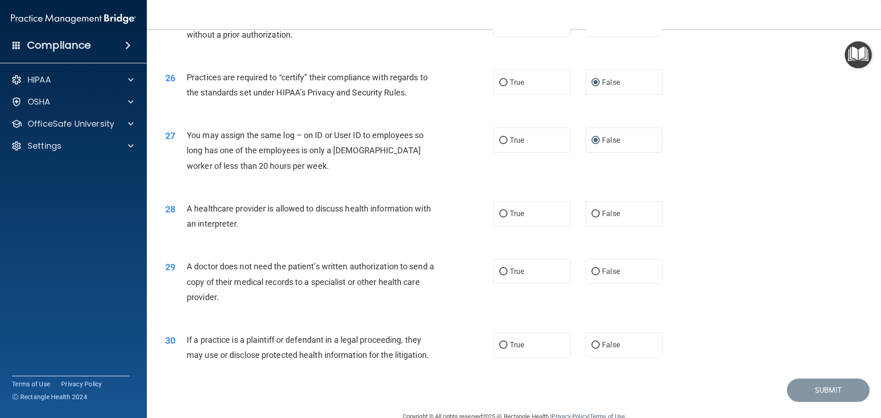
scroll to position [1698, 0]
click at [500, 213] on input "True" at bounding box center [503, 213] width 8 height 7
radio input "true"
click at [499, 271] on input "True" at bounding box center [503, 271] width 8 height 7
radio input "true"
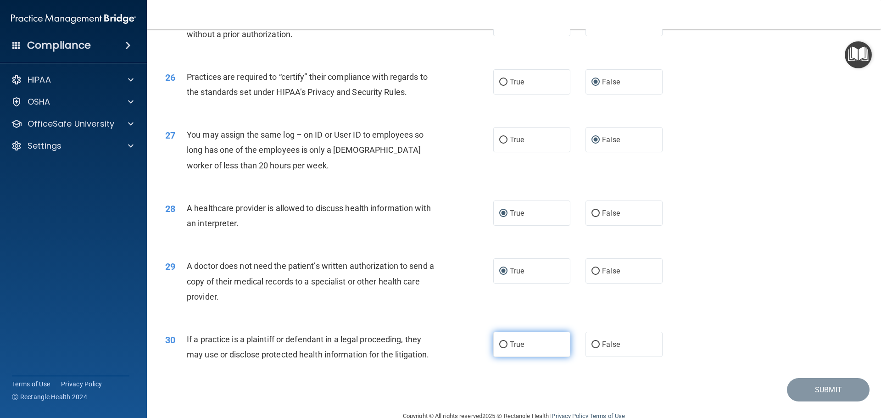
click at [501, 343] on input "True" at bounding box center [503, 344] width 8 height 7
radio input "true"
click at [804, 391] on button "Submit" at bounding box center [828, 389] width 83 height 23
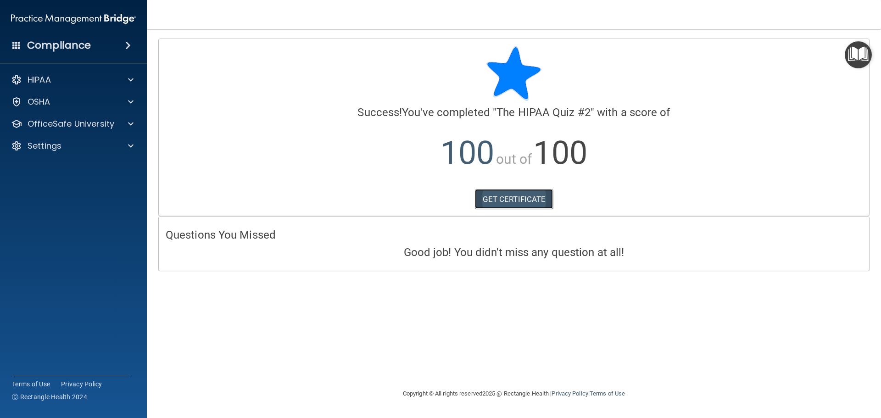
click at [510, 199] on link "GET CERTIFICATE" at bounding box center [514, 199] width 78 height 20
click at [64, 80] on div "HIPAA" at bounding box center [61, 79] width 114 height 11
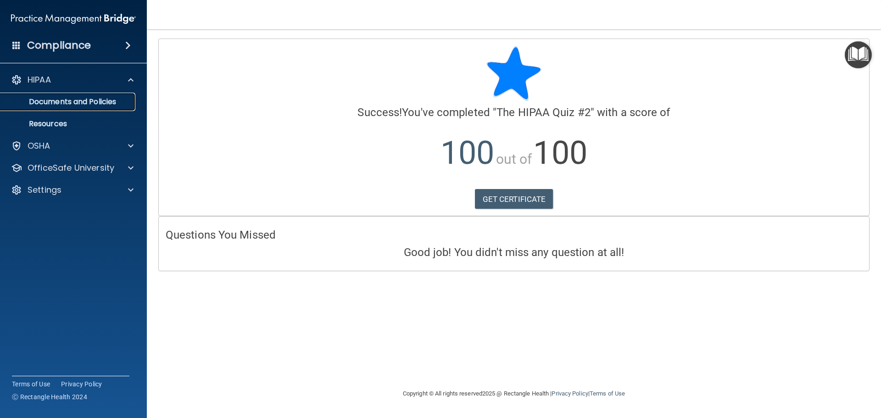
click at [74, 103] on p "Documents and Policies" at bounding box center [68, 101] width 125 height 9
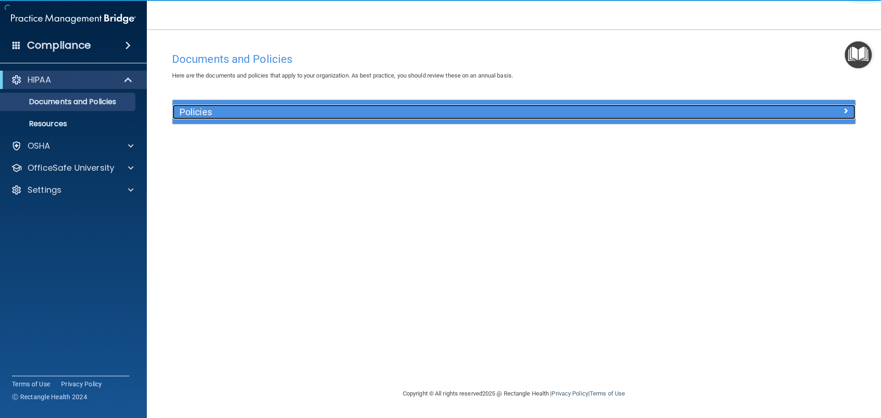
click at [317, 107] on h5 "Policies" at bounding box center [428, 112] width 498 height 10
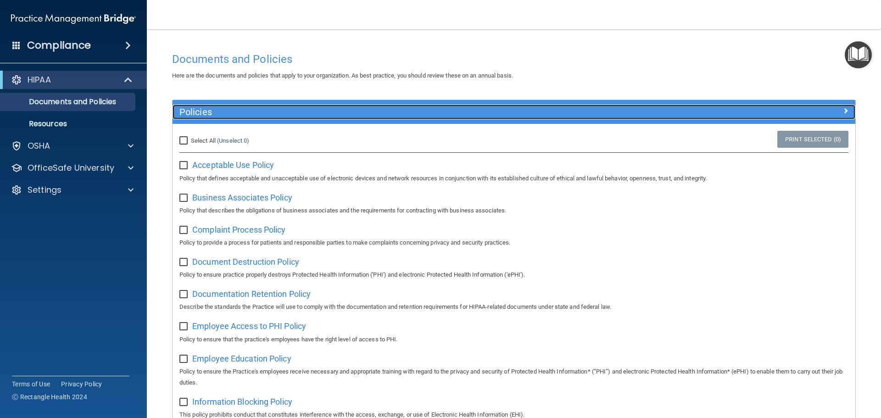
click at [692, 116] on div "Policies" at bounding box center [514, 112] width 683 height 15
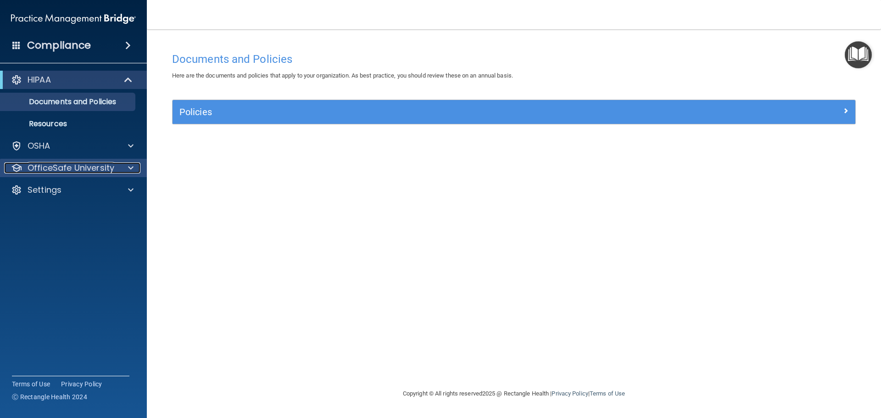
click at [85, 167] on p "OfficeSafe University" at bounding box center [71, 167] width 87 height 11
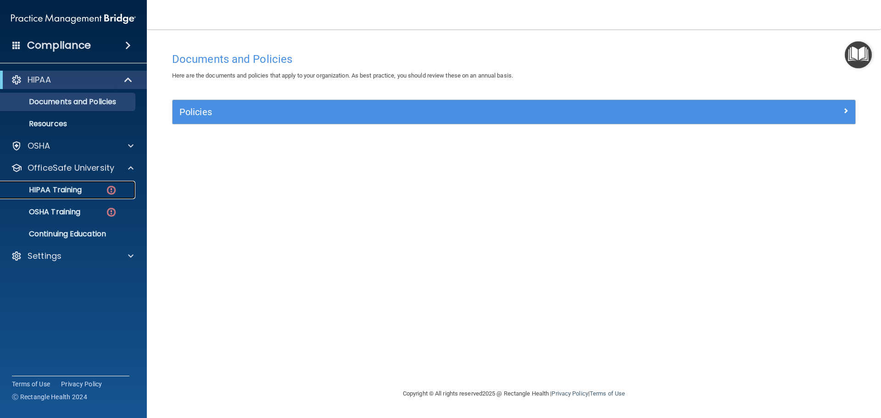
click at [79, 188] on p "HIPAA Training" at bounding box center [44, 189] width 76 height 9
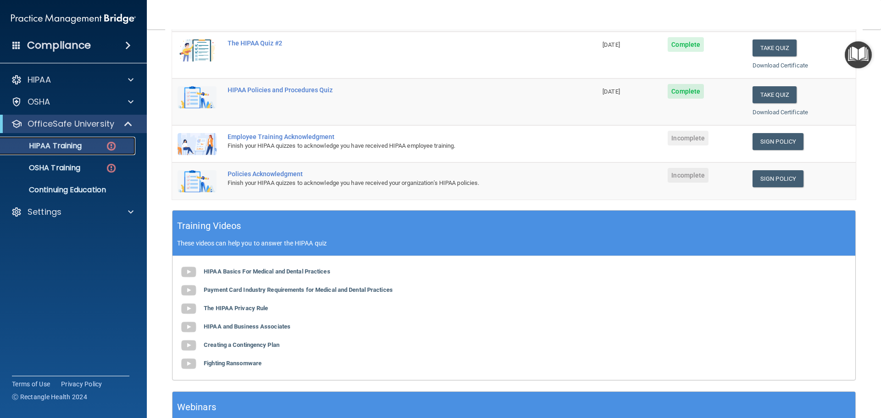
scroll to position [184, 0]
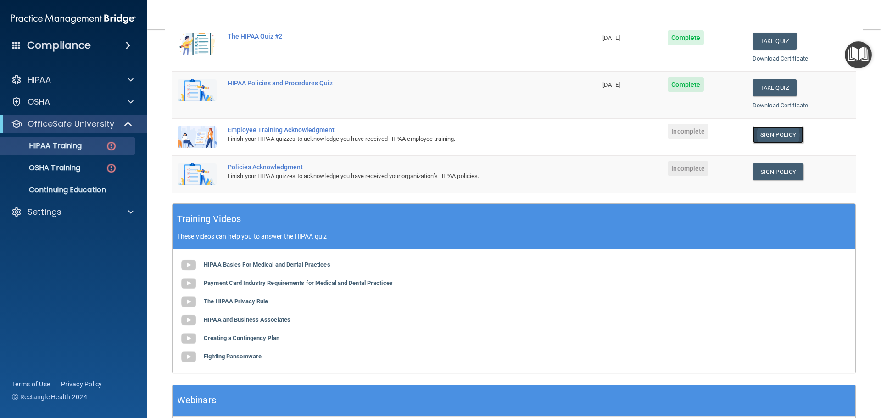
click at [765, 134] on link "Sign Policy" at bounding box center [778, 134] width 51 height 17
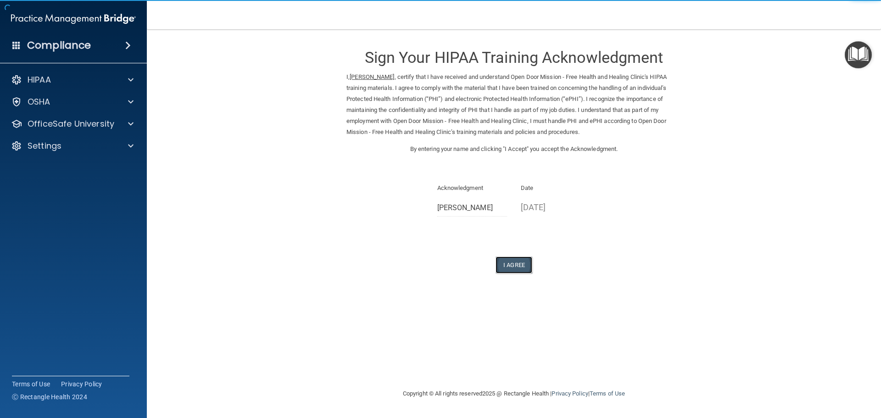
click at [515, 263] on button "I Agree" at bounding box center [514, 265] width 37 height 17
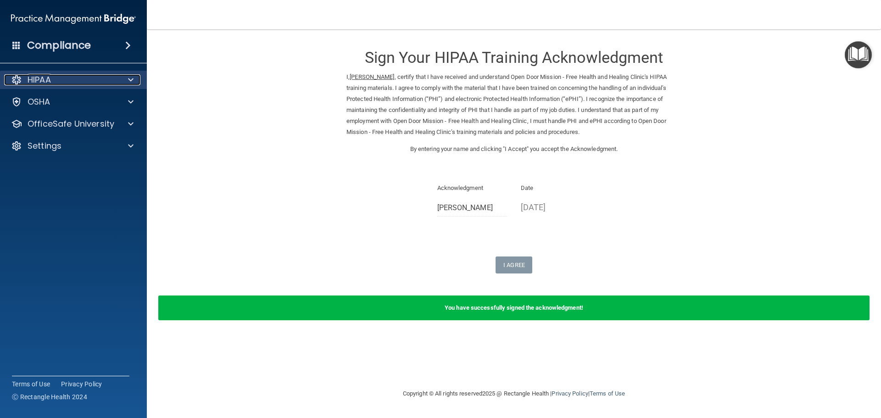
click at [79, 78] on div "HIPAA" at bounding box center [61, 79] width 114 height 11
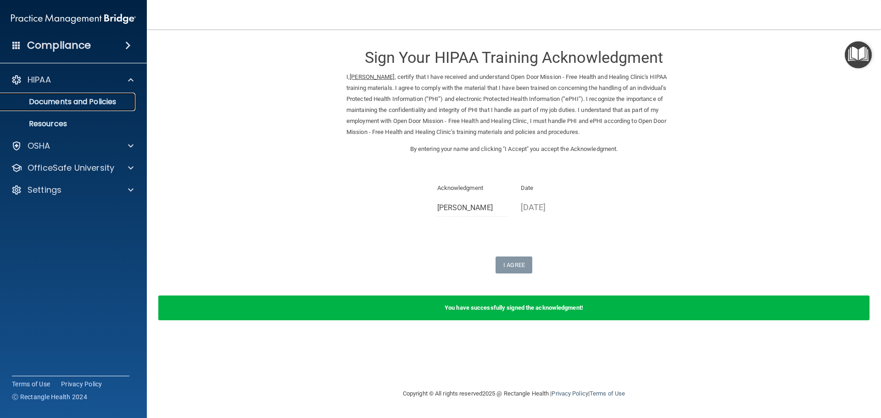
click at [83, 103] on p "Documents and Policies" at bounding box center [68, 101] width 125 height 9
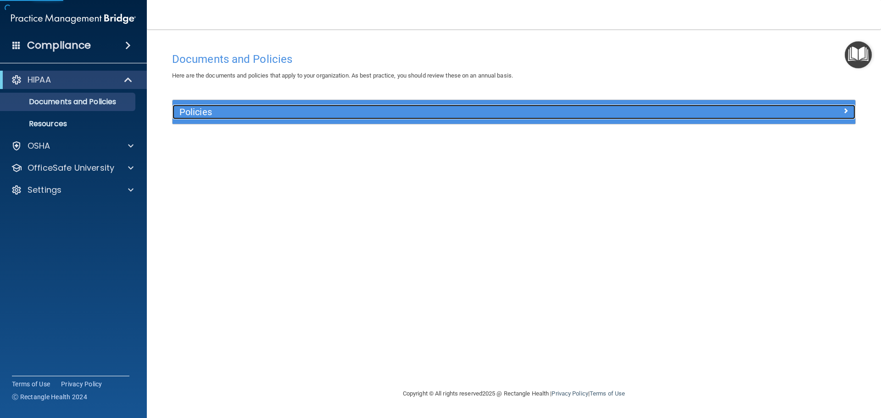
click at [344, 115] on h5 "Policies" at bounding box center [428, 112] width 498 height 10
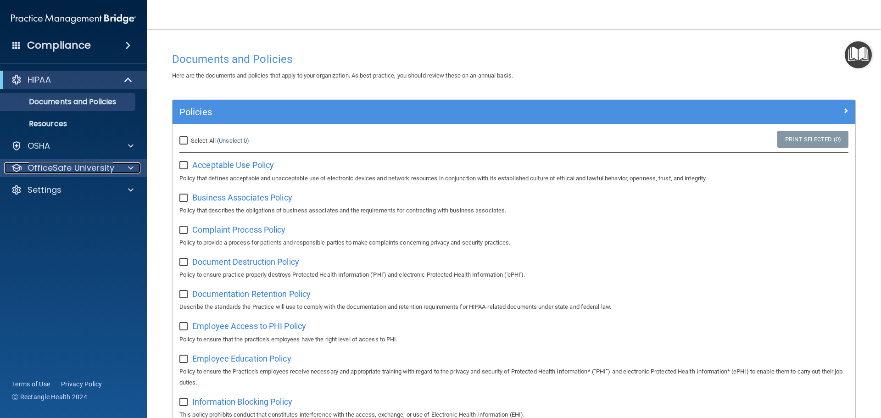
click at [74, 169] on p "OfficeSafe University" at bounding box center [71, 167] width 87 height 11
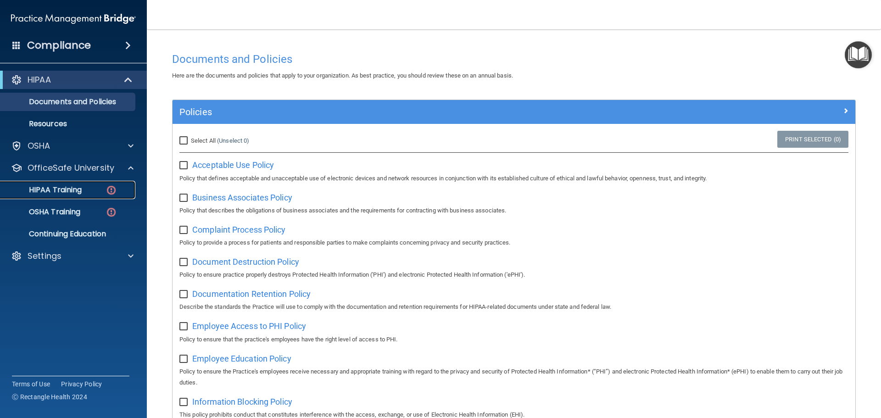
click at [75, 190] on p "HIPAA Training" at bounding box center [44, 189] width 76 height 9
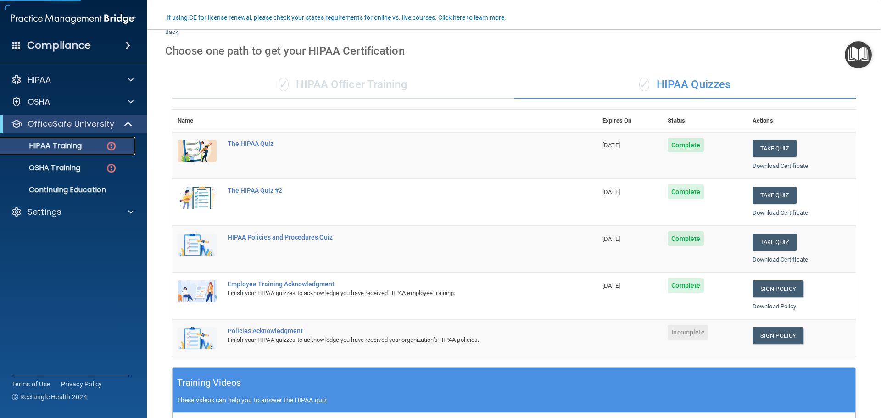
scroll to position [138, 0]
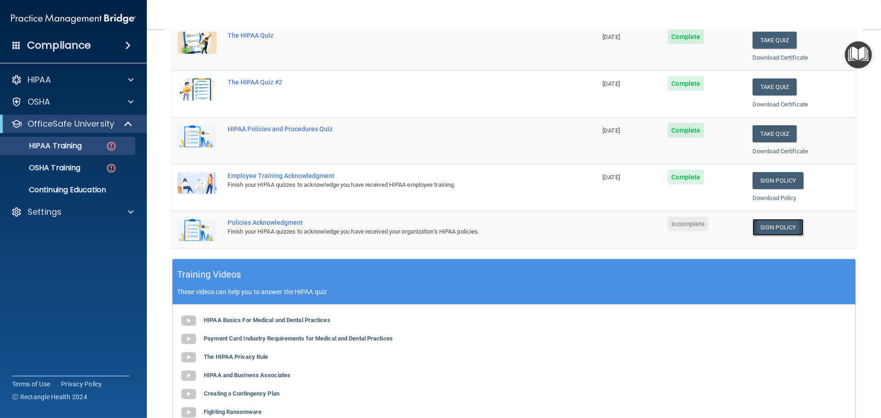
click at [770, 226] on link "Sign Policy" at bounding box center [778, 227] width 51 height 17
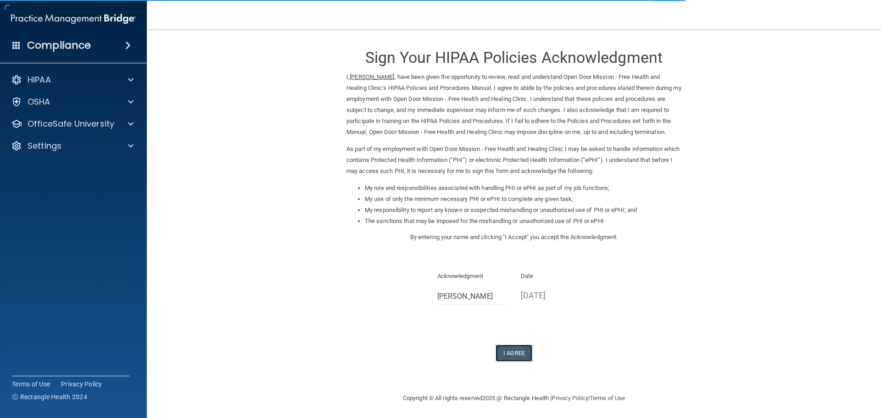
click at [521, 362] on button "I Agree" at bounding box center [514, 353] width 37 height 17
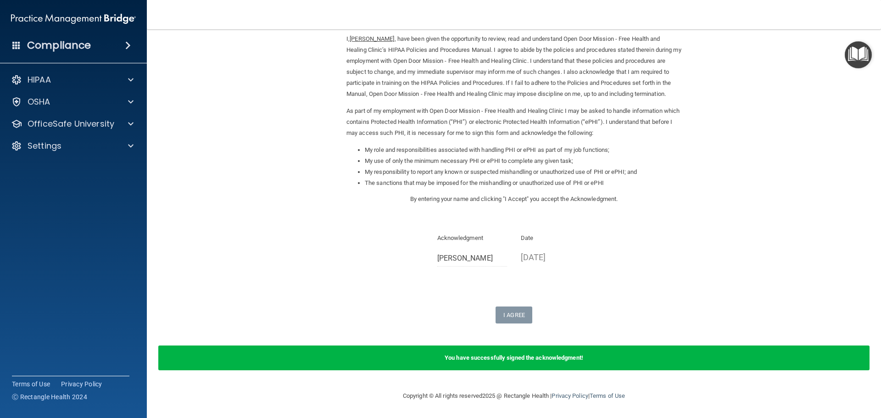
scroll to position [49, 0]
click at [122, 121] on div at bounding box center [129, 123] width 23 height 11
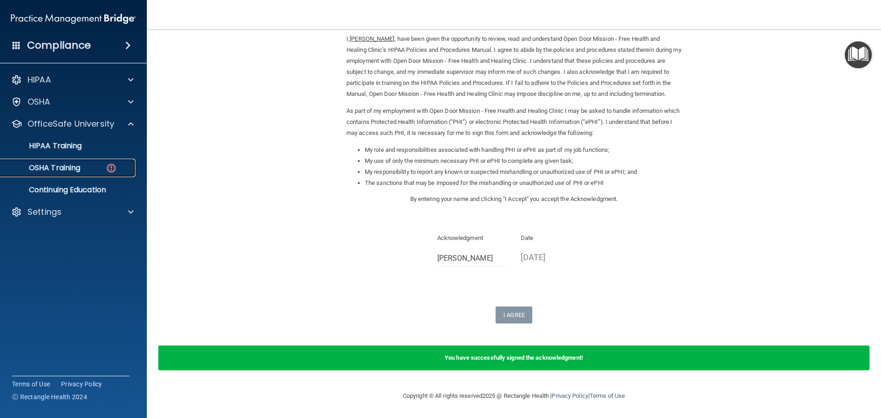
click at [85, 166] on div "OSHA Training" at bounding box center [68, 167] width 125 height 9
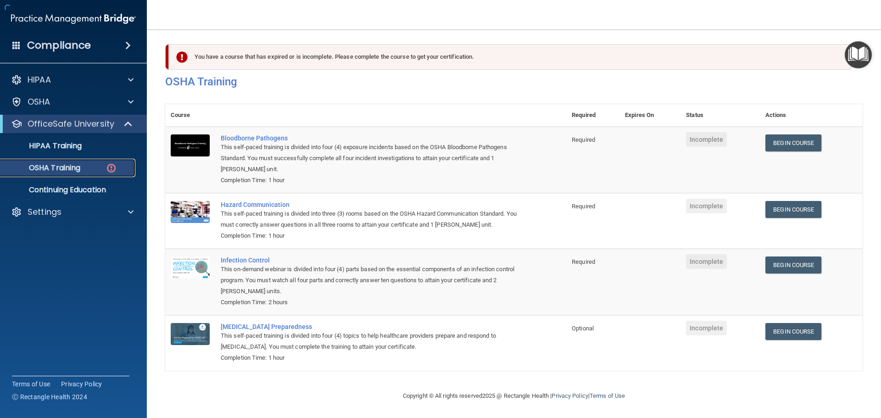
scroll to position [15, 0]
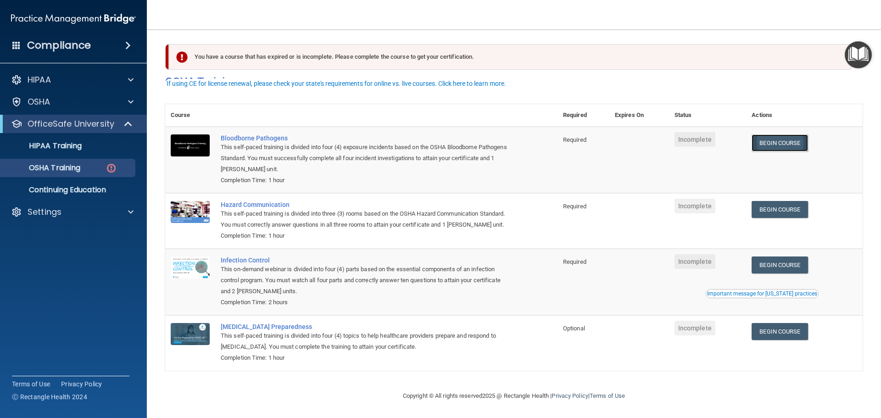
click at [780, 134] on link "Begin Course" at bounding box center [780, 142] width 56 height 17
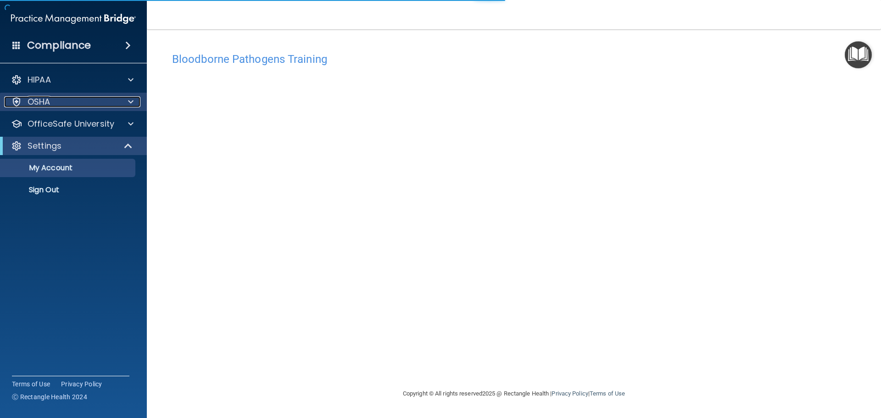
click at [91, 100] on div "OSHA" at bounding box center [61, 101] width 114 height 11
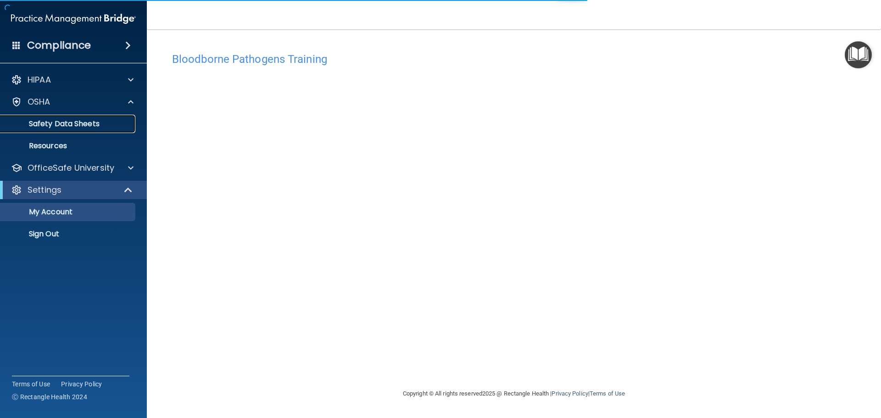
click at [86, 125] on p "Safety Data Sheets" at bounding box center [68, 123] width 125 height 9
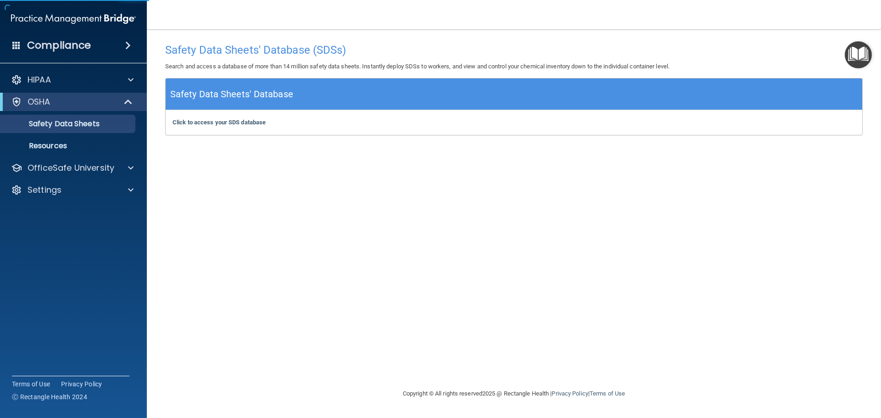
click at [323, 97] on div "Safety Data Sheets' Database" at bounding box center [514, 94] width 697 height 32
click at [234, 123] on b "Click to access your SDS database" at bounding box center [219, 122] width 93 height 7
click at [57, 95] on div "OSHA" at bounding box center [73, 102] width 147 height 18
click at [59, 169] on p "OfficeSafe University" at bounding box center [71, 167] width 87 height 11
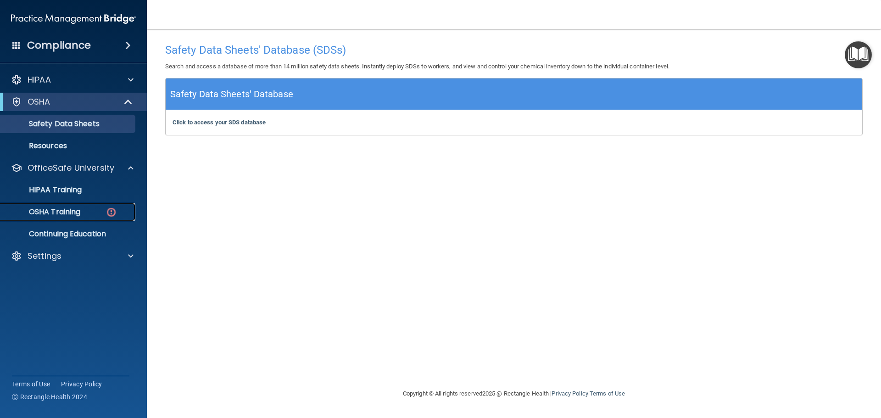
click at [62, 214] on p "OSHA Training" at bounding box center [43, 211] width 74 height 9
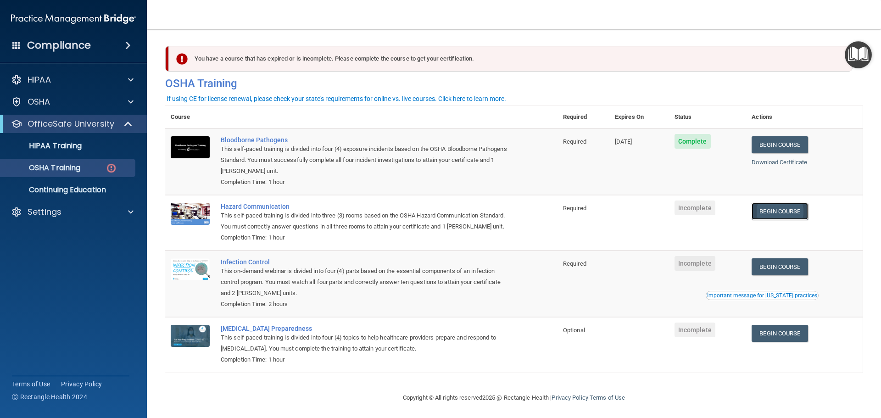
click at [784, 212] on link "Begin Course" at bounding box center [780, 211] width 56 height 17
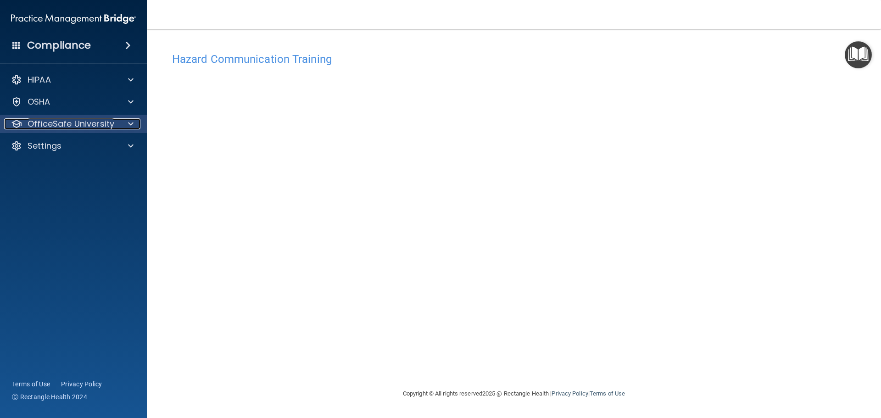
click at [82, 126] on p "OfficeSafe University" at bounding box center [71, 123] width 87 height 11
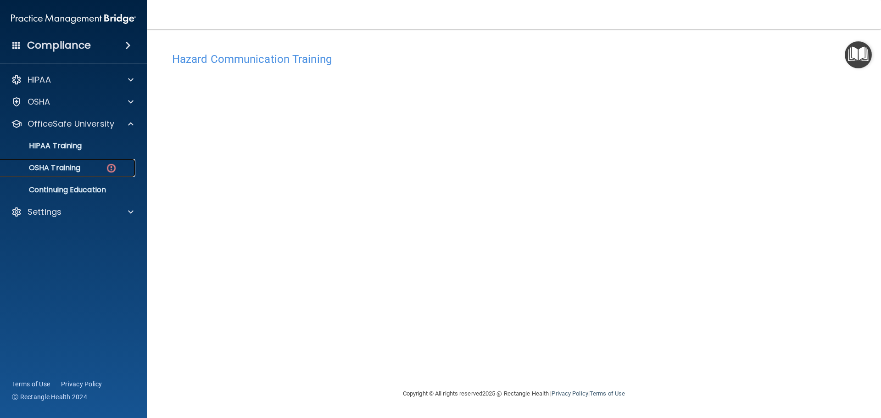
click at [82, 172] on div "OSHA Training" at bounding box center [68, 167] width 125 height 9
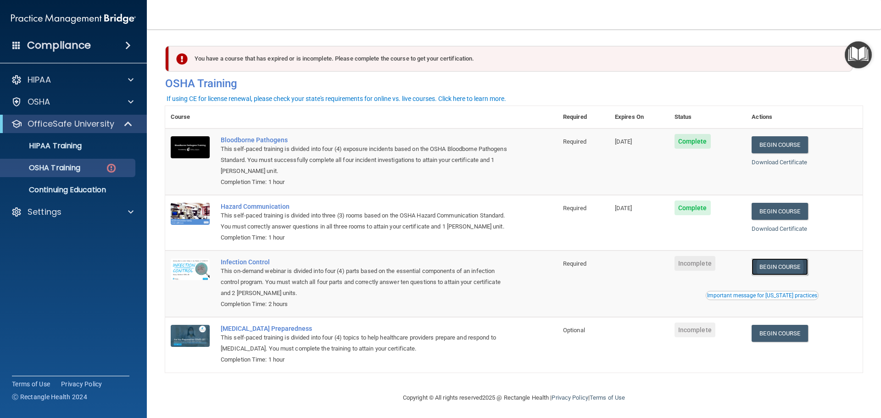
click at [784, 275] on link "Begin Course" at bounding box center [780, 266] width 56 height 17
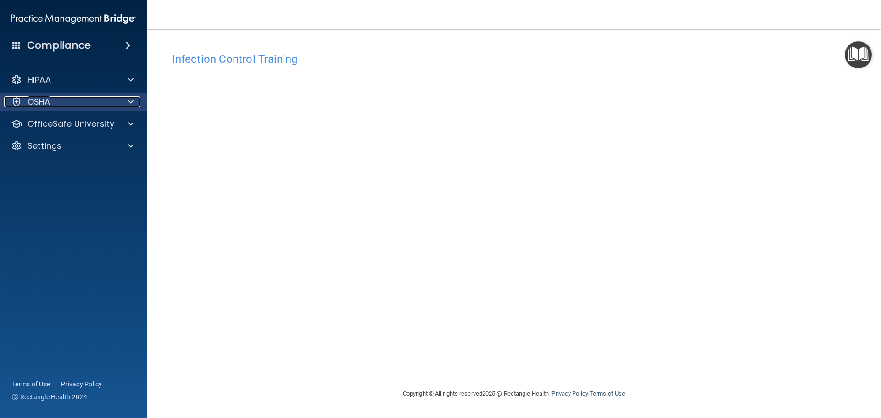
click at [49, 105] on p "OSHA" at bounding box center [39, 101] width 23 height 11
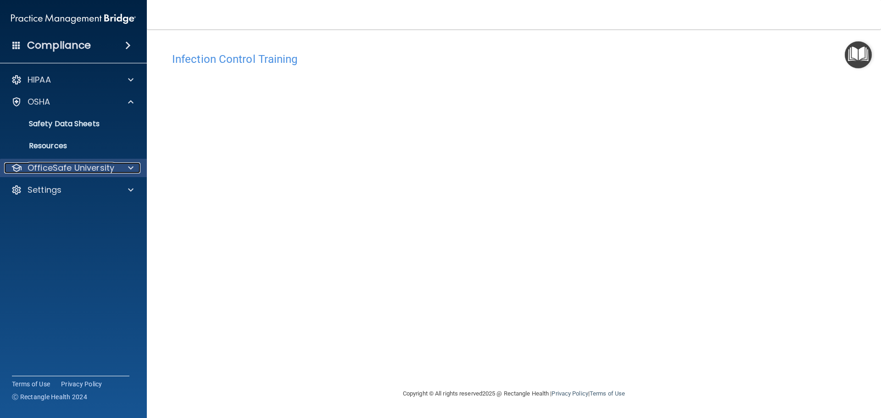
click at [71, 170] on p "OfficeSafe University" at bounding box center [71, 167] width 87 height 11
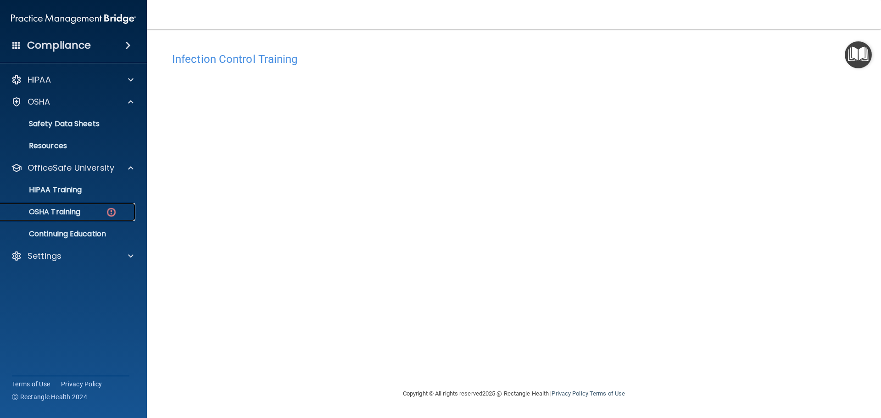
click at [78, 211] on p "OSHA Training" at bounding box center [43, 211] width 74 height 9
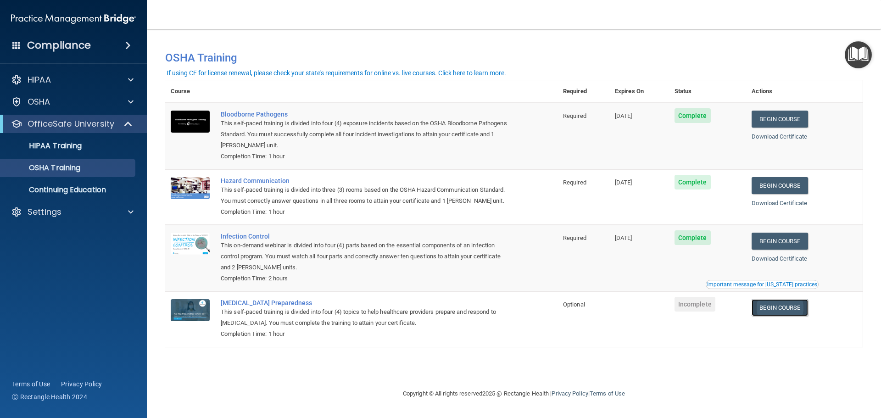
click at [789, 308] on link "Begin Course" at bounding box center [780, 307] width 56 height 17
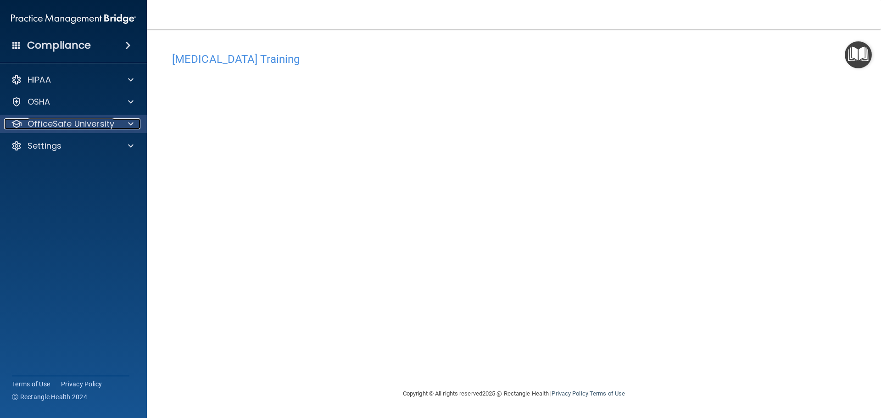
click at [72, 123] on p "OfficeSafe University" at bounding box center [71, 123] width 87 height 11
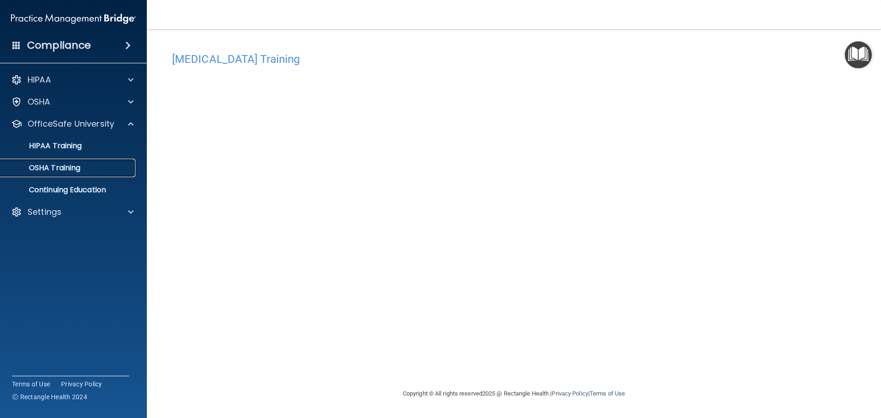
click at [78, 166] on p "OSHA Training" at bounding box center [43, 167] width 74 height 9
